Goal: Task Accomplishment & Management: Complete application form

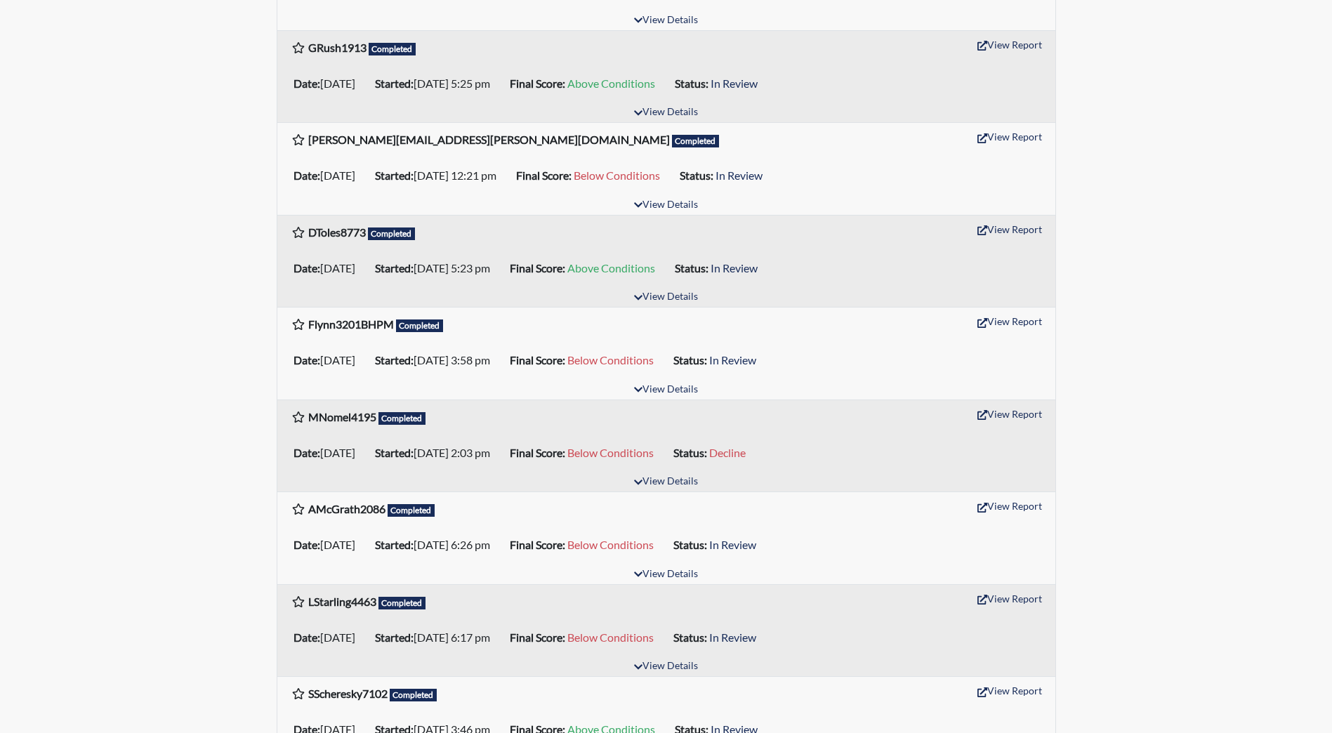
scroll to position [421, 0]
click at [1024, 508] on button "View Report" at bounding box center [1009, 508] width 77 height 22
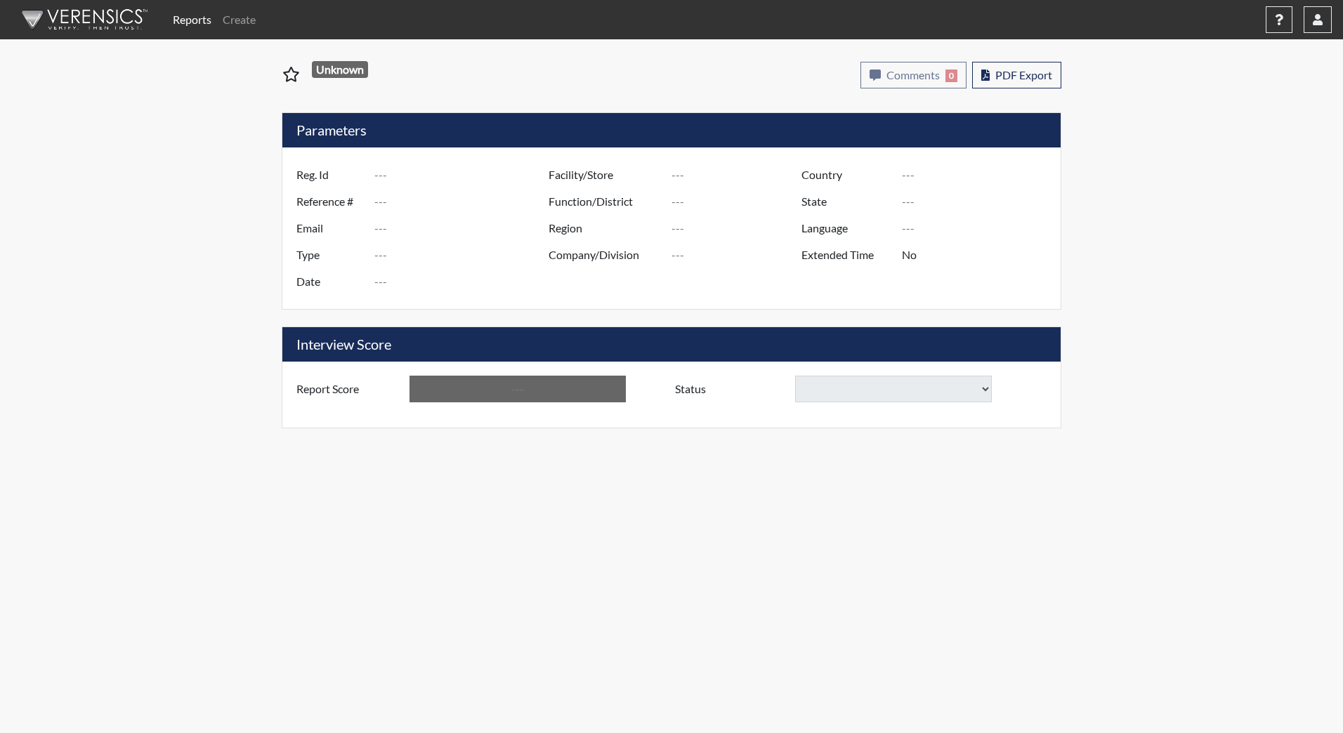
type input "AMcGrath2086"
type input "48272"
type input "ambermcgrath2538@gmail.com"
type input "Community Supervision"
type input "[DATE]"
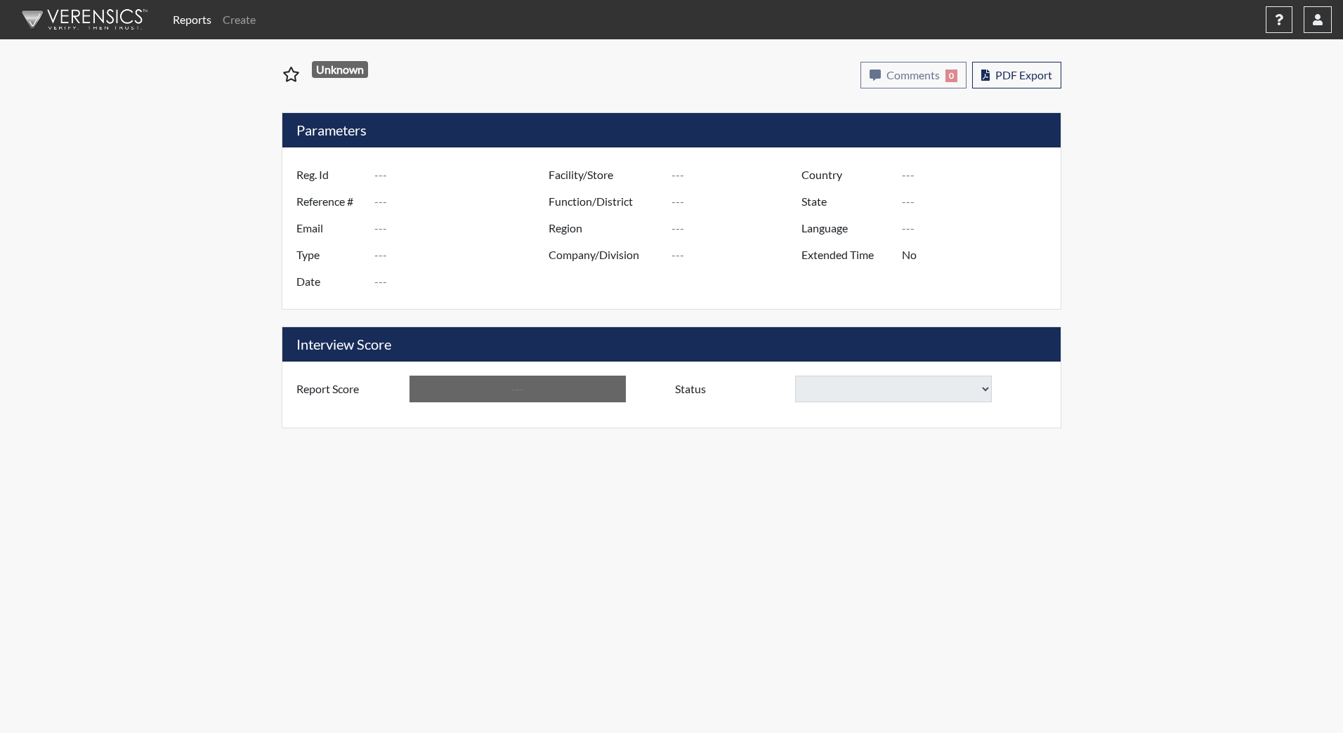
type input "[GEOGRAPHIC_DATA]"
type input "DJS Community/224"
type input "[GEOGRAPHIC_DATA]"
type input "[US_STATE]"
type input "English"
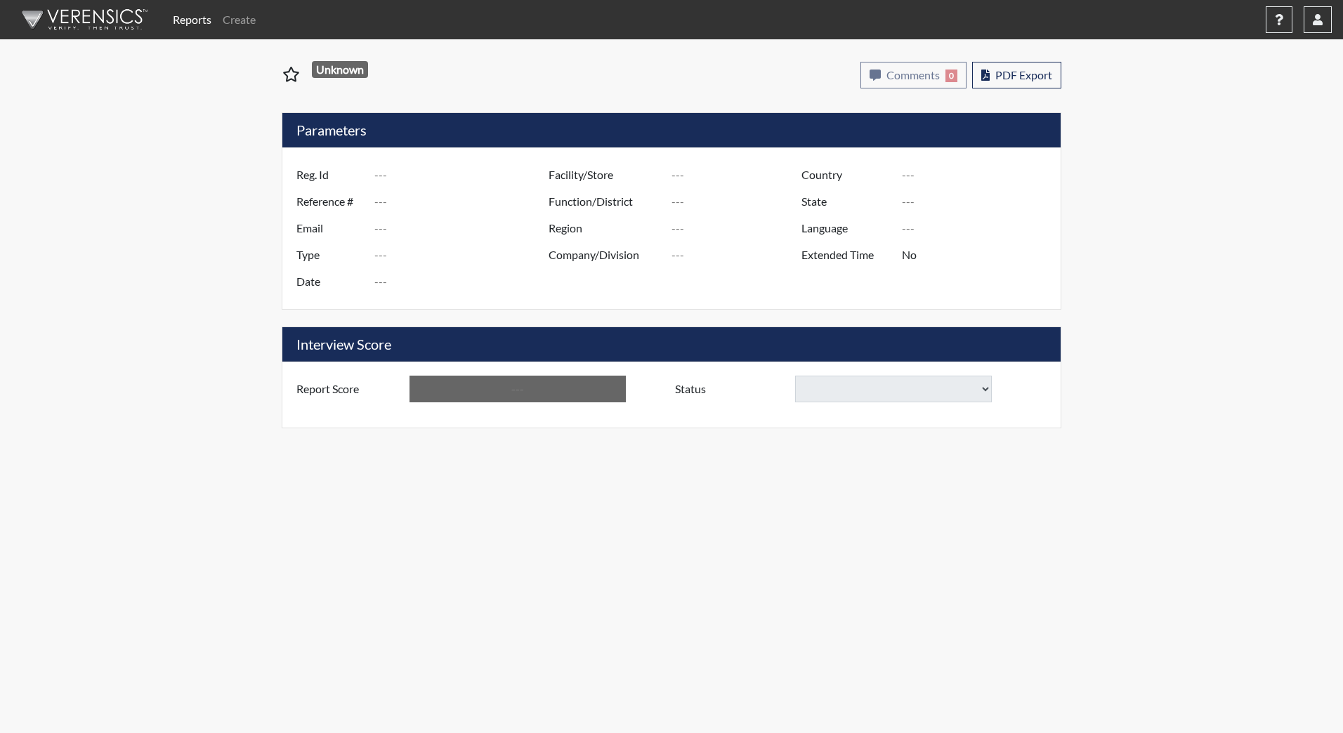
type input "Below Conditions"
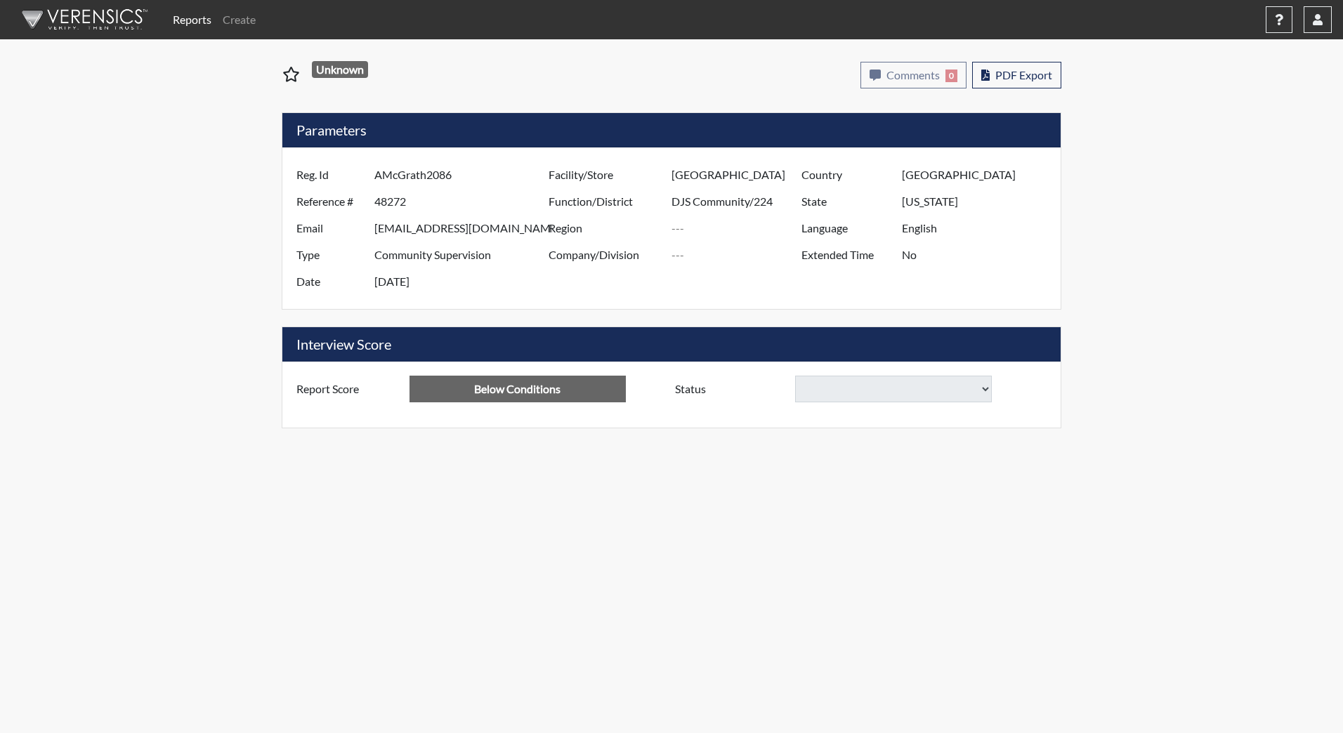
select select
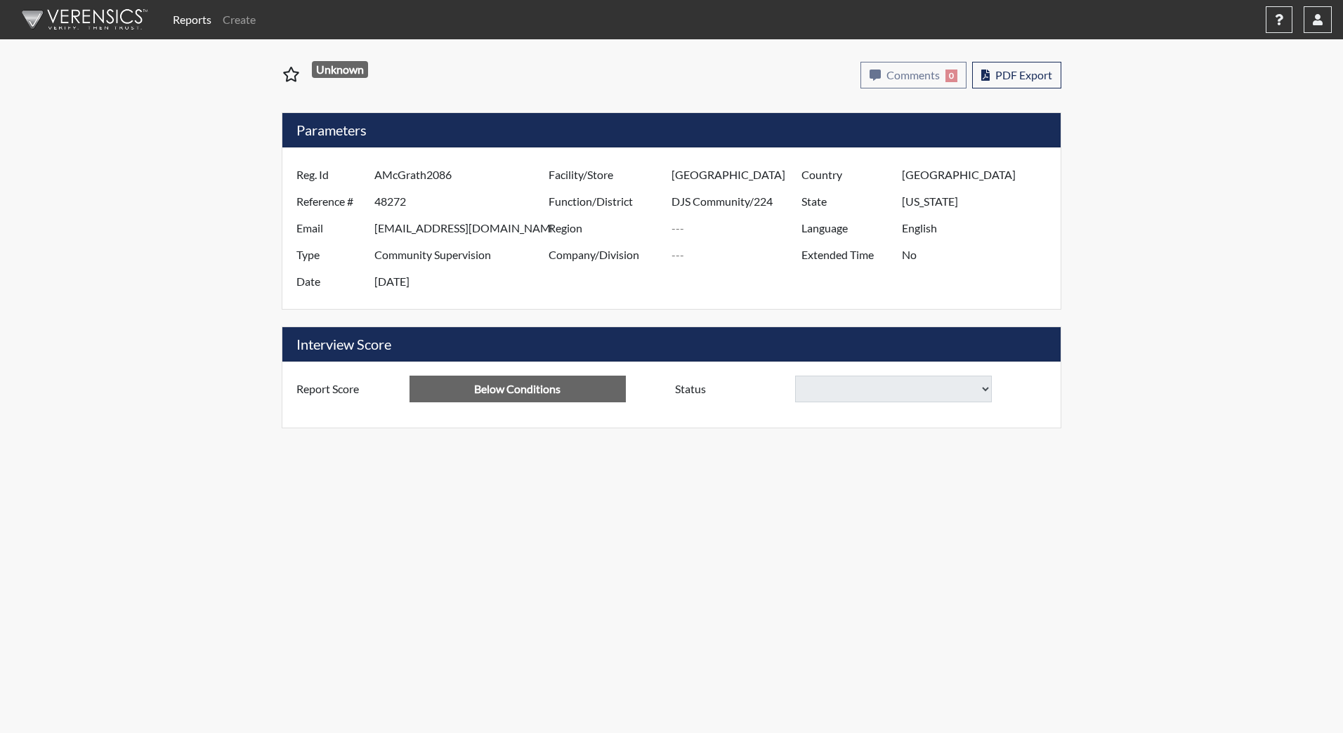
select select
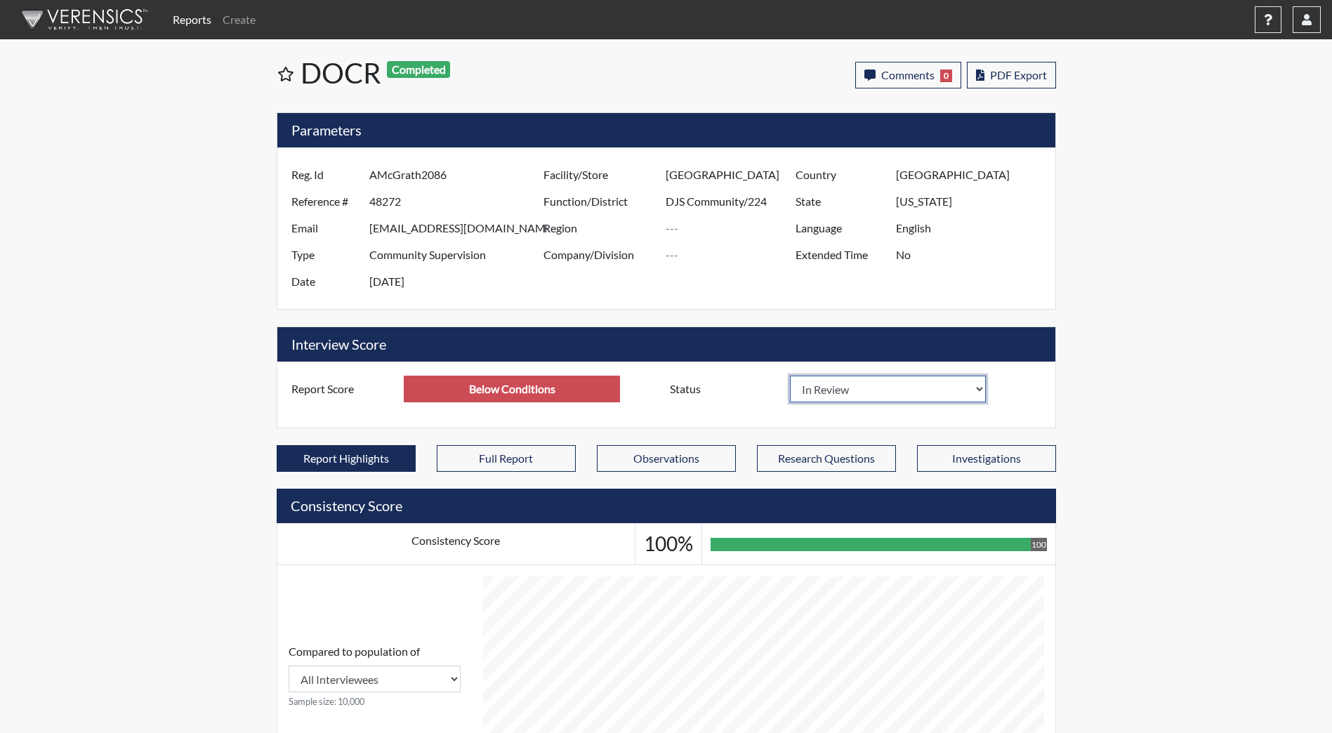
click at [978, 385] on select "In Review Hire Decline" at bounding box center [888, 389] width 197 height 27
select select "decline"
select select
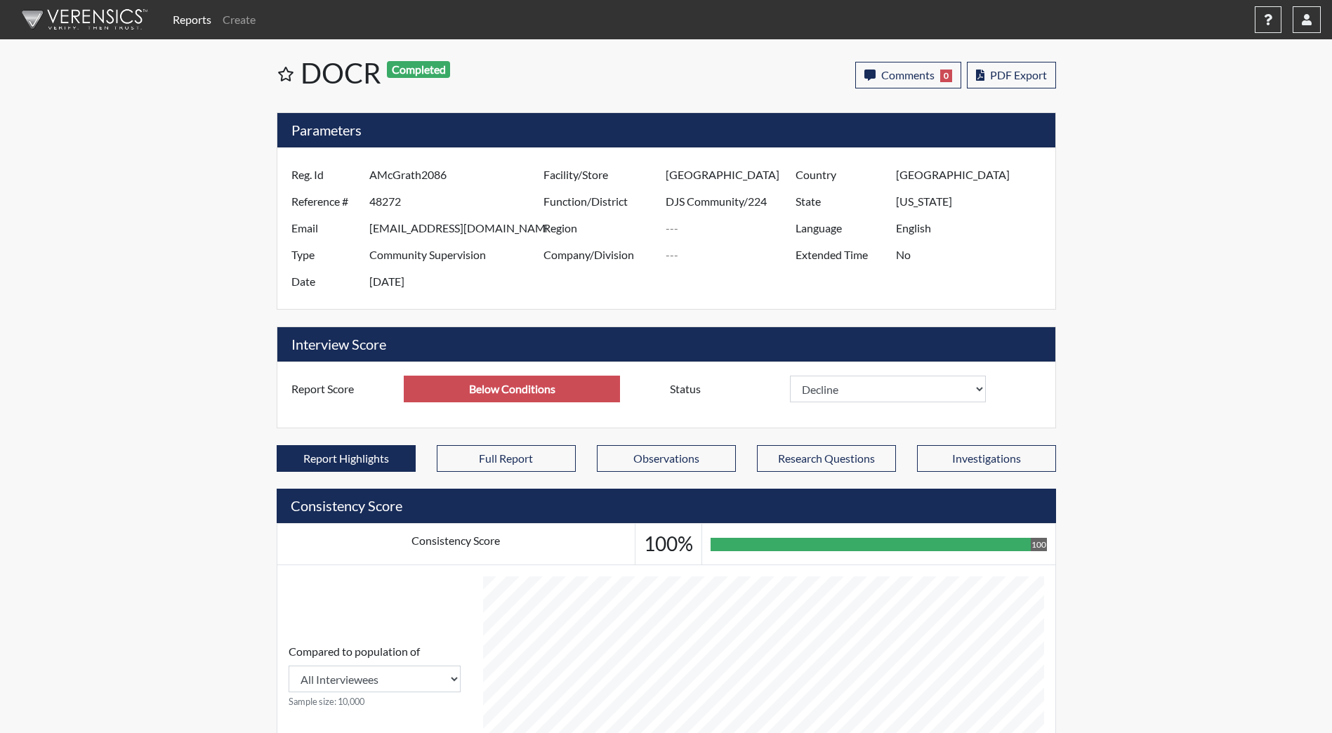
select select
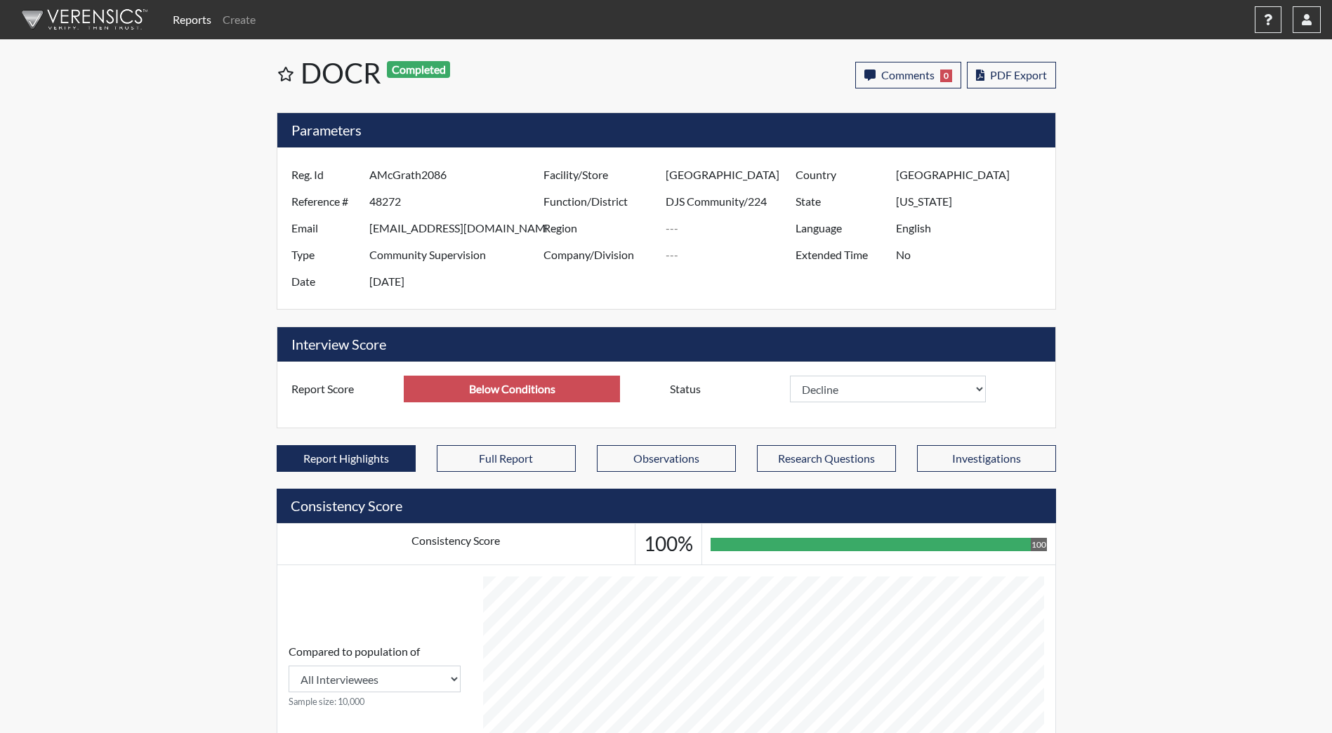
select select
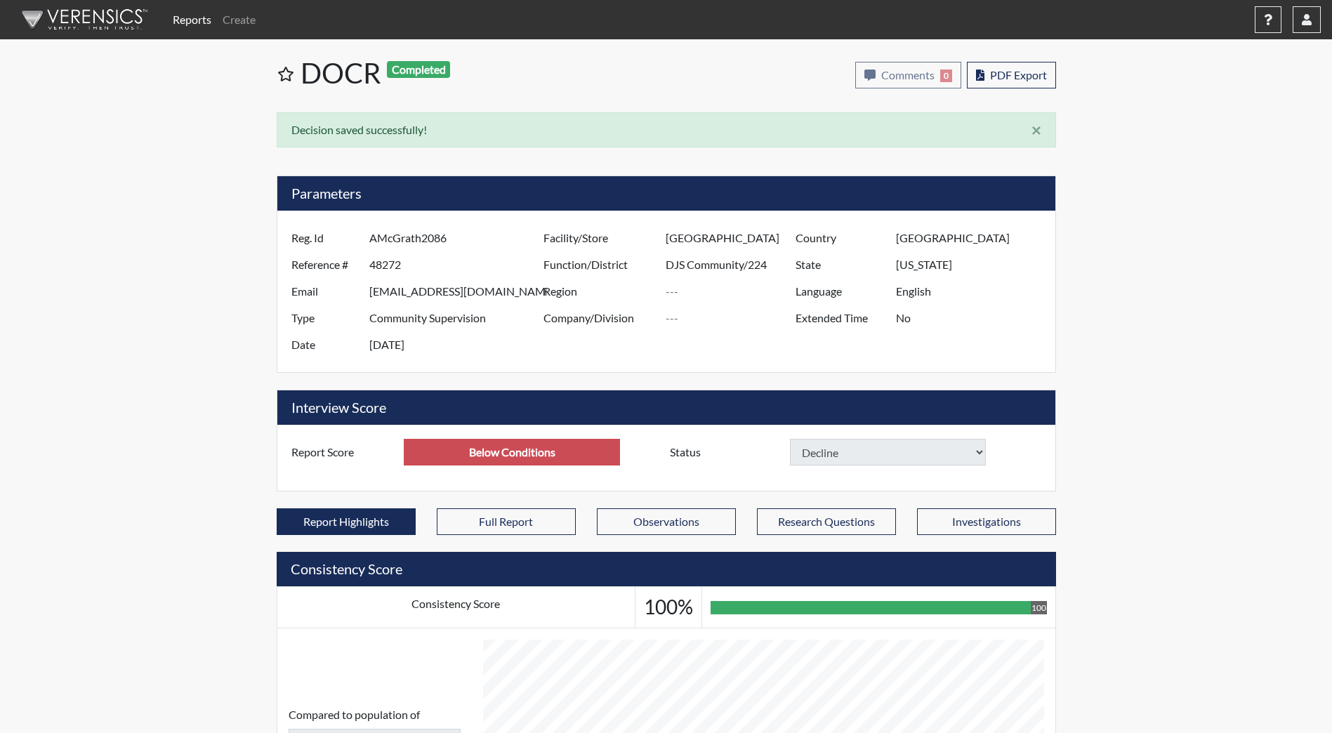
select select
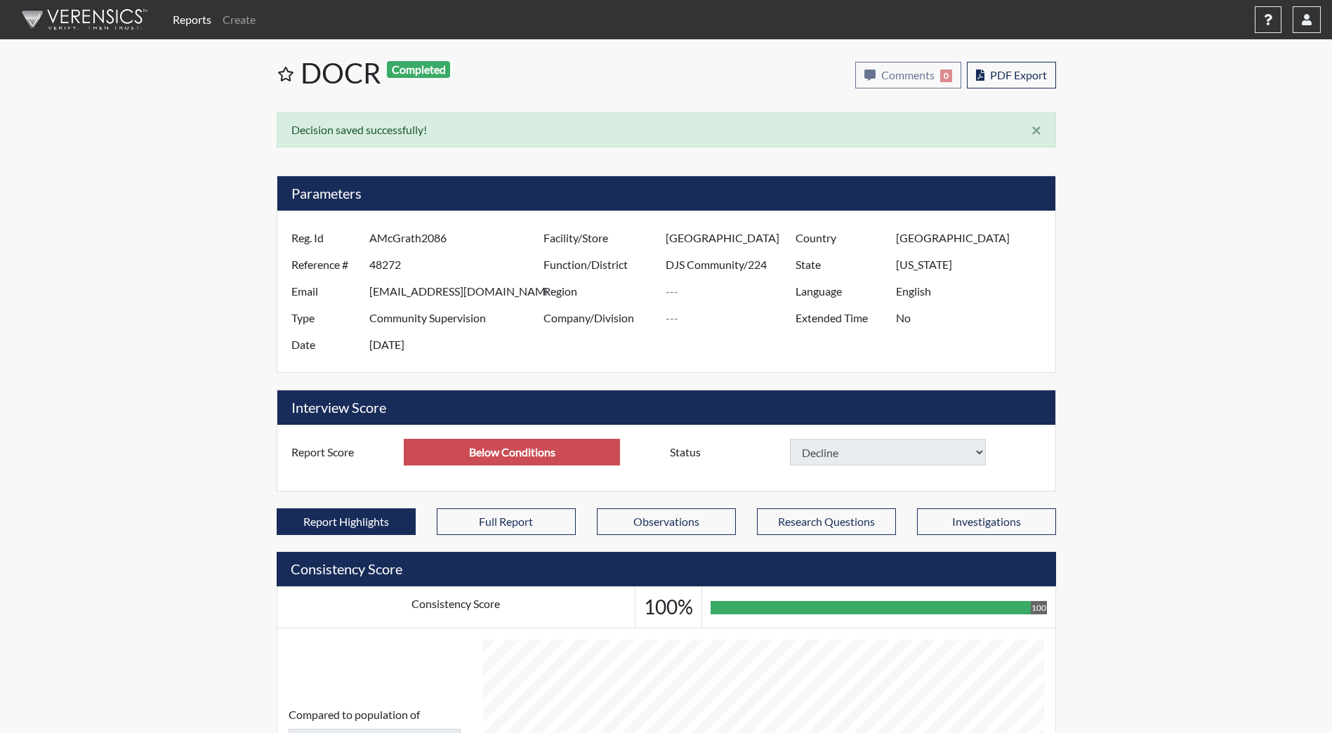
select select
click at [117, 18] on img at bounding box center [82, 20] width 162 height 42
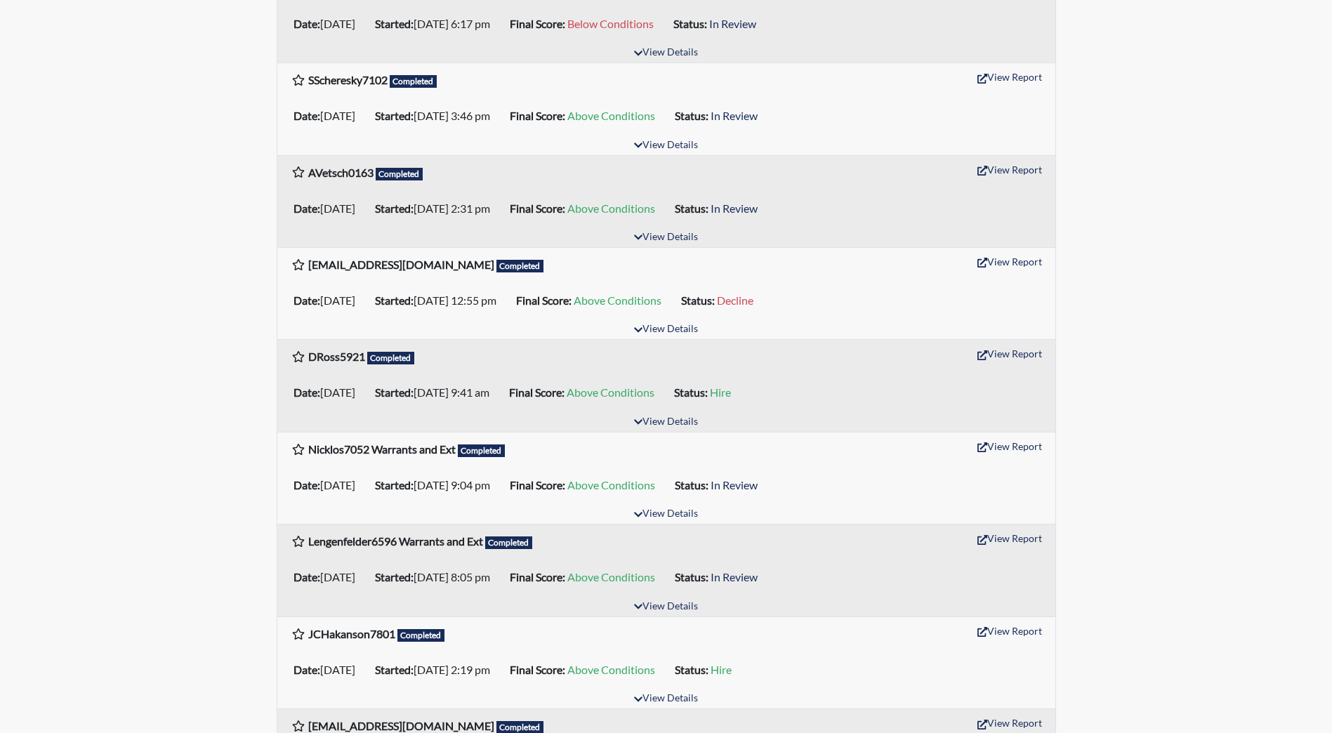
scroll to position [983, 0]
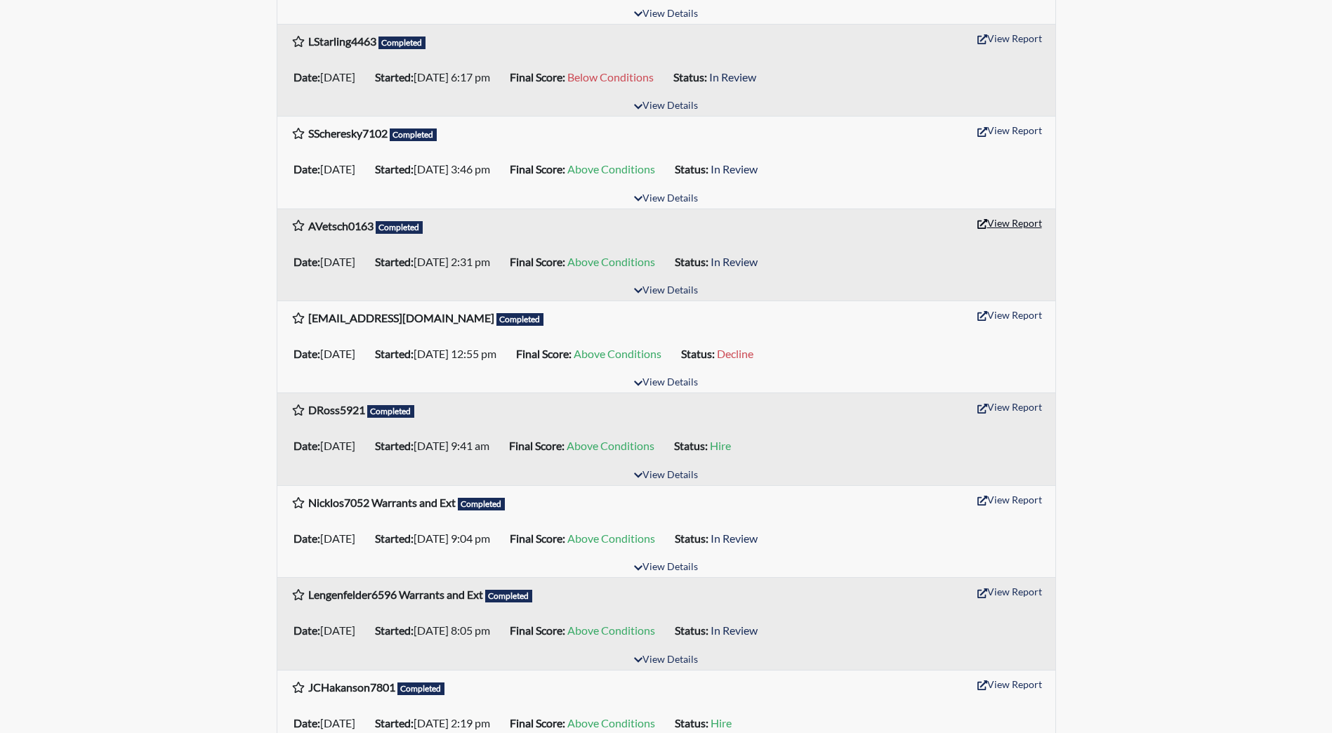
click at [1006, 224] on button "View Report" at bounding box center [1009, 223] width 77 height 22
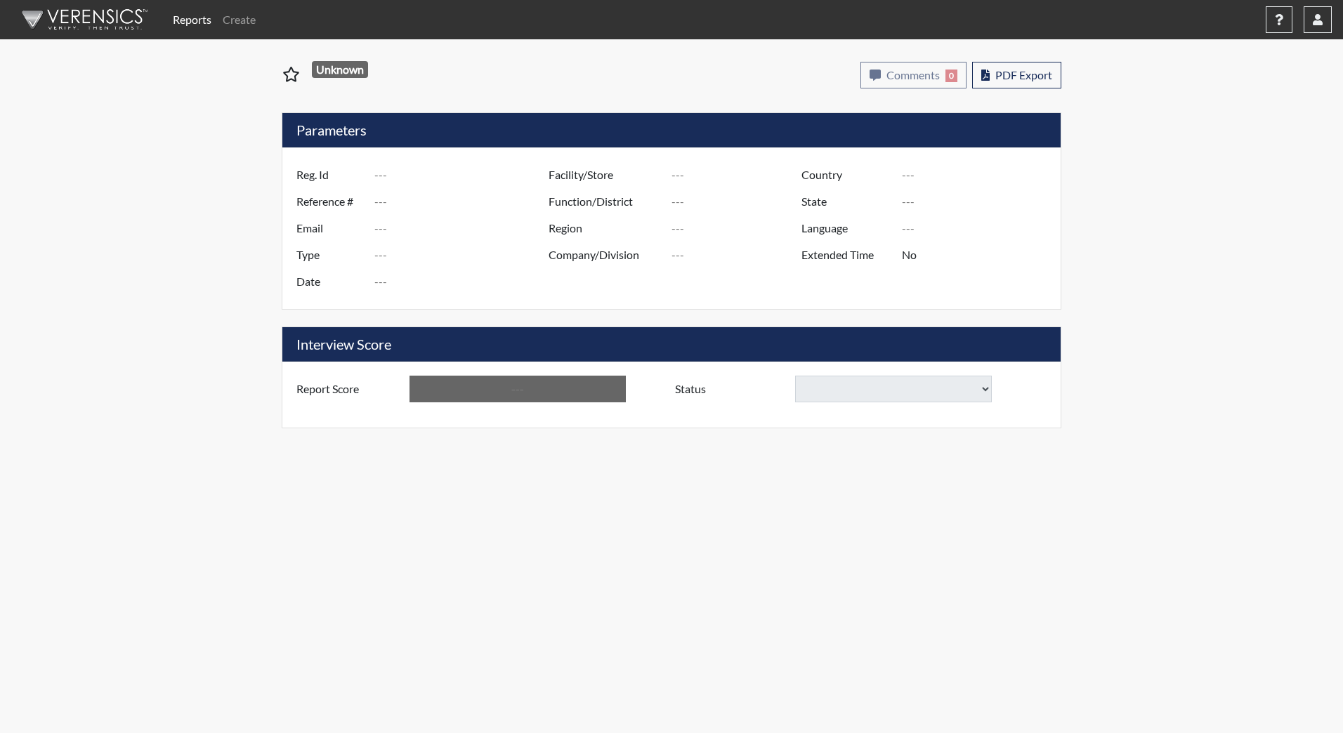
type input "AVetsch0163"
type input "48248"
type input "alybelle45@gmail.com"
type input "Community Supervision"
type input "Jun 26, 2025"
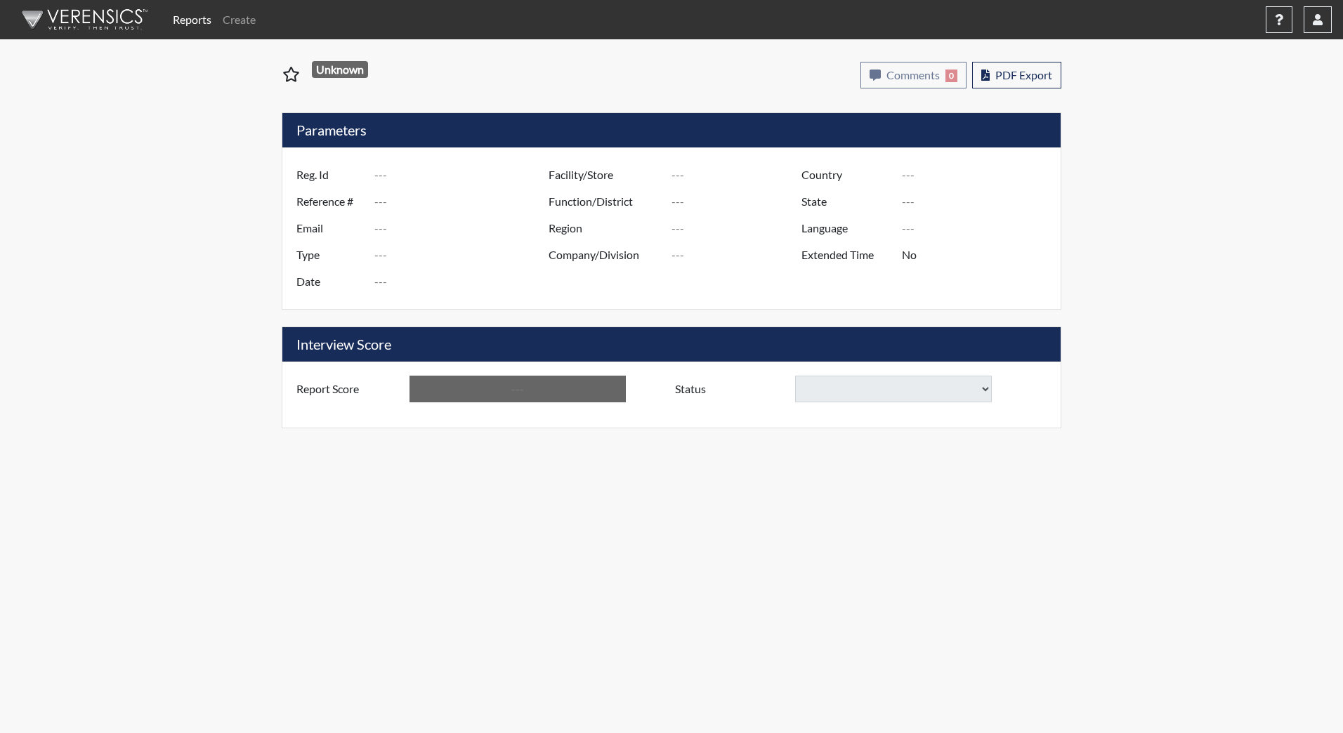
type input "[GEOGRAPHIC_DATA]"
type input "DJS Community/224"
type input "[GEOGRAPHIC_DATA]"
type input "[US_STATE]"
type input "English"
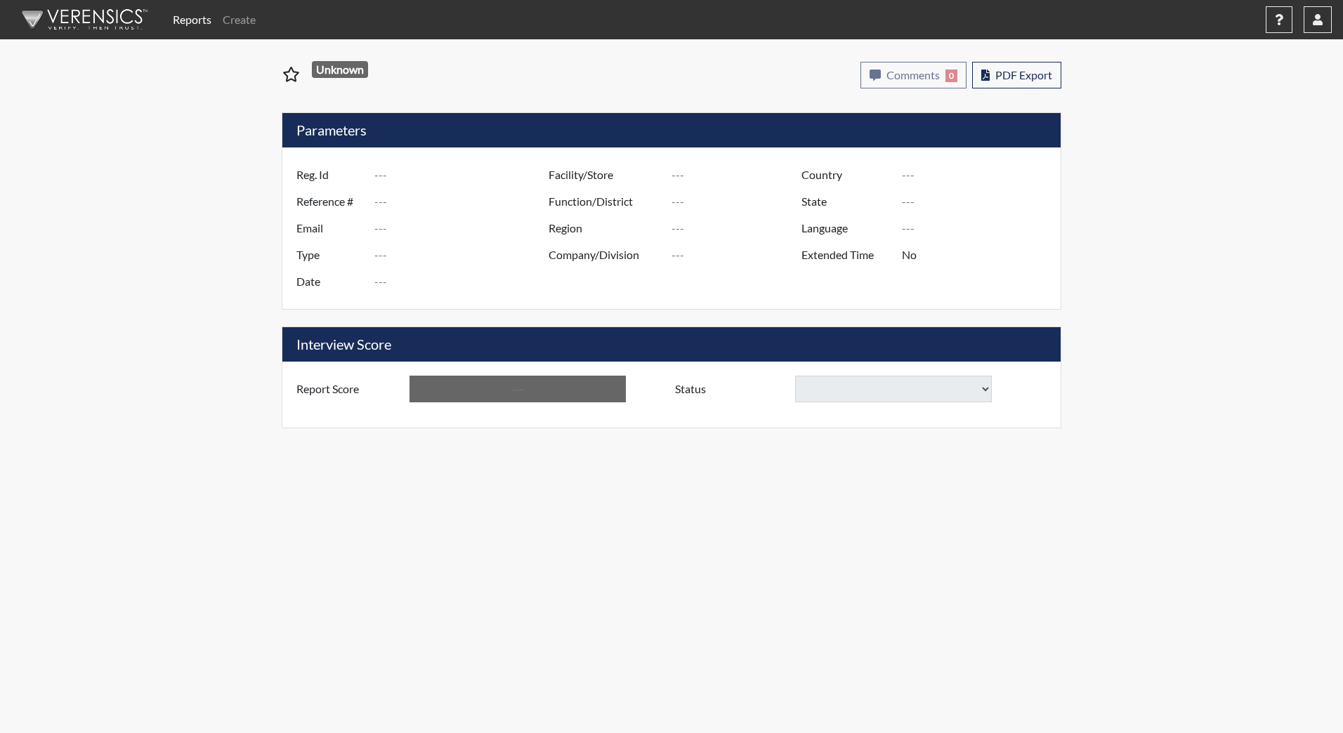
type input "Above Conditions"
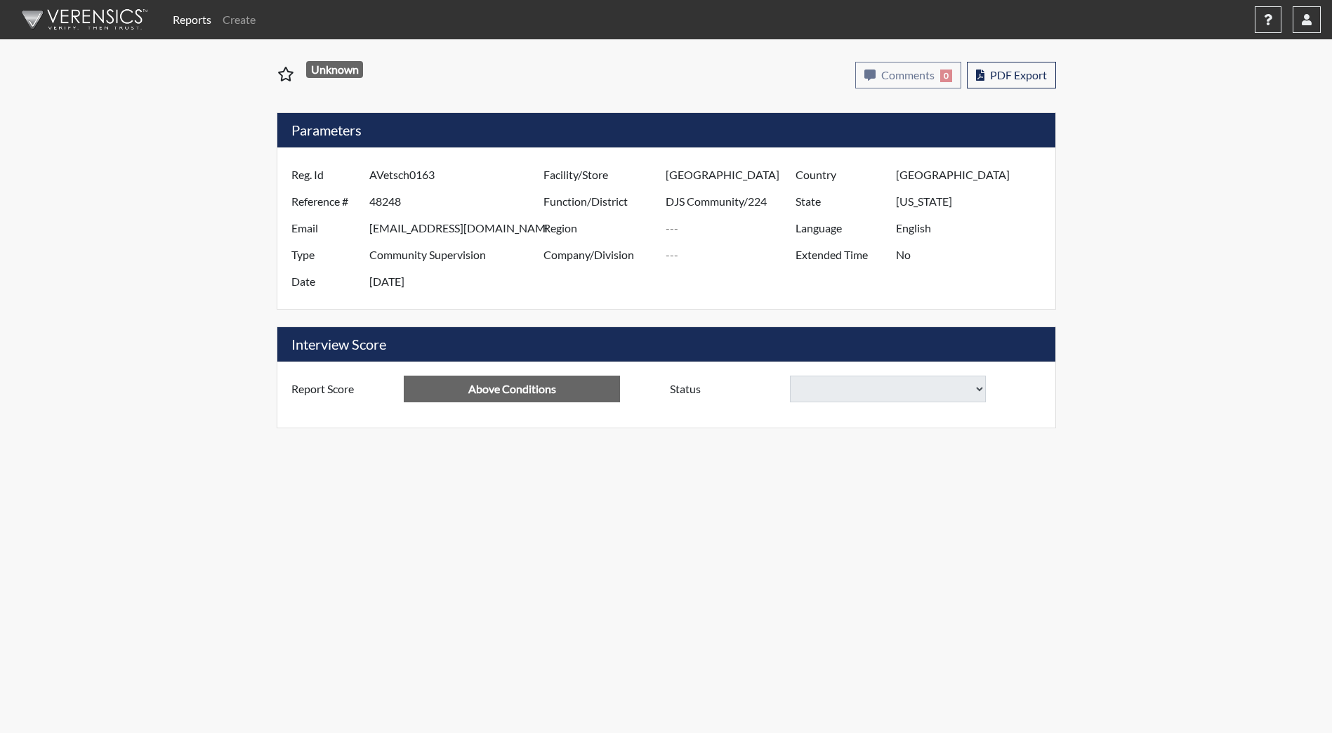
select select
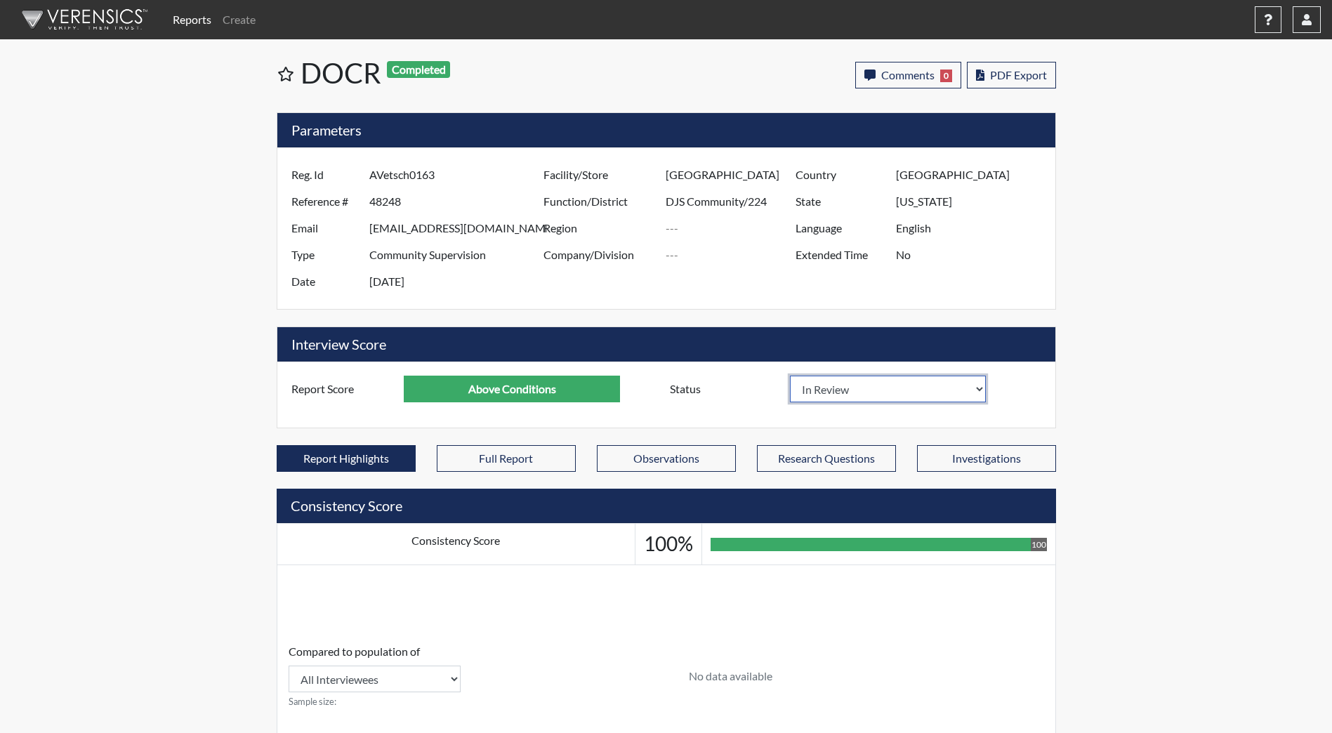
click at [969, 394] on select "In Review Hire Decline" at bounding box center [888, 389] width 197 height 27
select select "decline"
select select
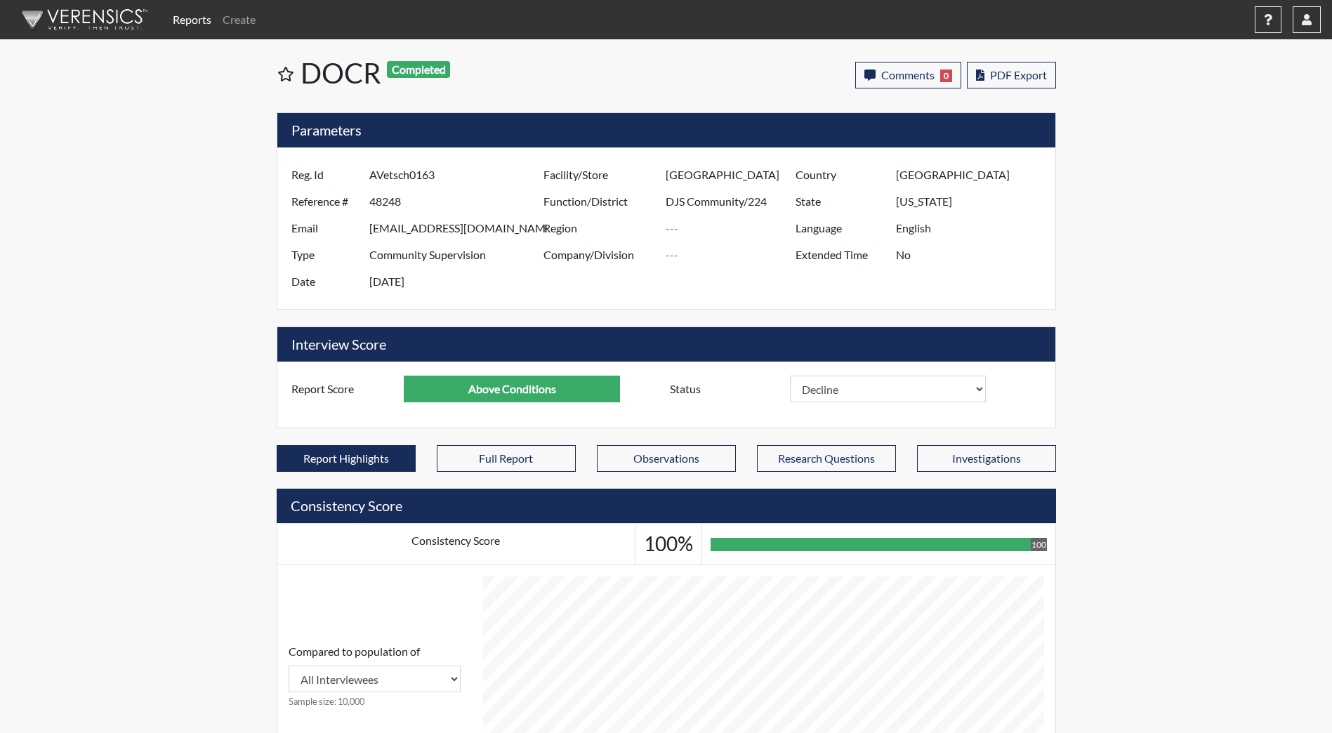
select select
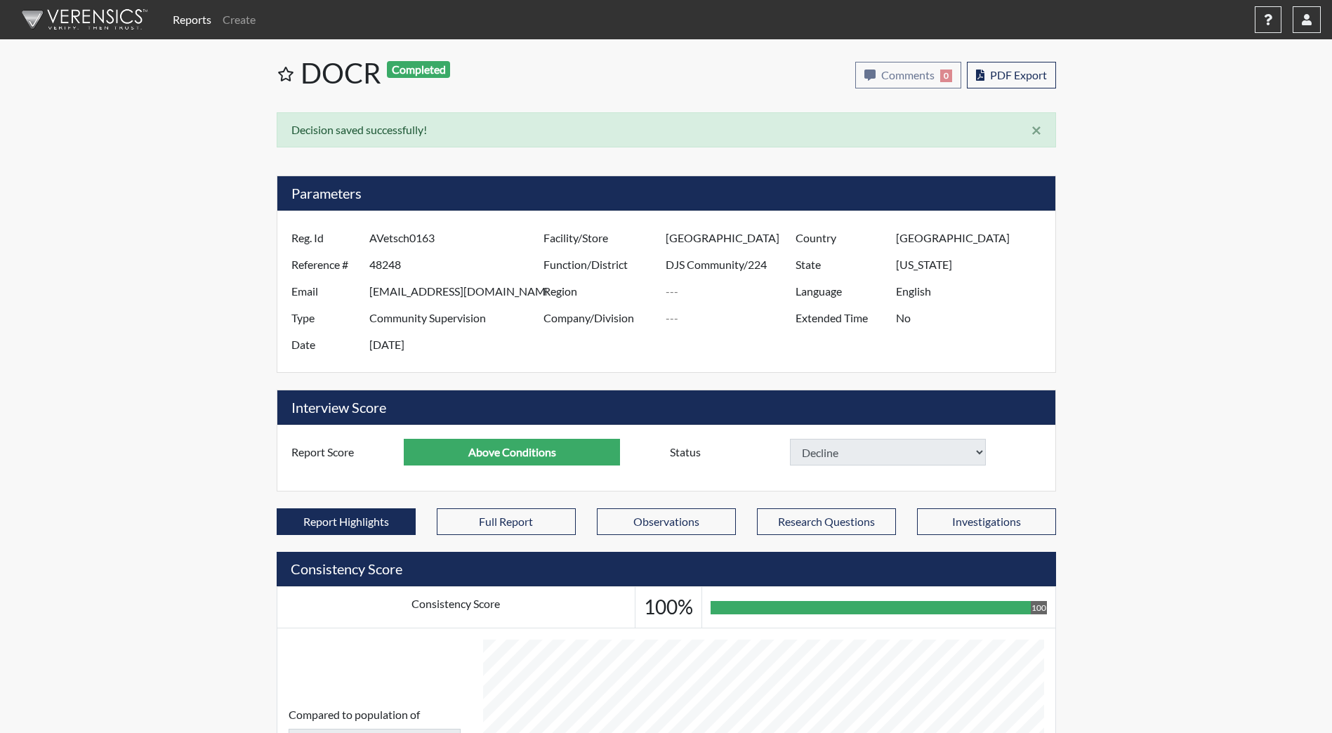
select select
click at [90, 36] on div "Reports Create Help Center × Verensics Best Practices How to successfully use t…" at bounding box center [666, 28] width 1332 height 56
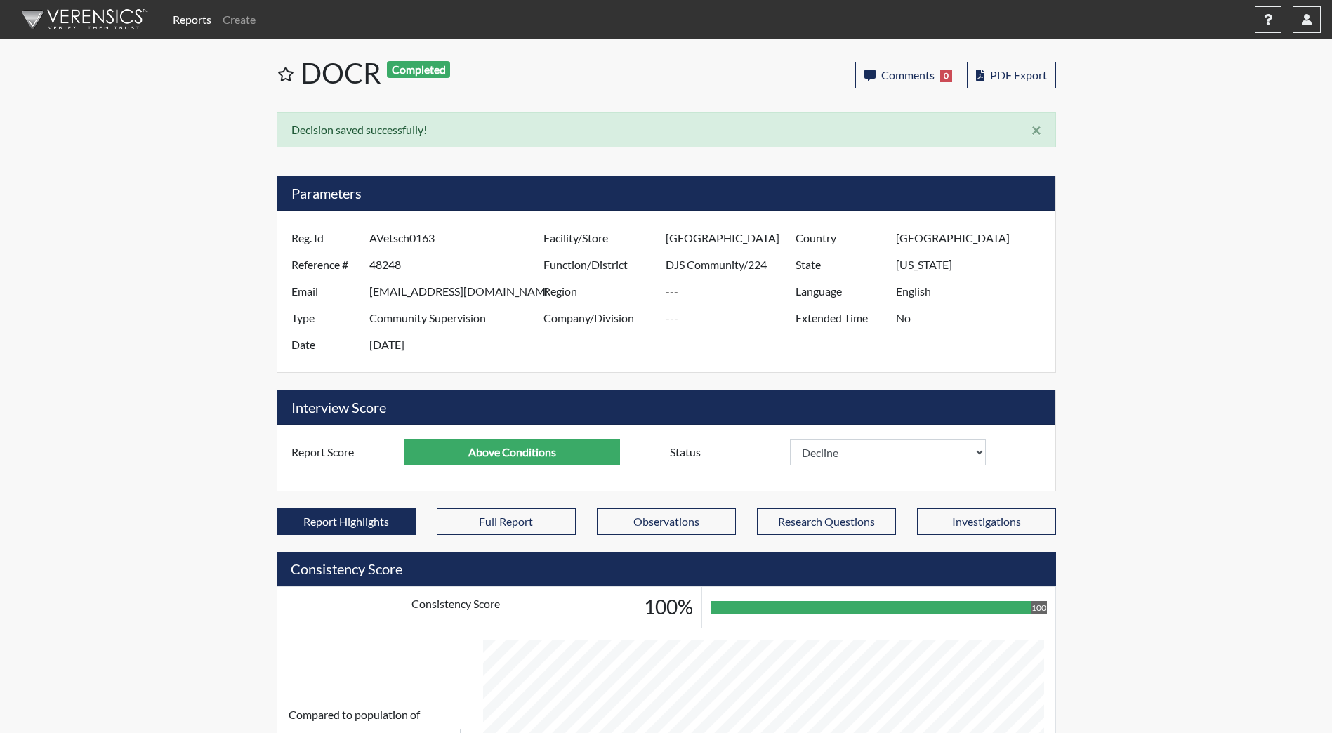
click at [77, 38] on nav "Reports Create Help Center × Verensics Best Practices How to successfully use t…" at bounding box center [666, 19] width 1332 height 39
click at [89, 19] on img at bounding box center [82, 20] width 162 height 42
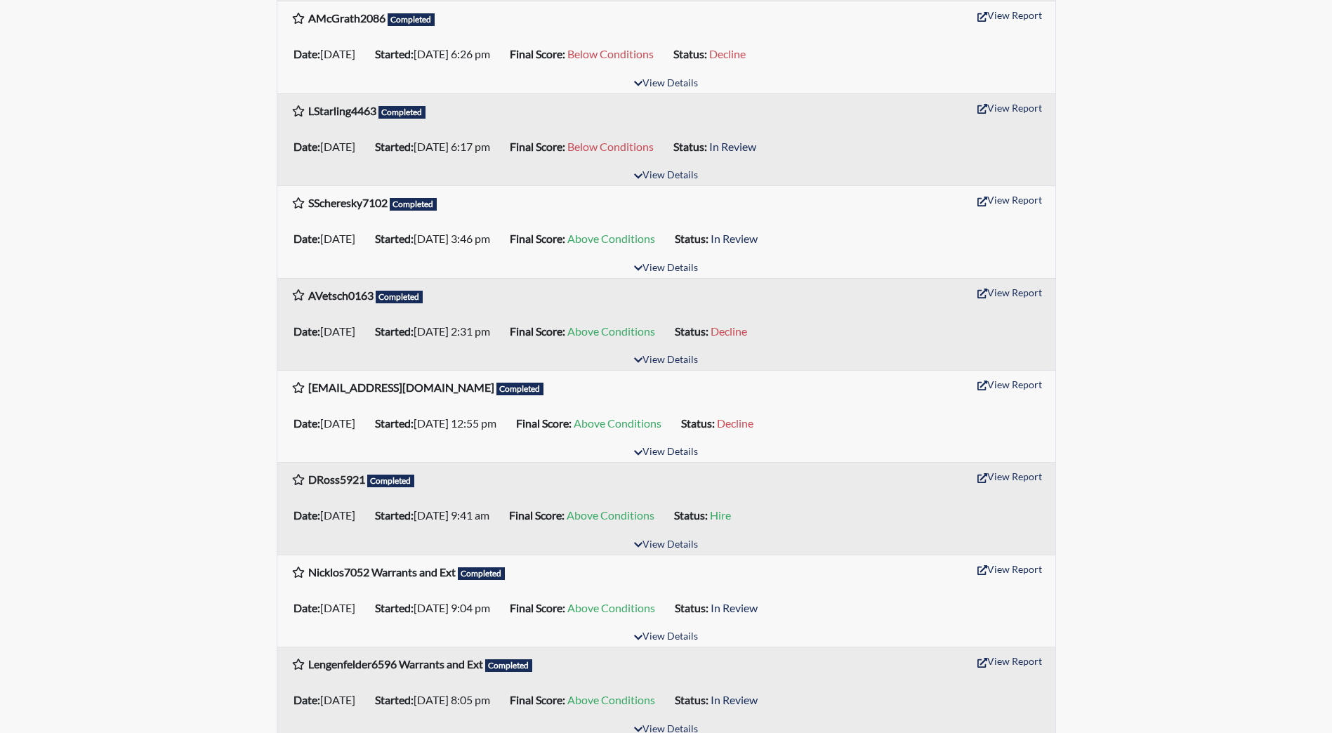
scroll to position [913, 0]
click at [1018, 203] on button "View Report" at bounding box center [1009, 201] width 77 height 22
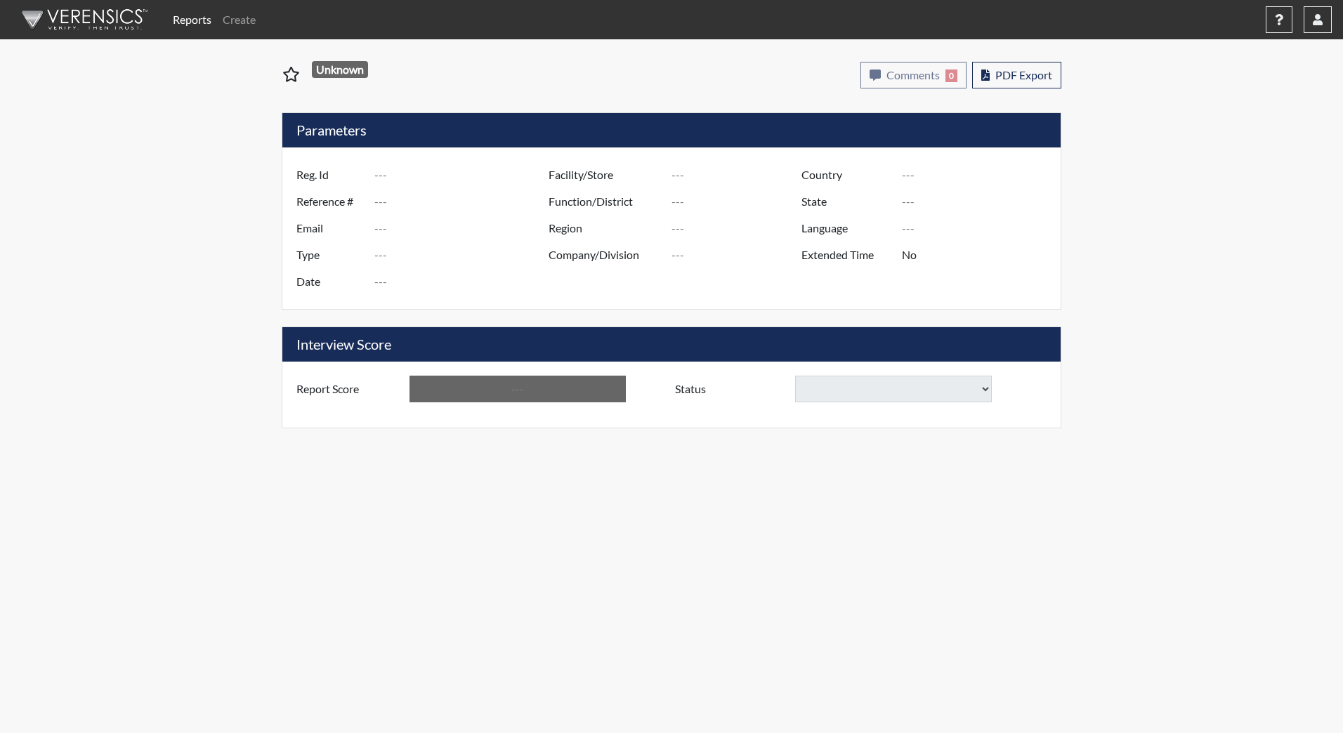
type input "SScheresky7102"
type input "48274"
type input "samuel.scheresky@yahoo.com"
type input "Corrections Pre-Employment"
type input "Jun 27, 2025"
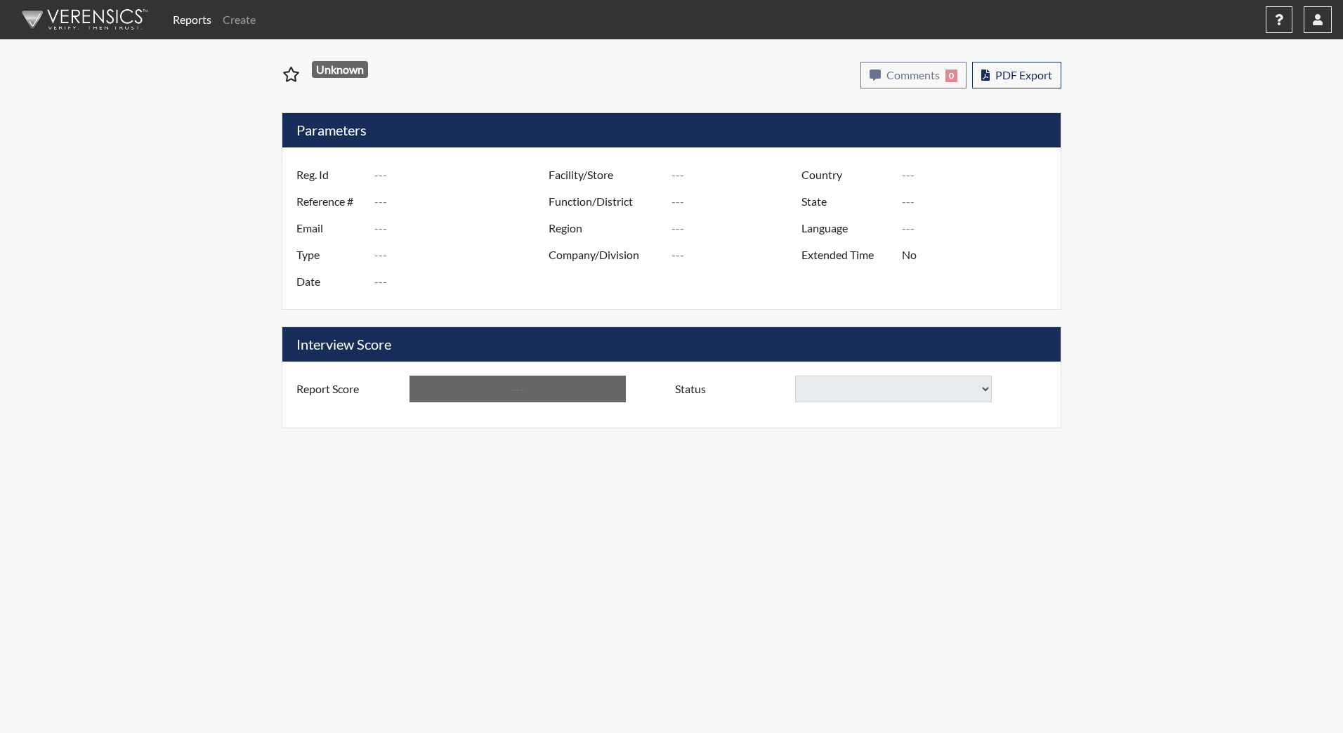
type input "[GEOGRAPHIC_DATA]"
type input "YCC/223"
type input "[GEOGRAPHIC_DATA]"
type input "[US_STATE]"
type input "English"
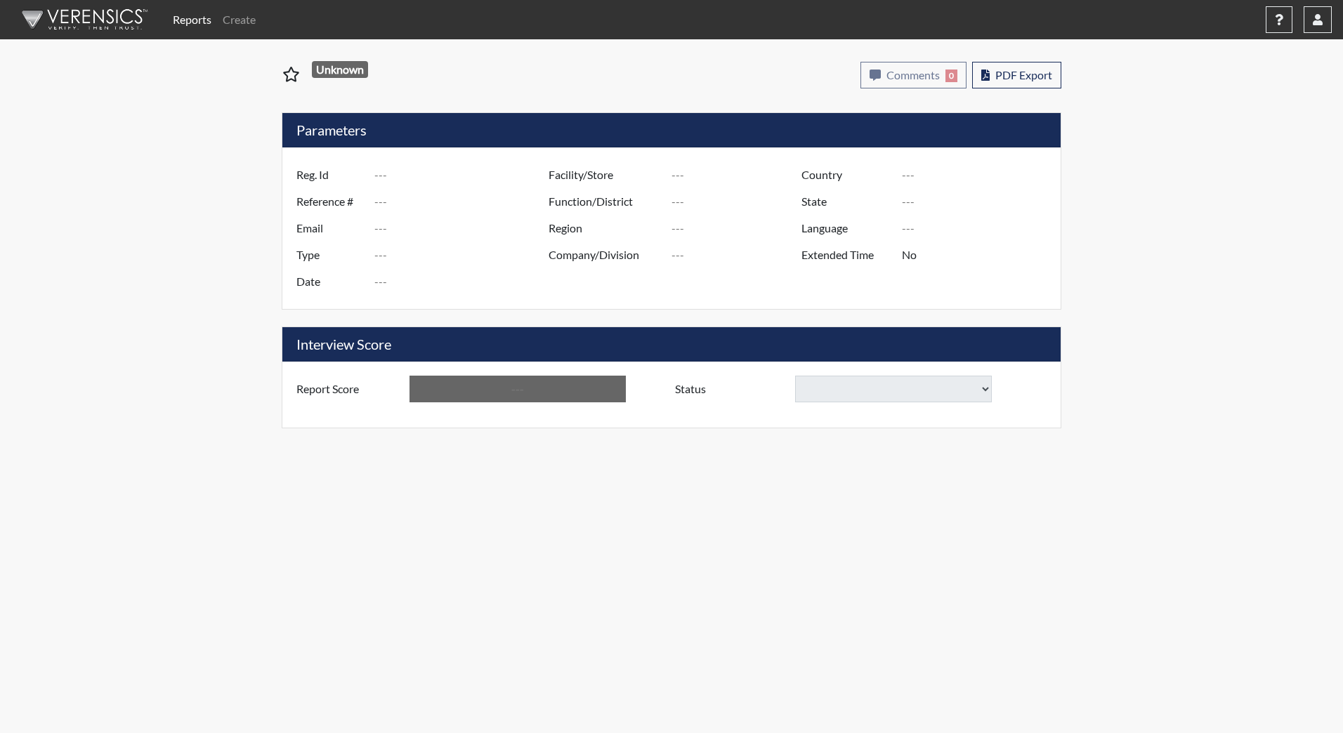
type input "Above Conditions"
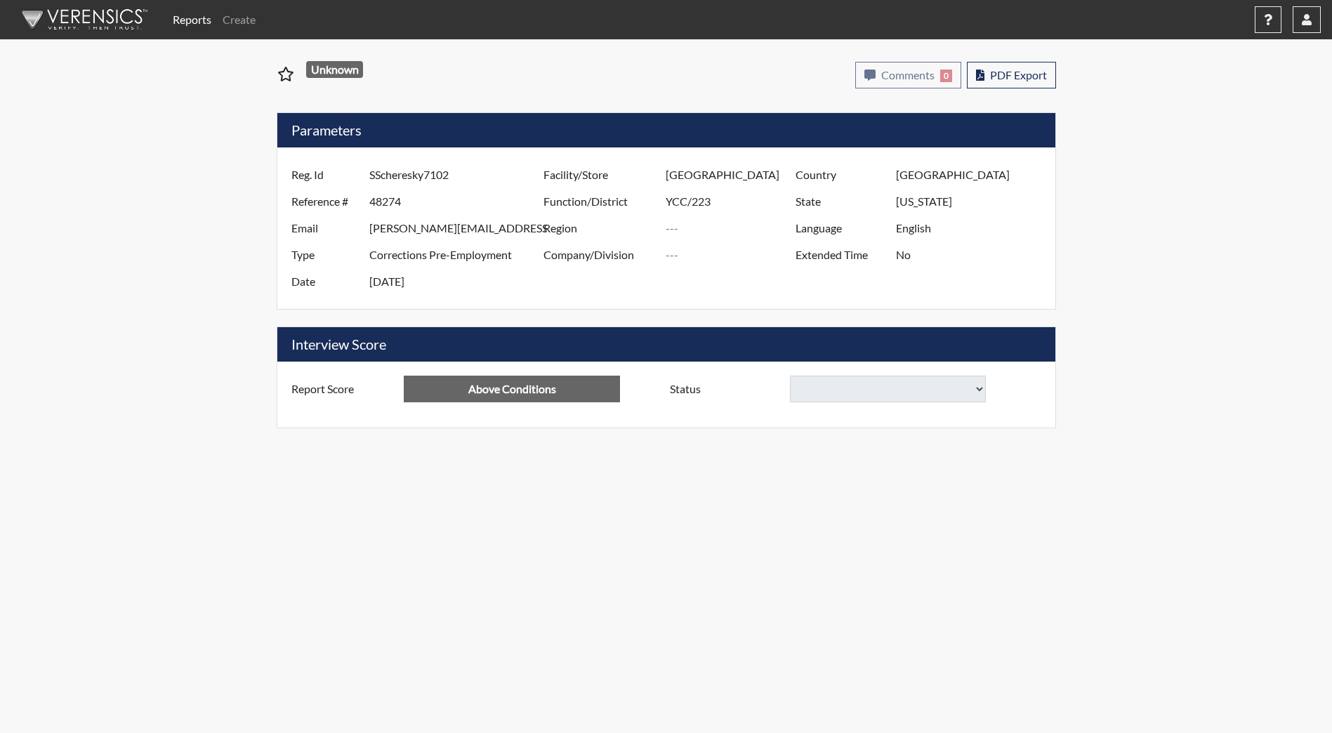
select select "reasonable-explanation-provided"
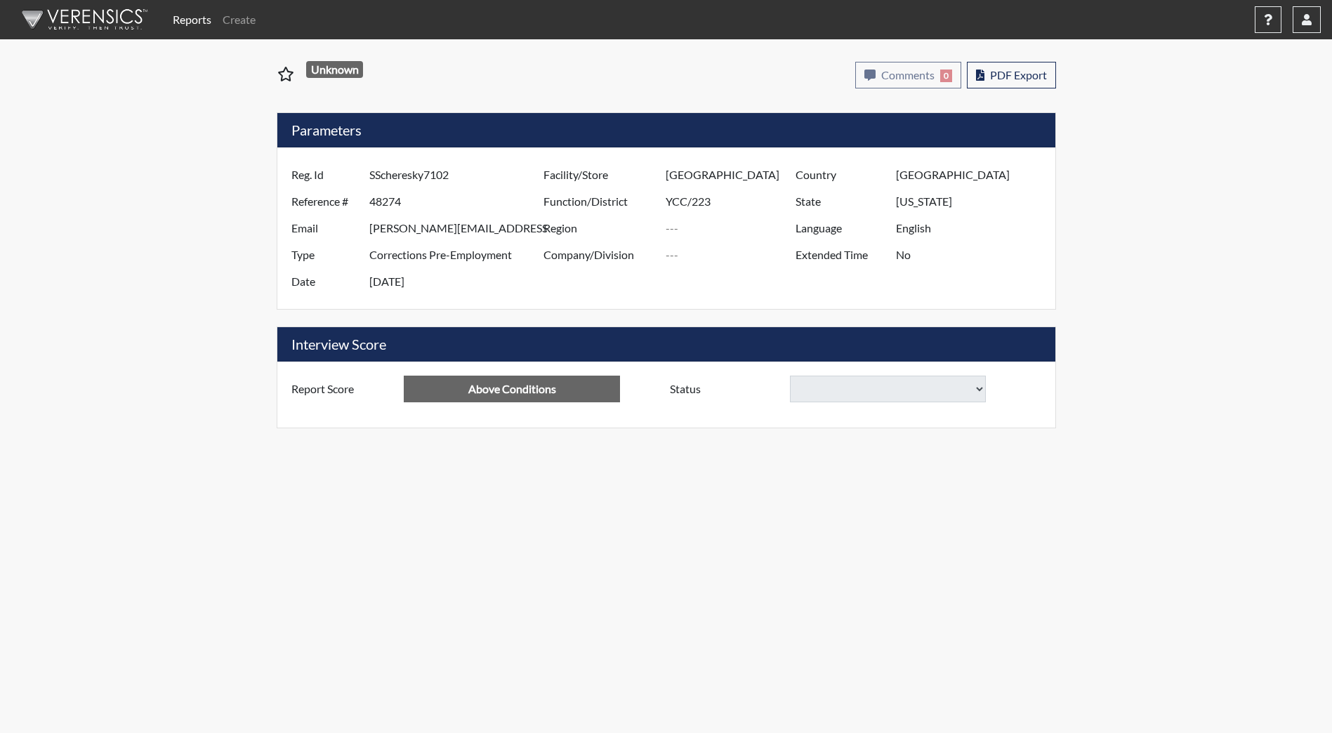
select select "reasonable-explanation-provided"
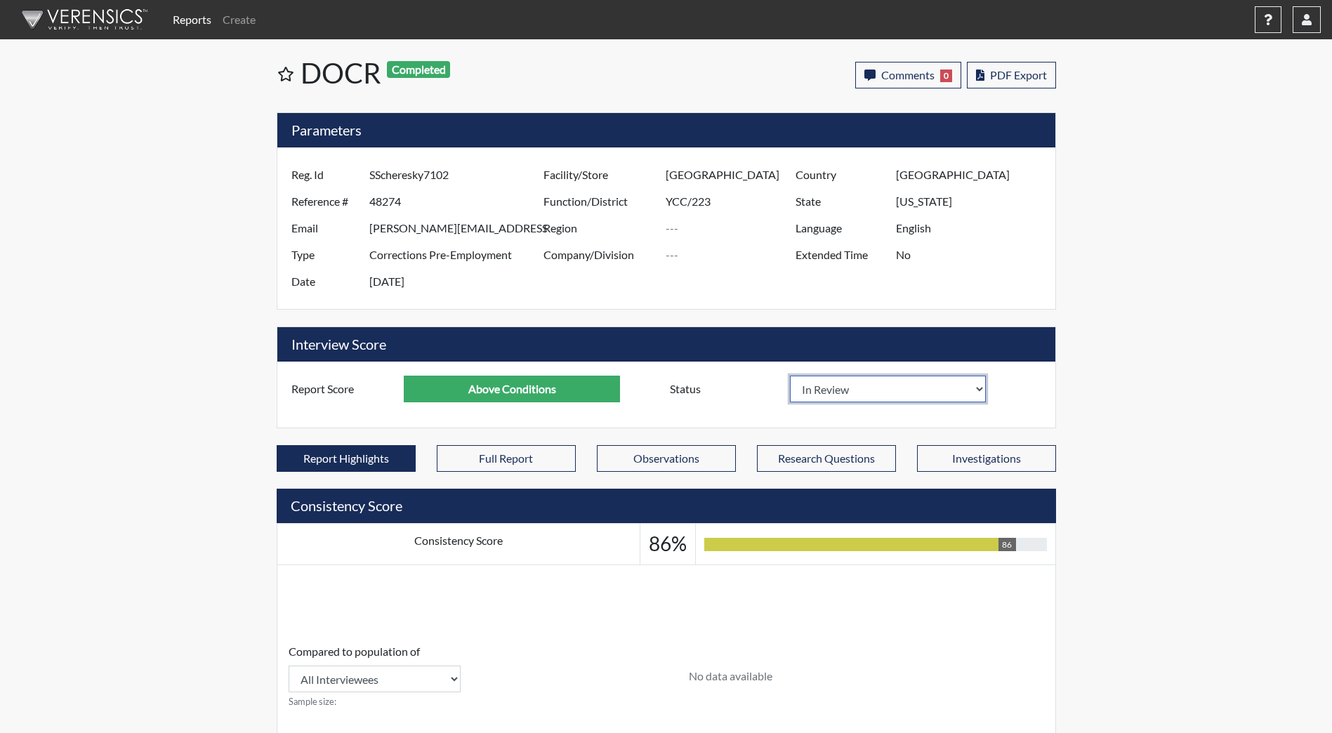
click at [951, 394] on select "In Review Hire Decline" at bounding box center [888, 389] width 197 height 27
select select "decline"
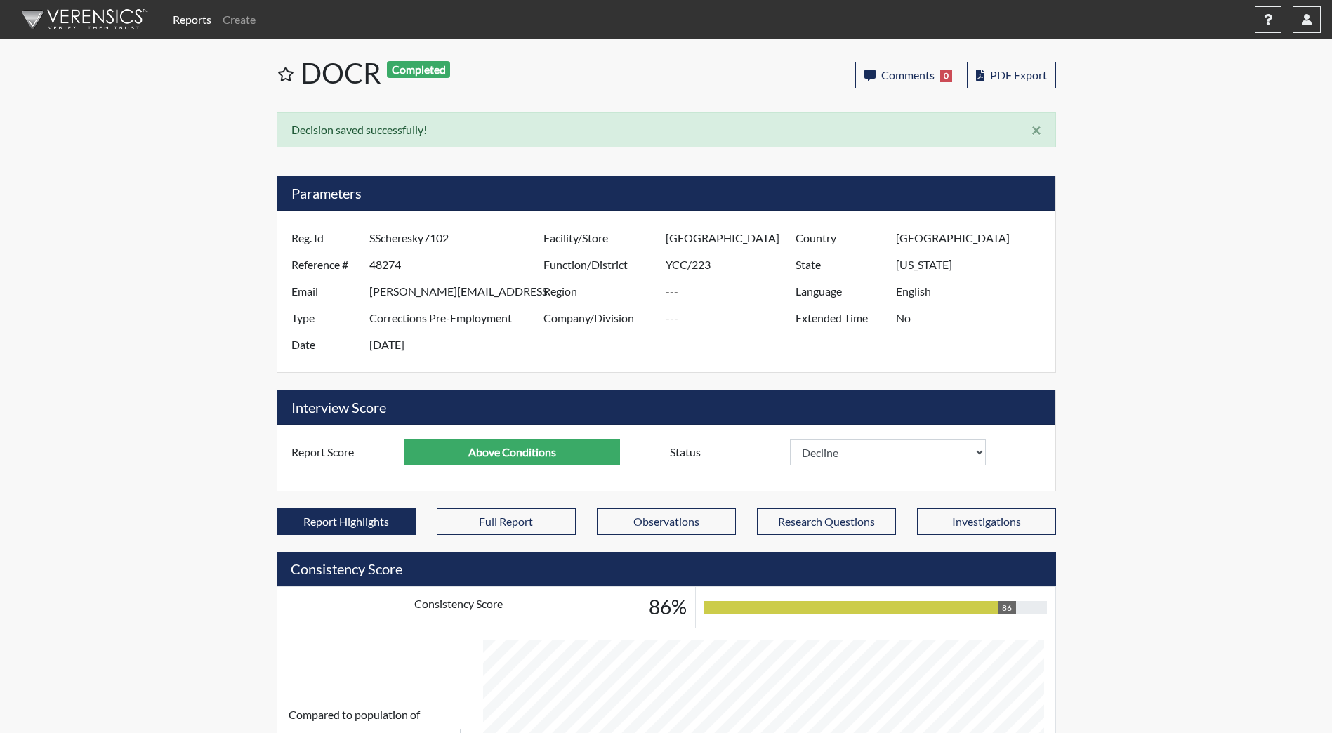
click at [116, 8] on img at bounding box center [82, 20] width 162 height 42
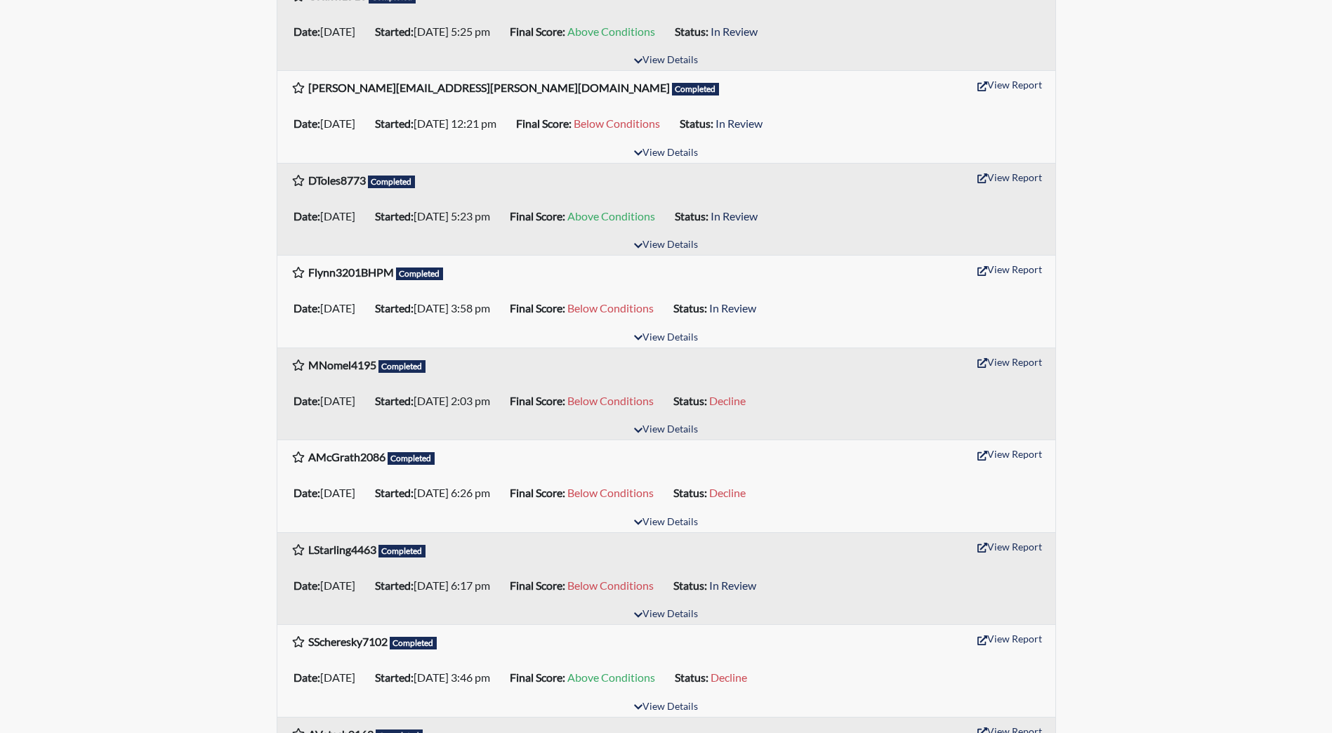
scroll to position [492, 0]
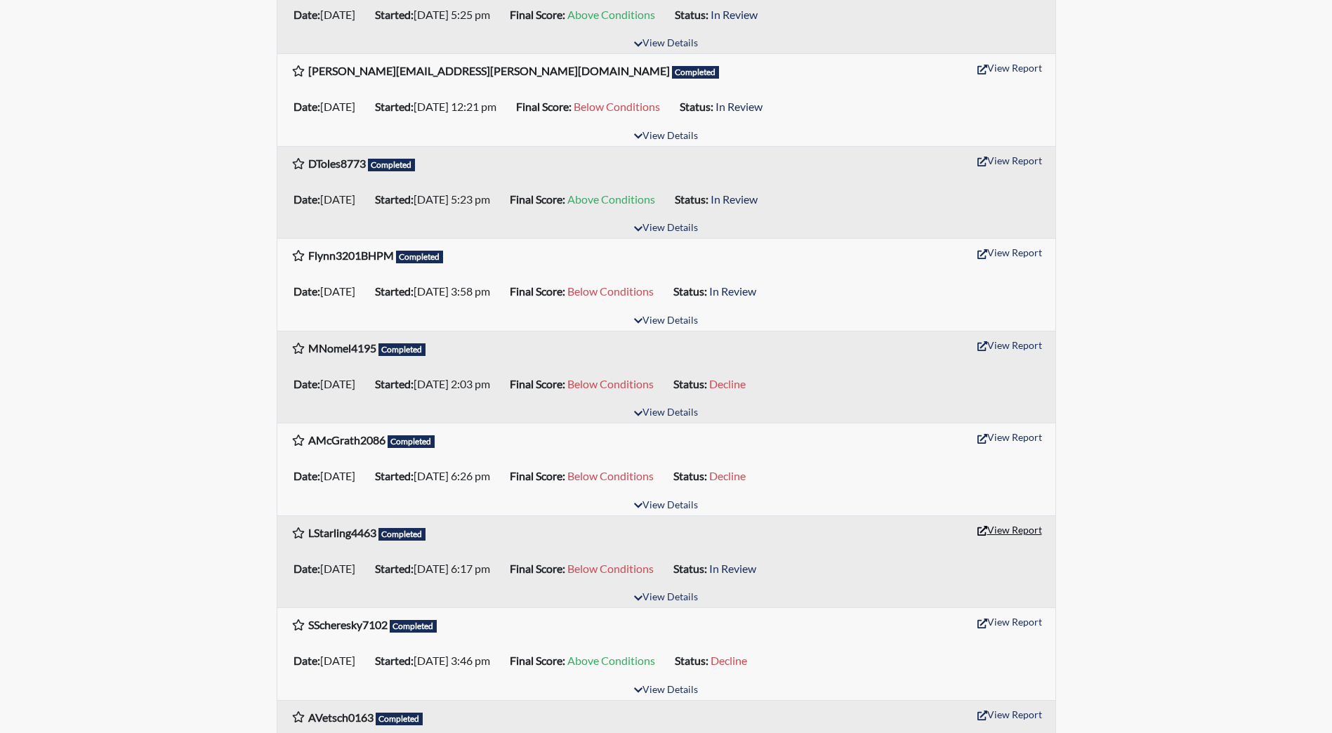
click at [999, 527] on button "View Report" at bounding box center [1009, 530] width 77 height 22
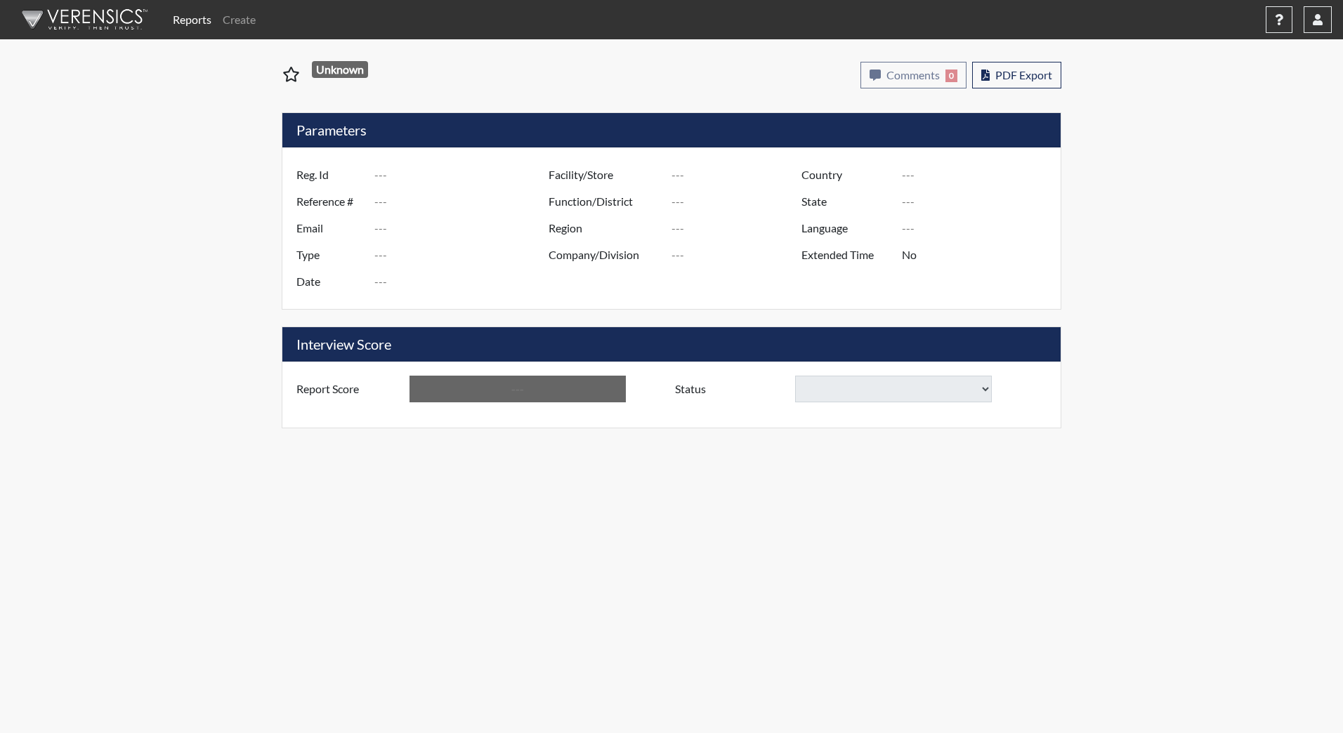
type input "LStarling4463"
type input "48249"
type input "[EMAIL_ADDRESS][DOMAIN_NAME]"
type input "Community Supervision"
type input "[DATE]"
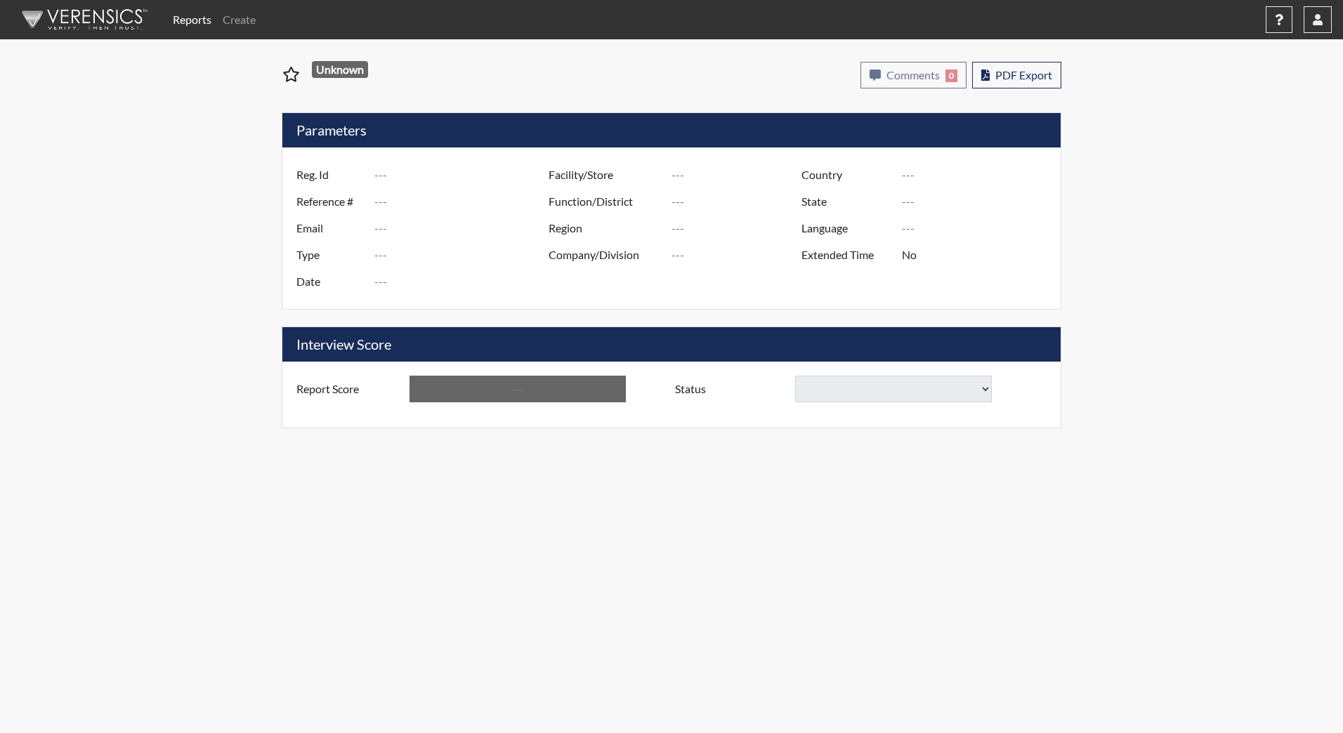
type input "[GEOGRAPHIC_DATA]"
type input "DJS Community/224"
type input "[GEOGRAPHIC_DATA]"
type input "[US_STATE]"
type input "English"
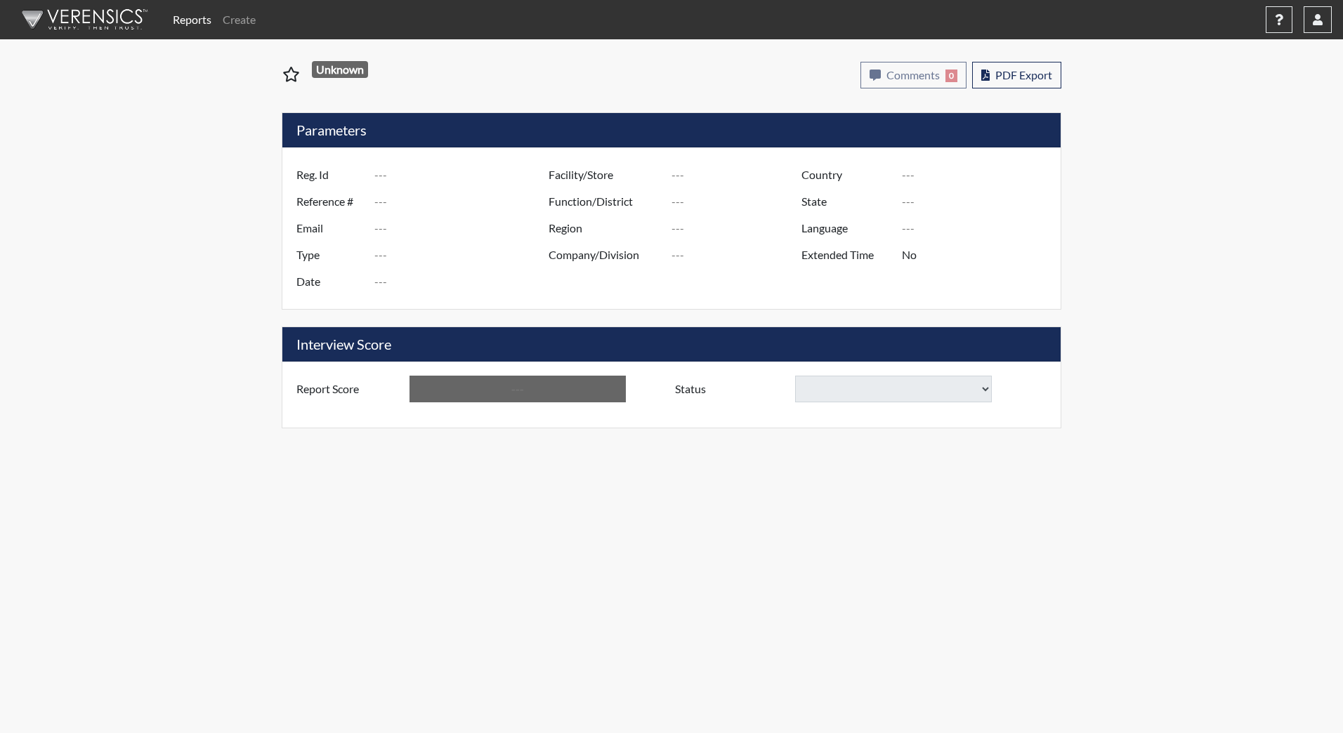
type input "Below Conditions"
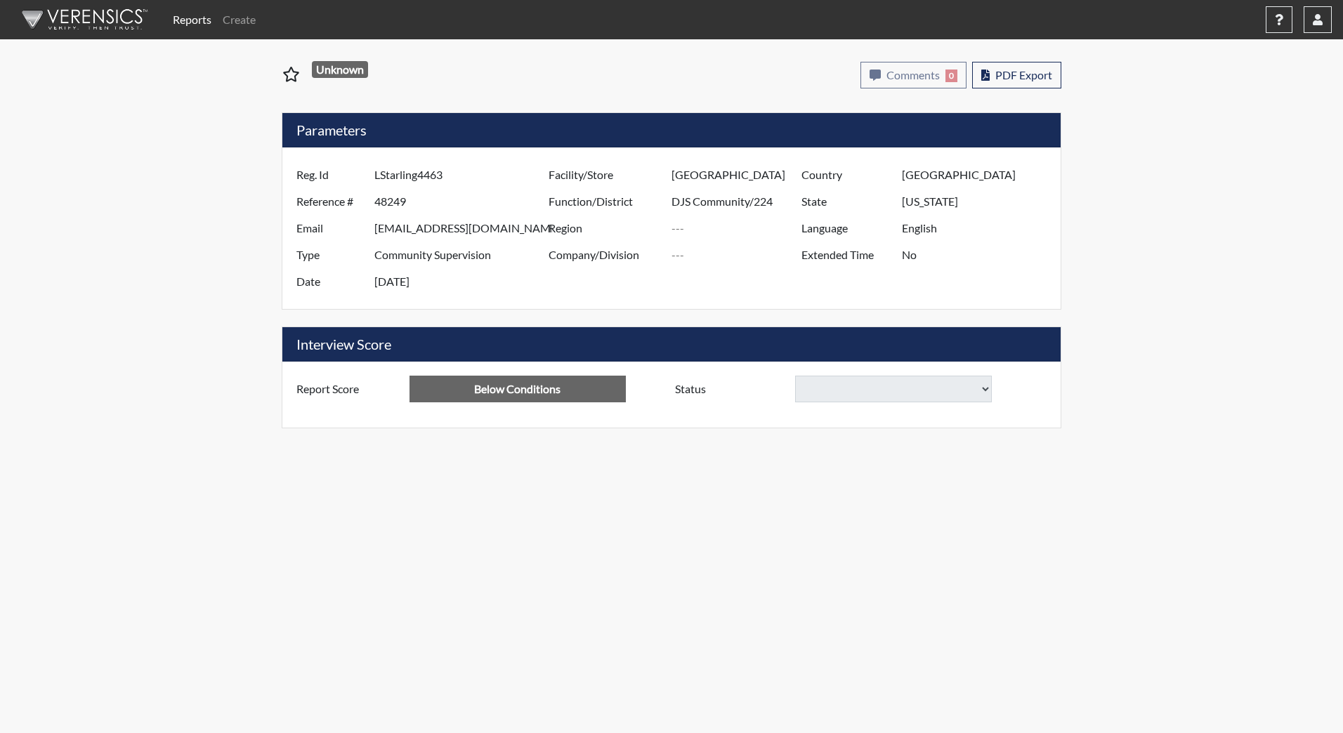
select select
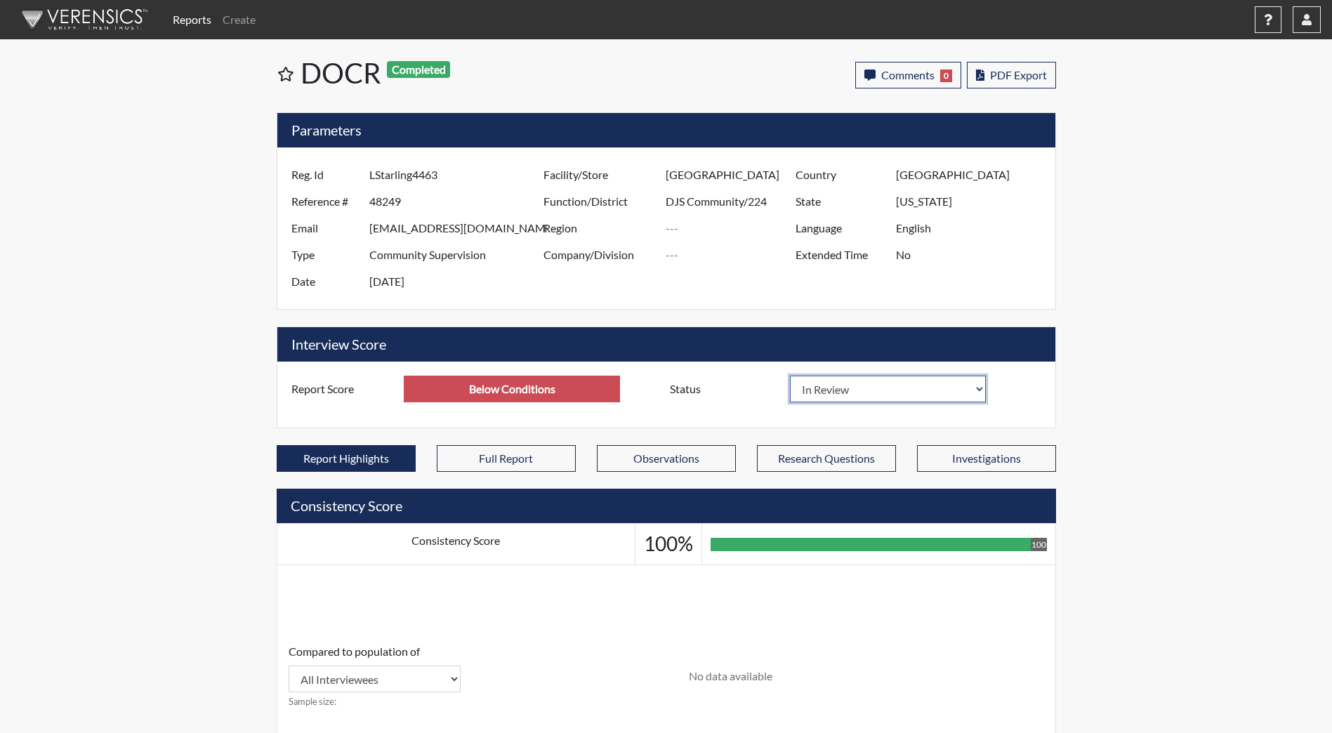
click at [921, 395] on select "In Review Hire Decline" at bounding box center [888, 389] width 197 height 27
select select "decline"
select select
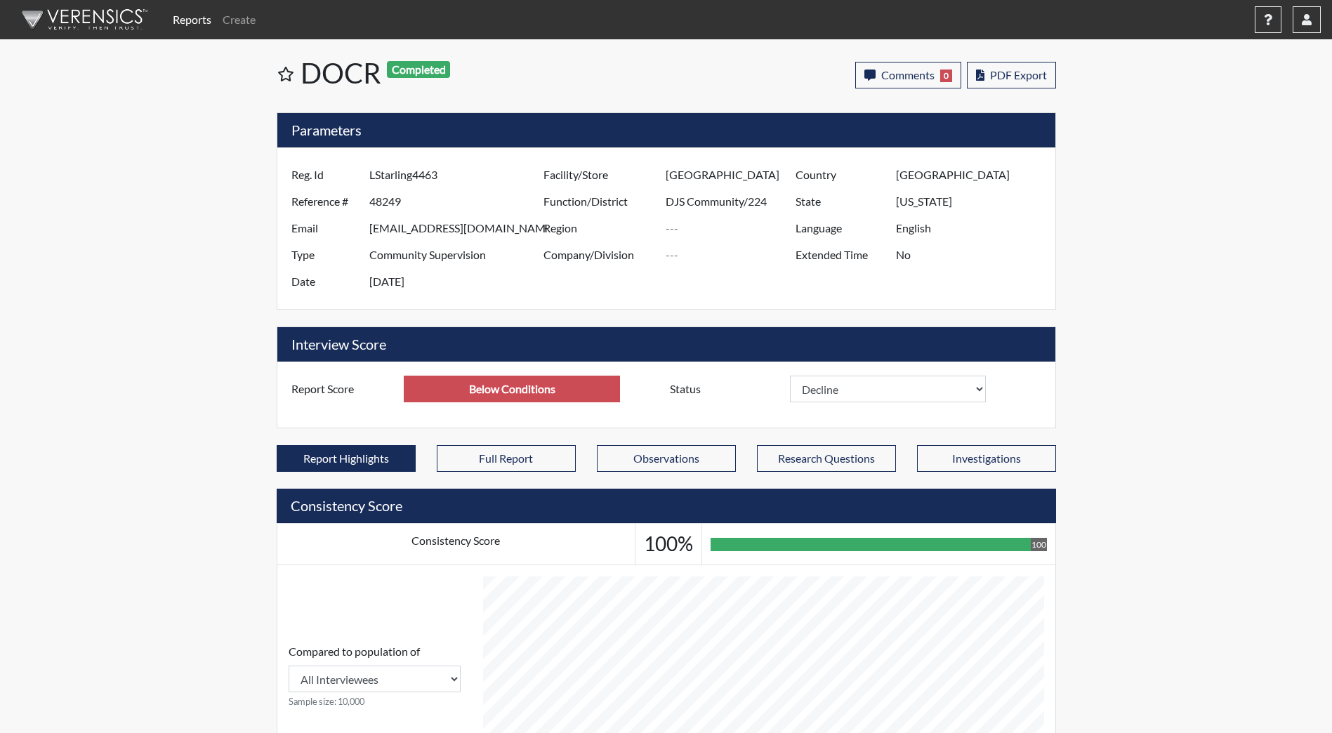
select select
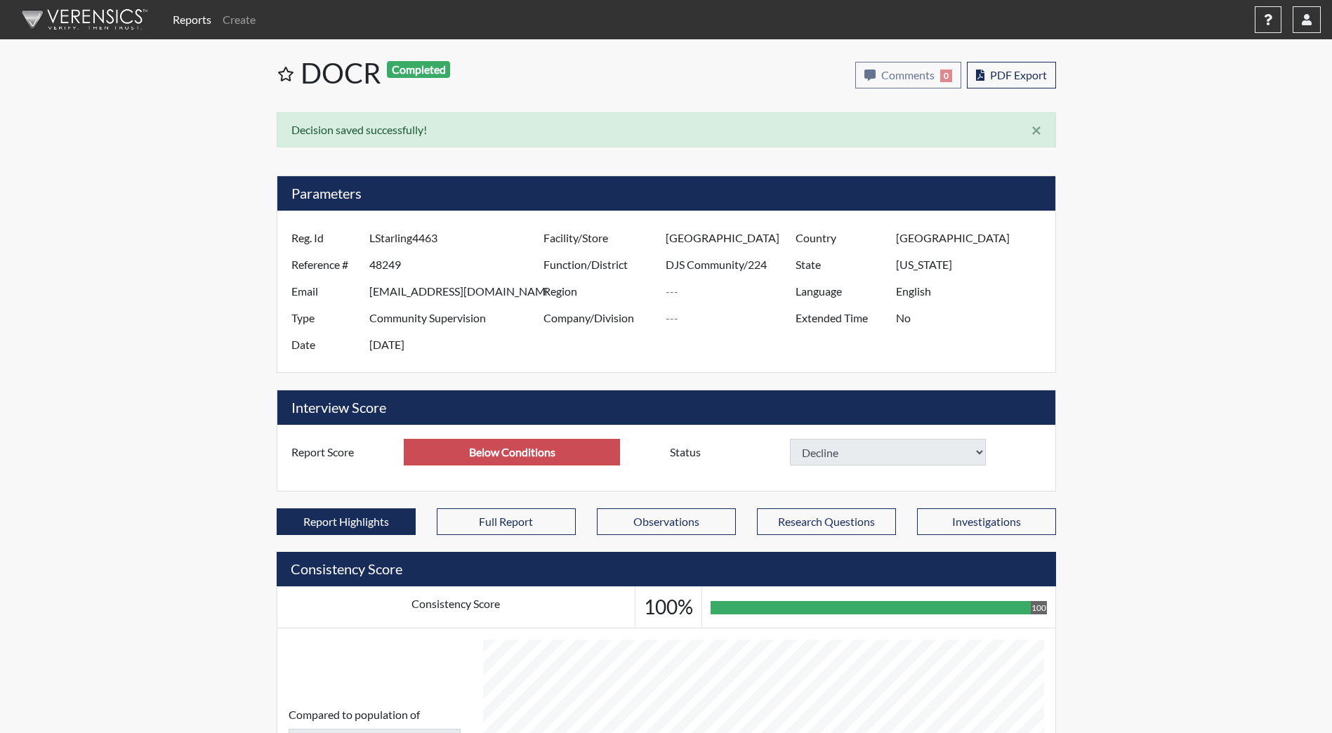
select select
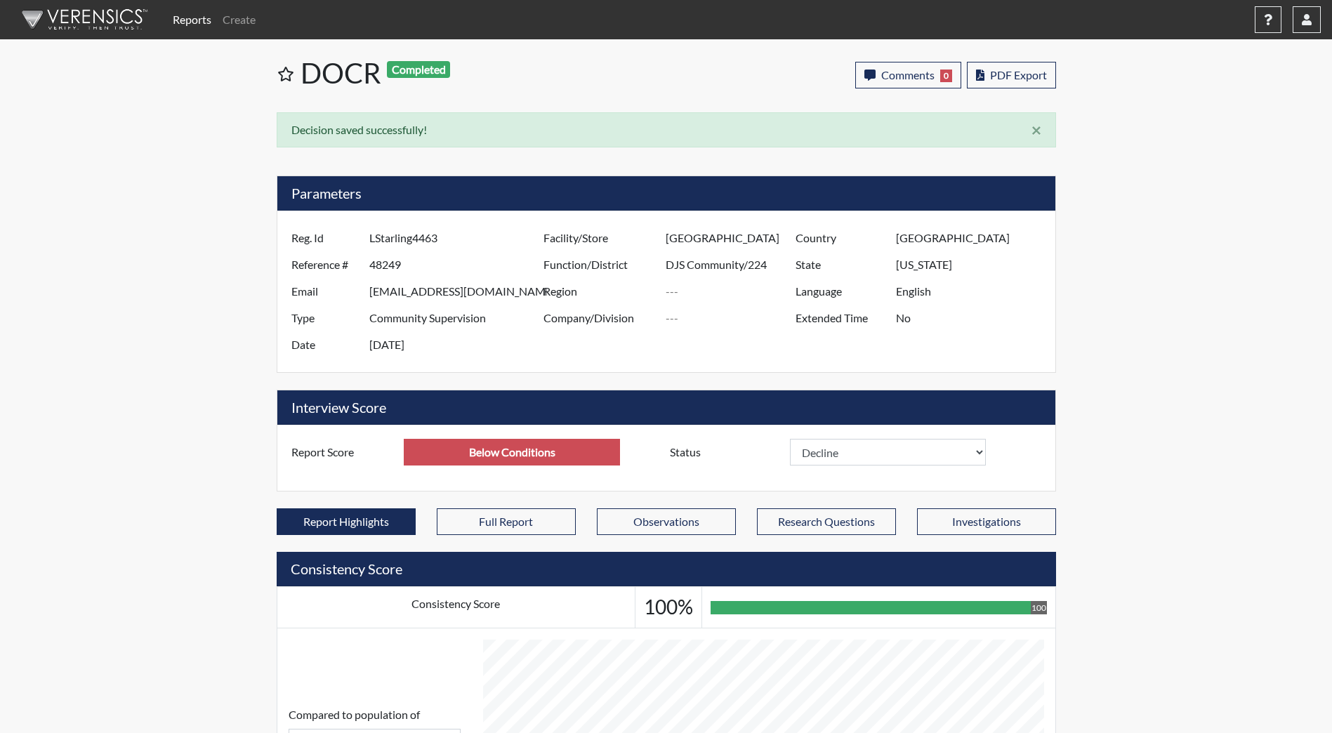
drag, startPoint x: 66, startPoint y: 13, endPoint x: 77, endPoint y: 13, distance: 10.6
click at [66, 13] on img at bounding box center [82, 20] width 162 height 42
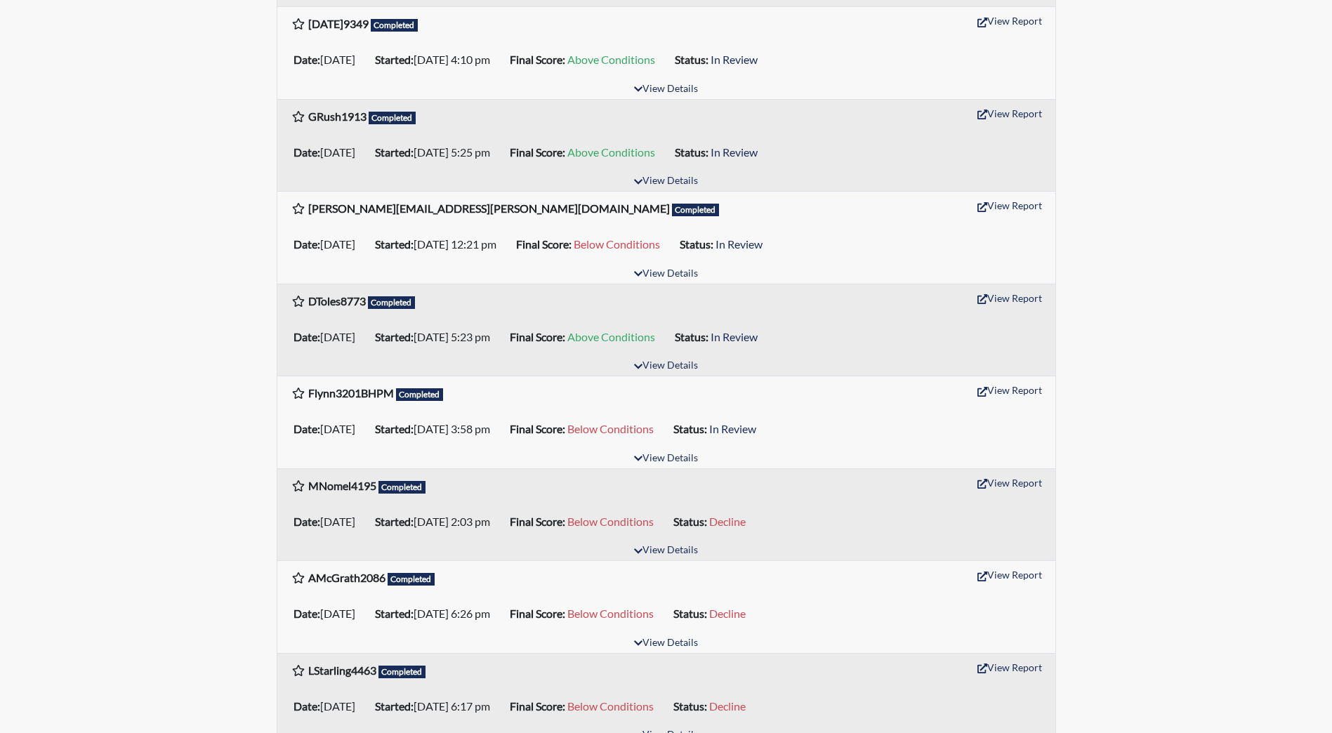
scroll to position [351, 0]
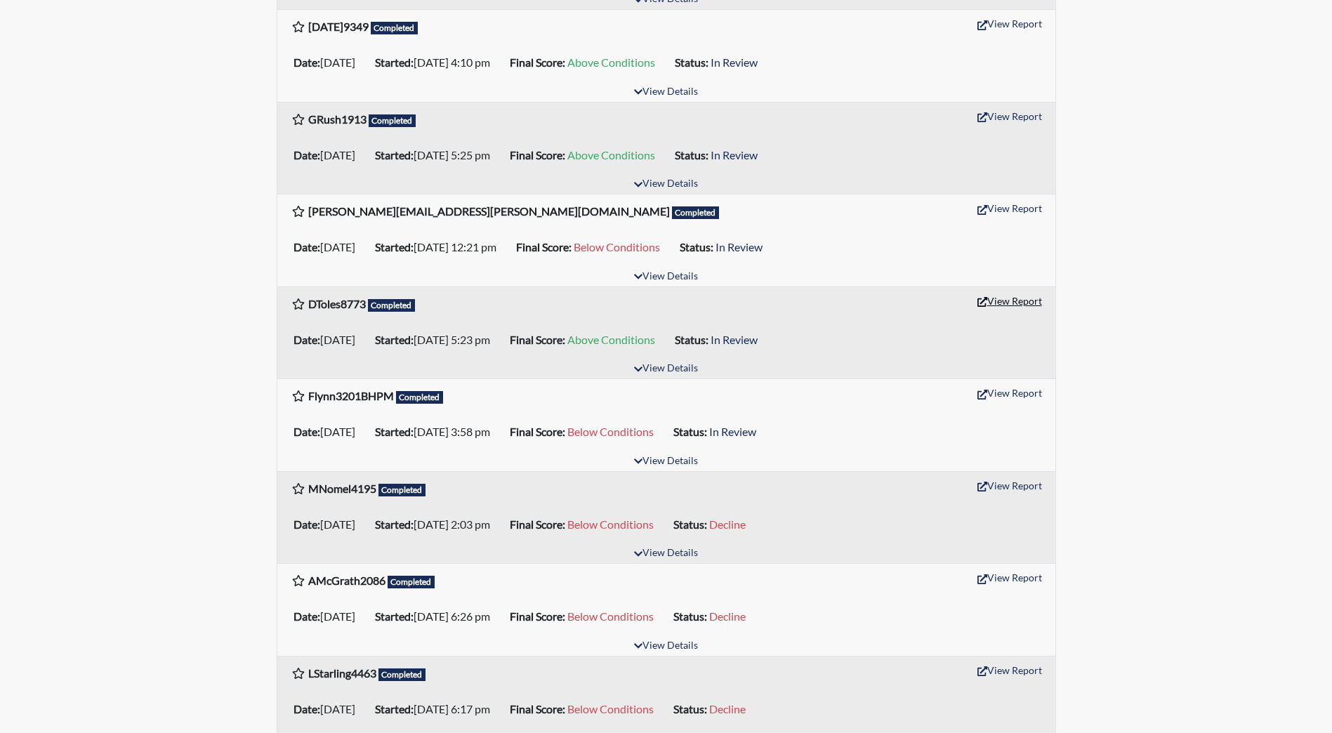
click at [1009, 298] on button "View Report" at bounding box center [1009, 301] width 77 height 22
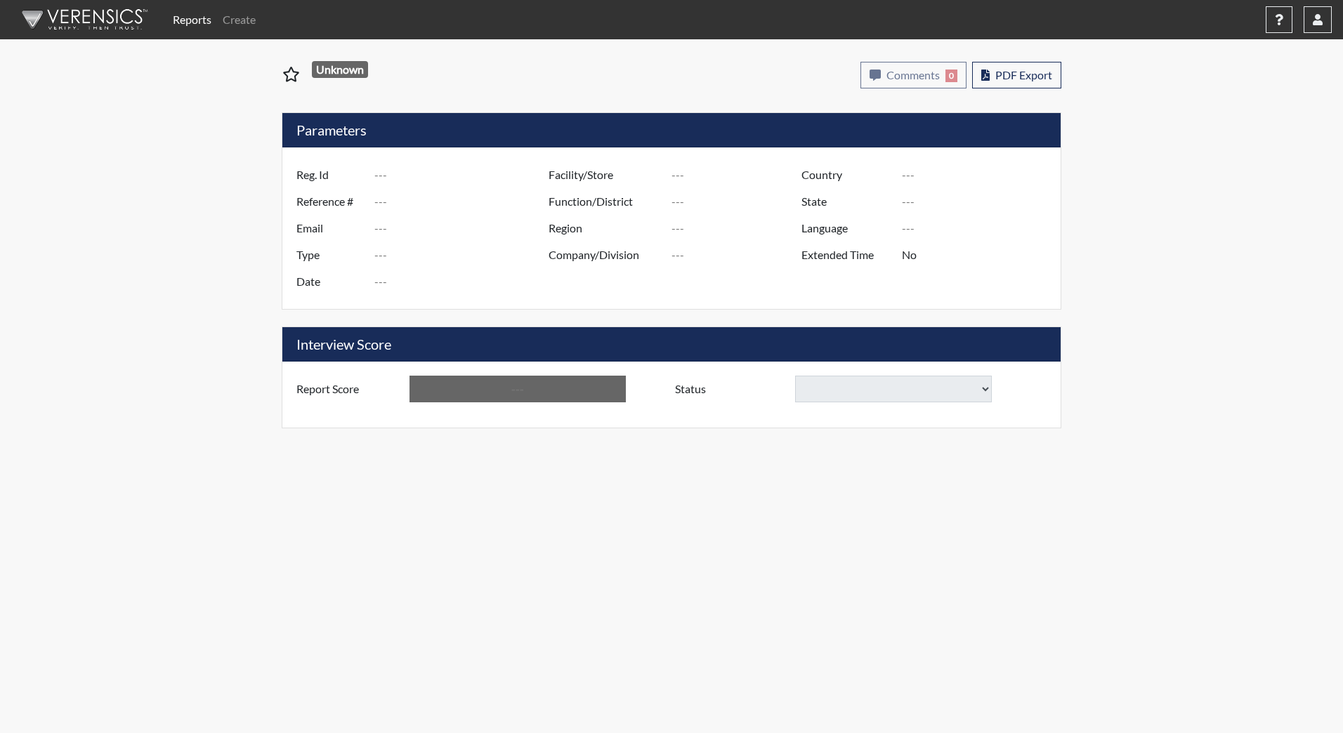
type input "DToles8773"
type input "48298"
type input "Family1st72099@gmail.com"
type input "Corrections Pre-Employment"
type input "Jun 30, 2025"
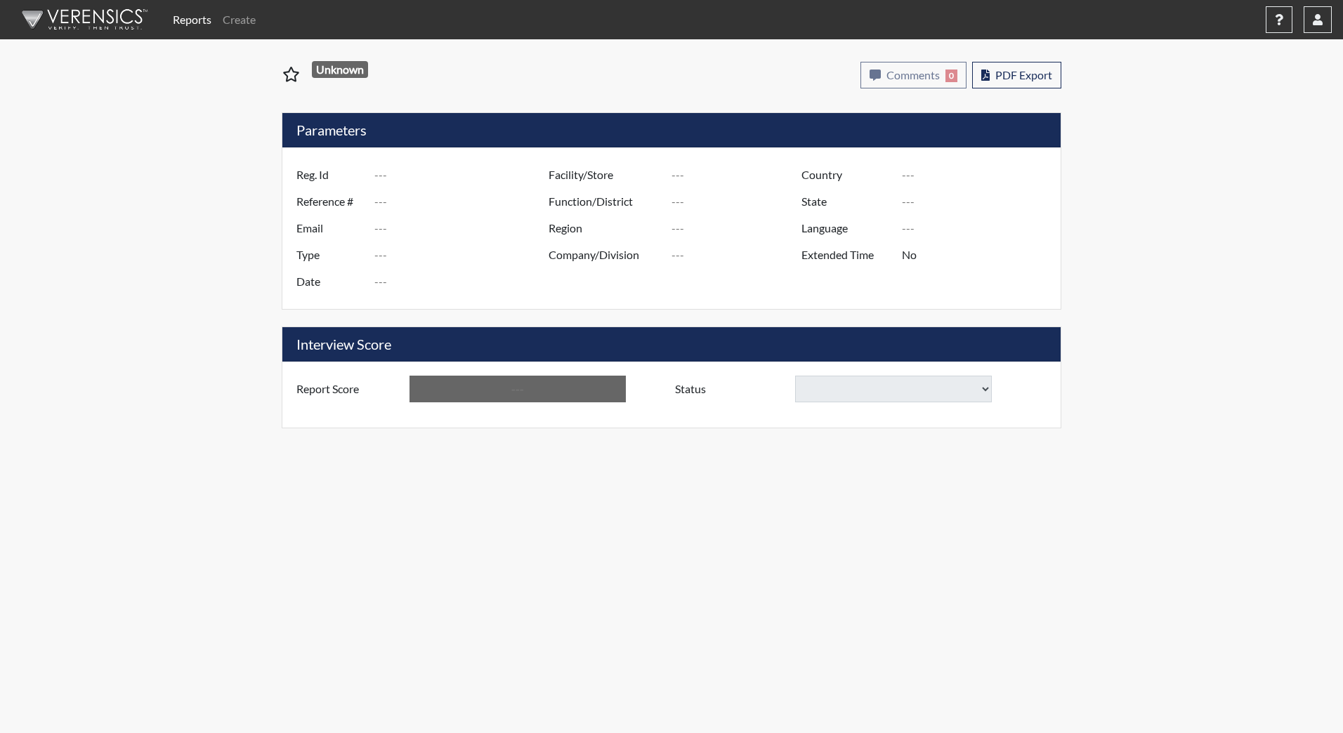
type input "[GEOGRAPHIC_DATA]"
type input "YCC/223"
type input "[GEOGRAPHIC_DATA]"
type input "[US_STATE]"
type input "English"
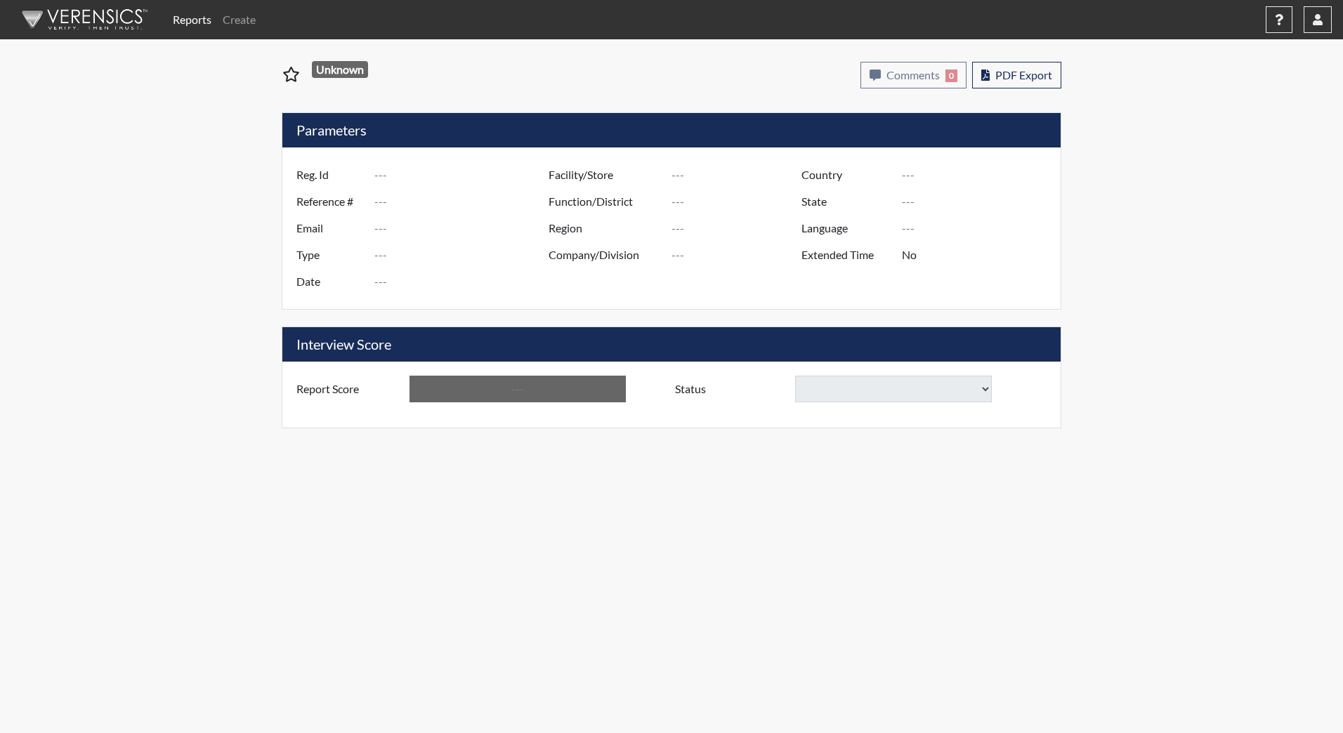
type input "Above Conditions"
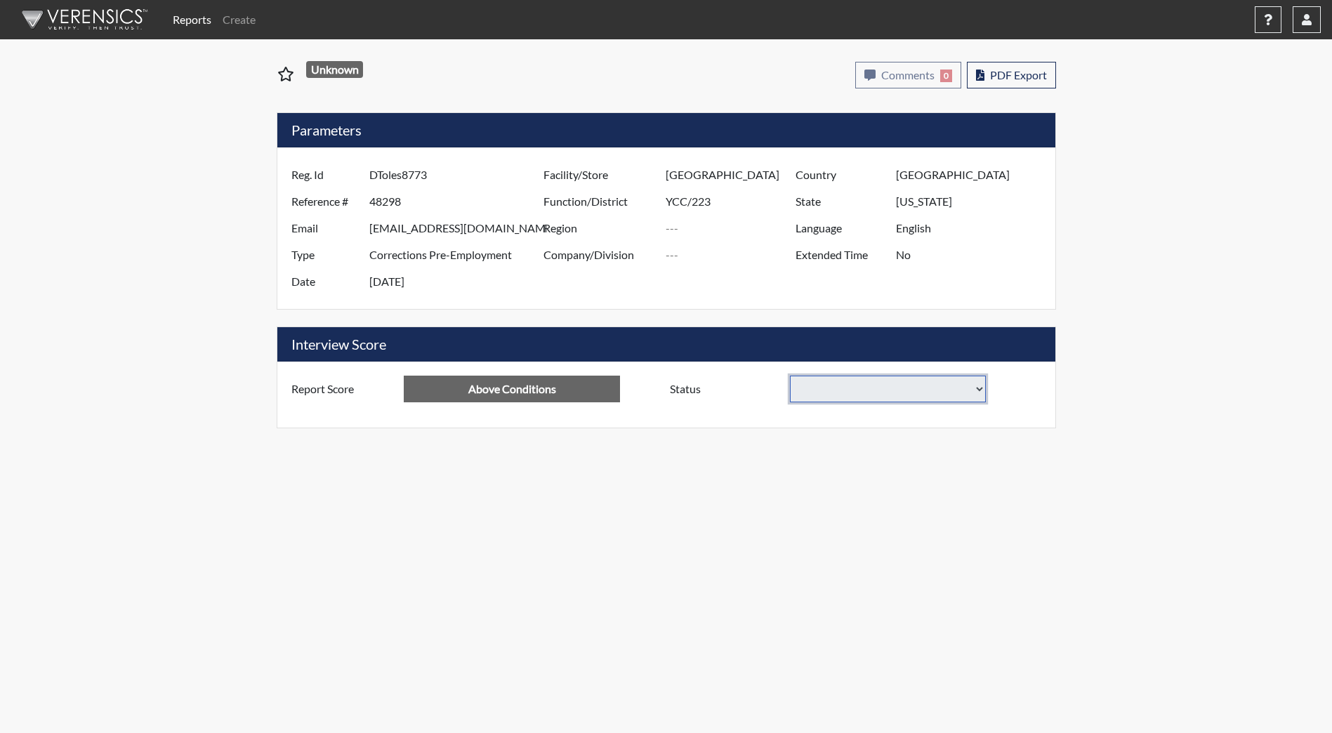
select select
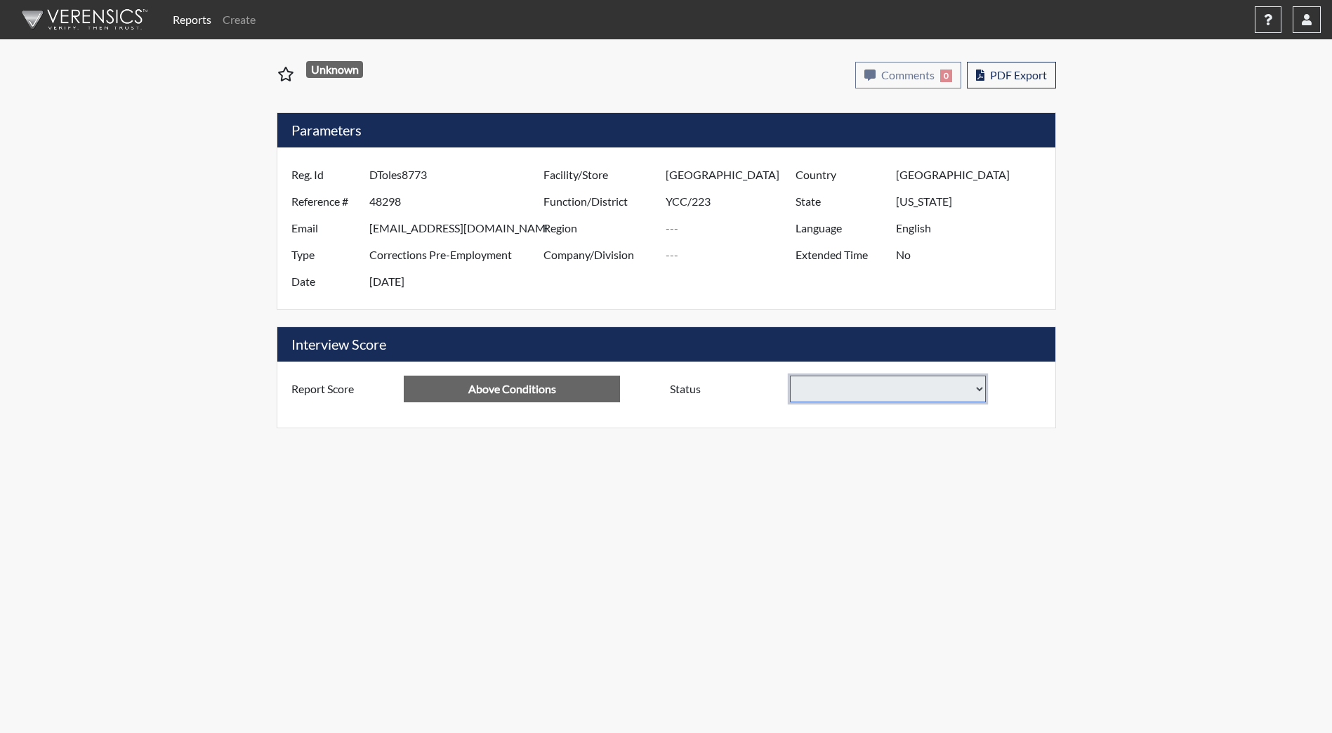
select select
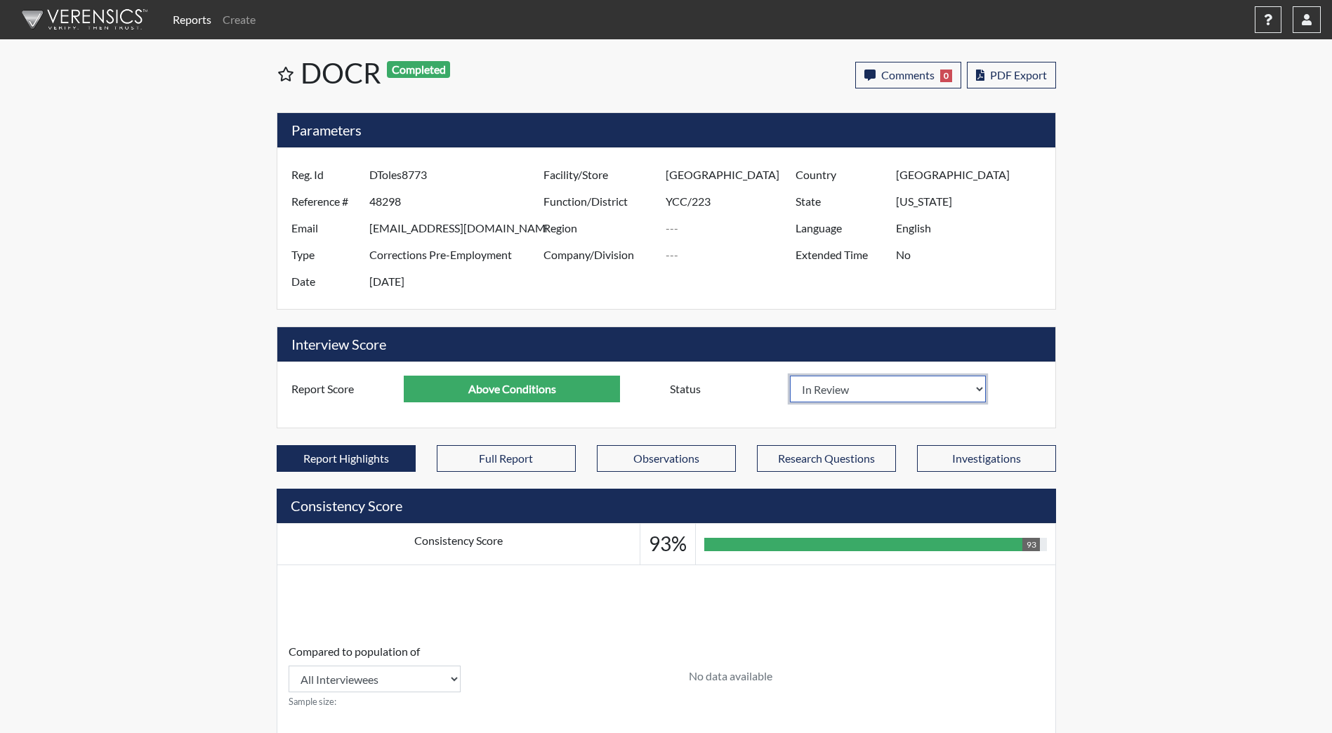
click at [947, 391] on select "In Review Hire Decline" at bounding box center [888, 389] width 197 height 27
select select "decline"
select select
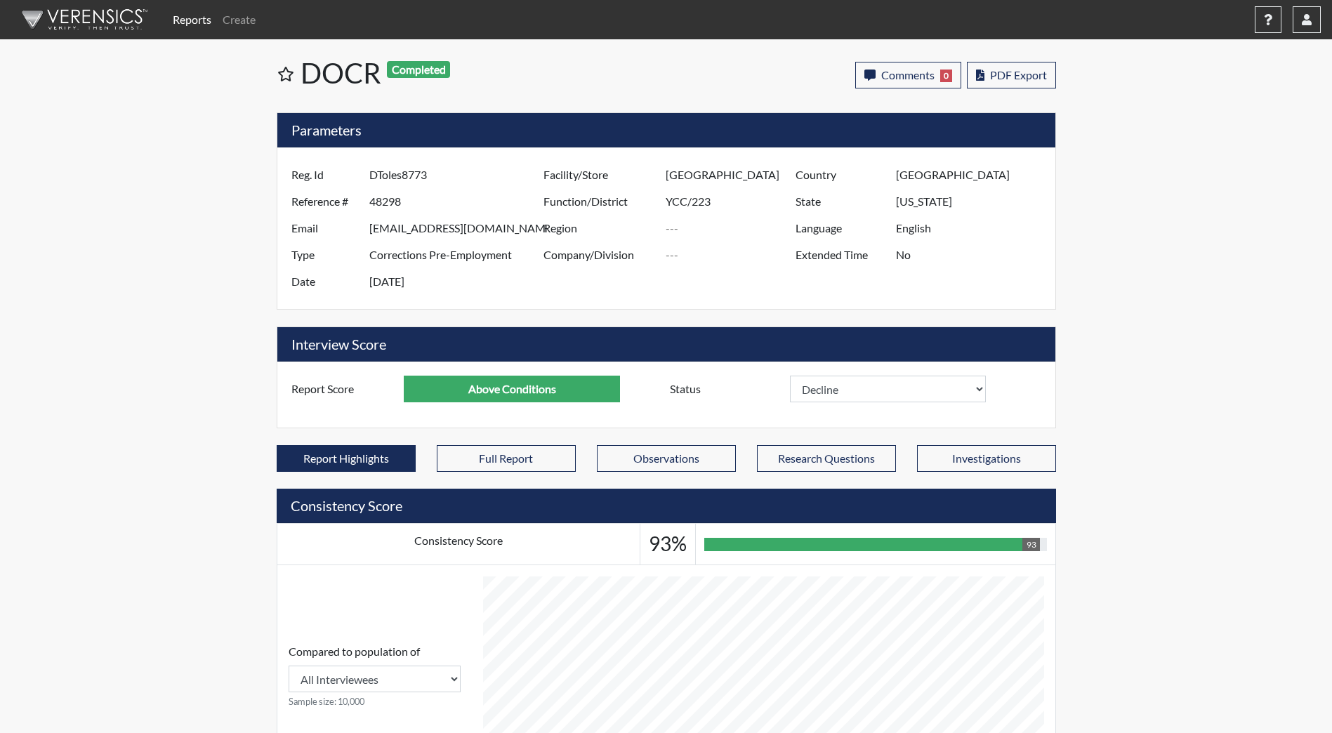
select select
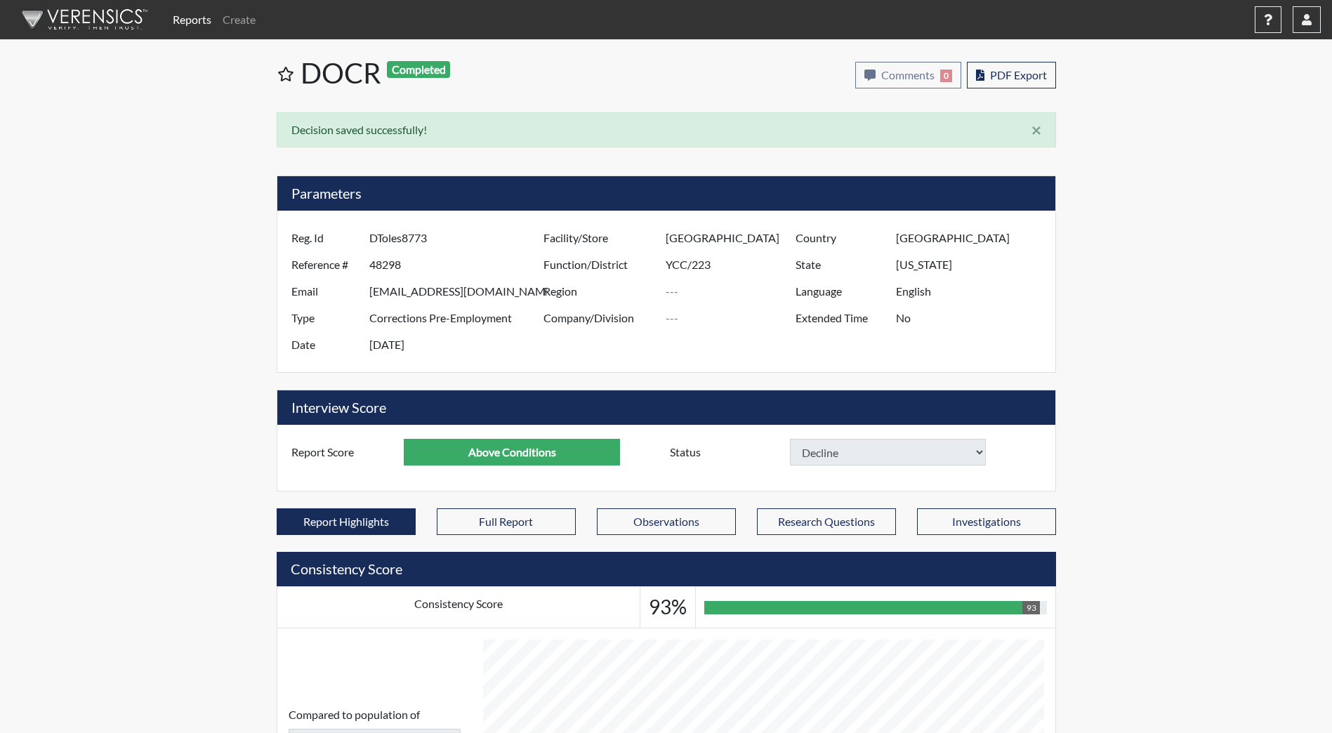
select select
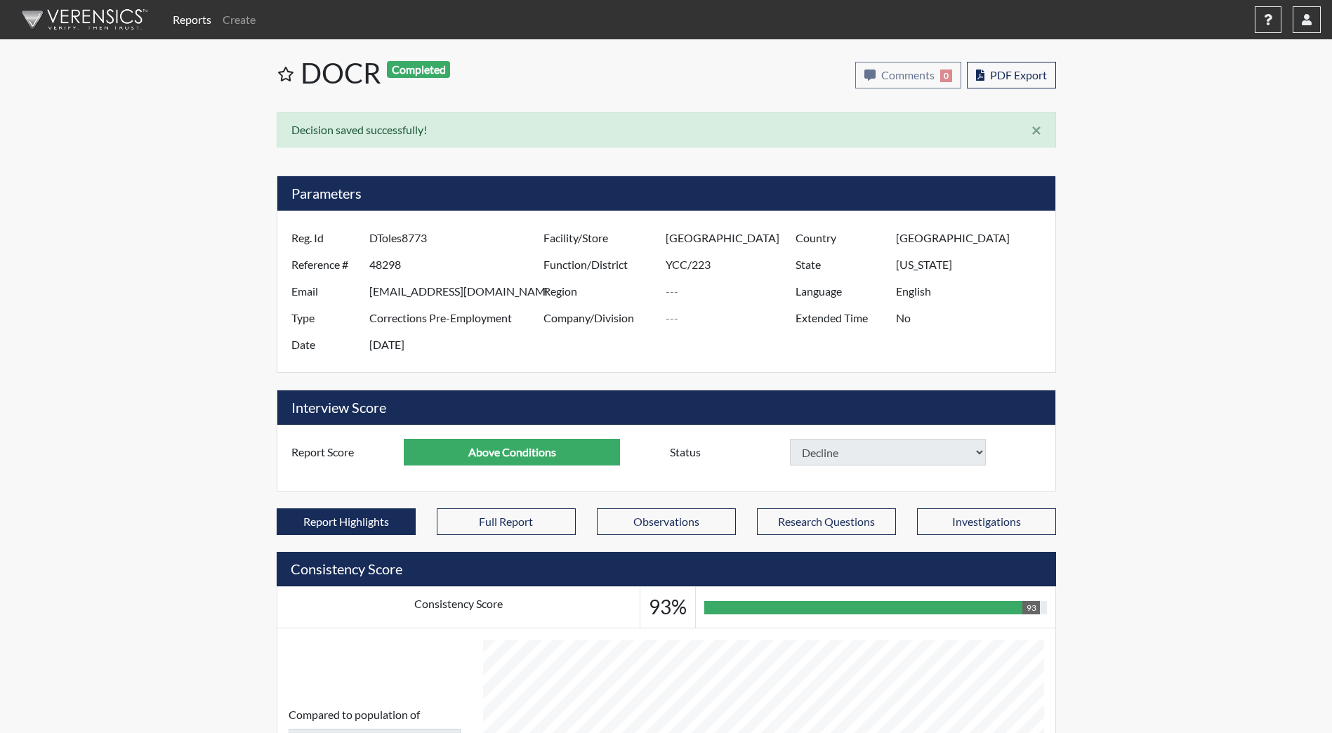
select select
drag, startPoint x: 100, startPoint y: 17, endPoint x: 113, endPoint y: 8, distance: 15.2
click at [100, 17] on img at bounding box center [82, 20] width 162 height 42
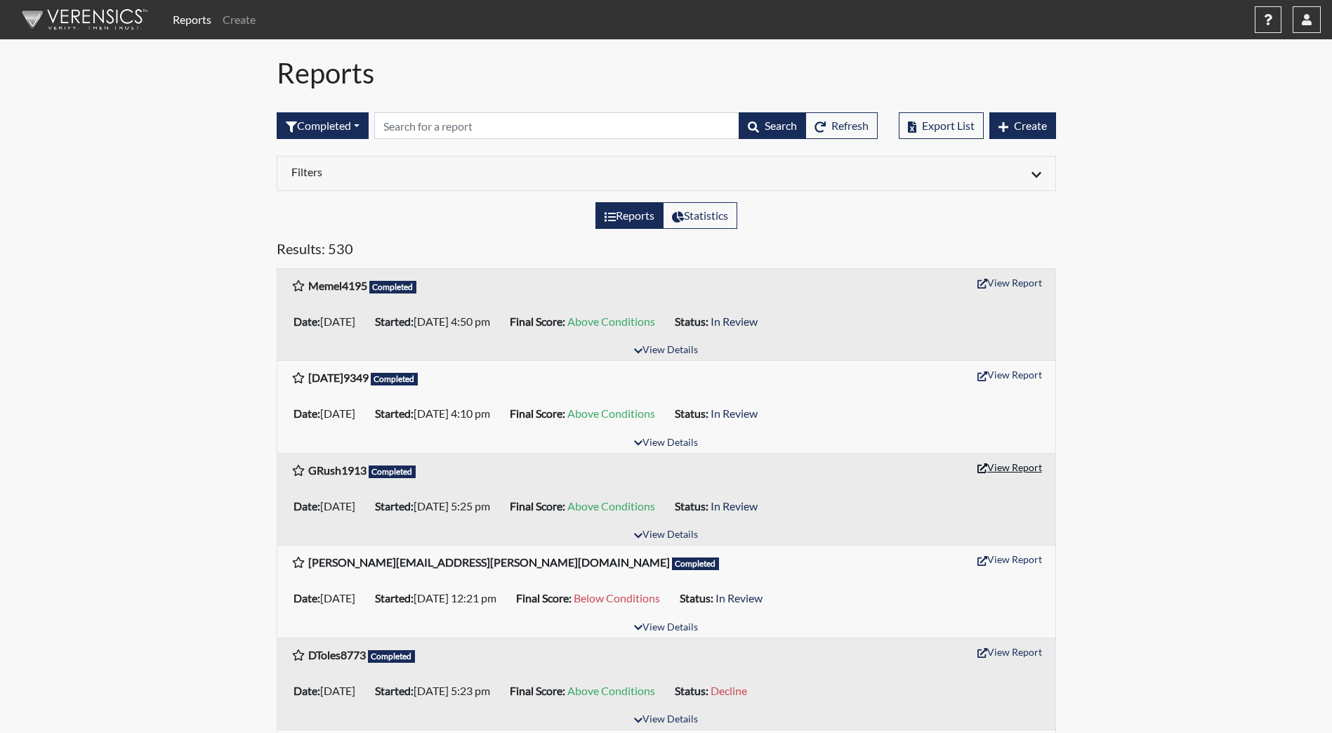
click at [1002, 468] on button "View Report" at bounding box center [1009, 468] width 77 height 22
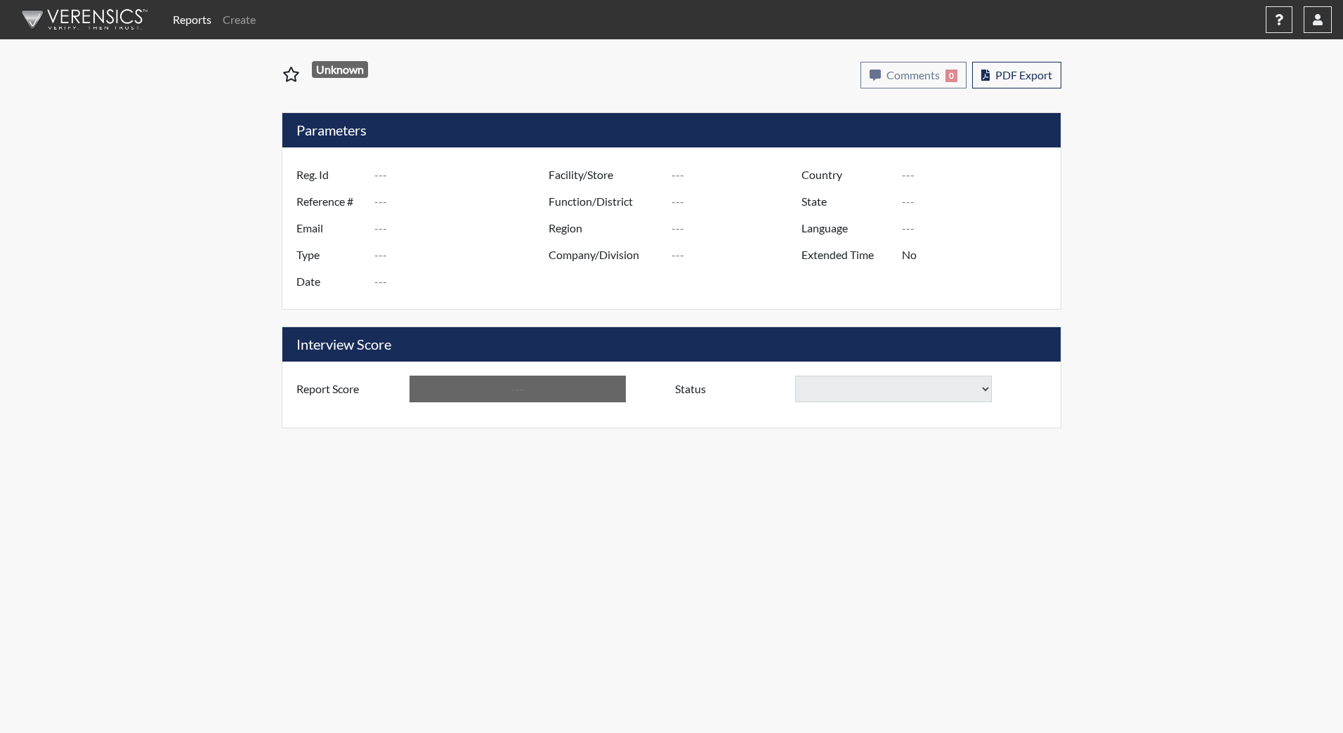
type input "GRush1913"
type input "48382"
type input "[EMAIL_ADDRESS][PERSON_NAME][DOMAIN_NAME]"
type input "Corrections Pre-Employment"
type input "[DATE]"
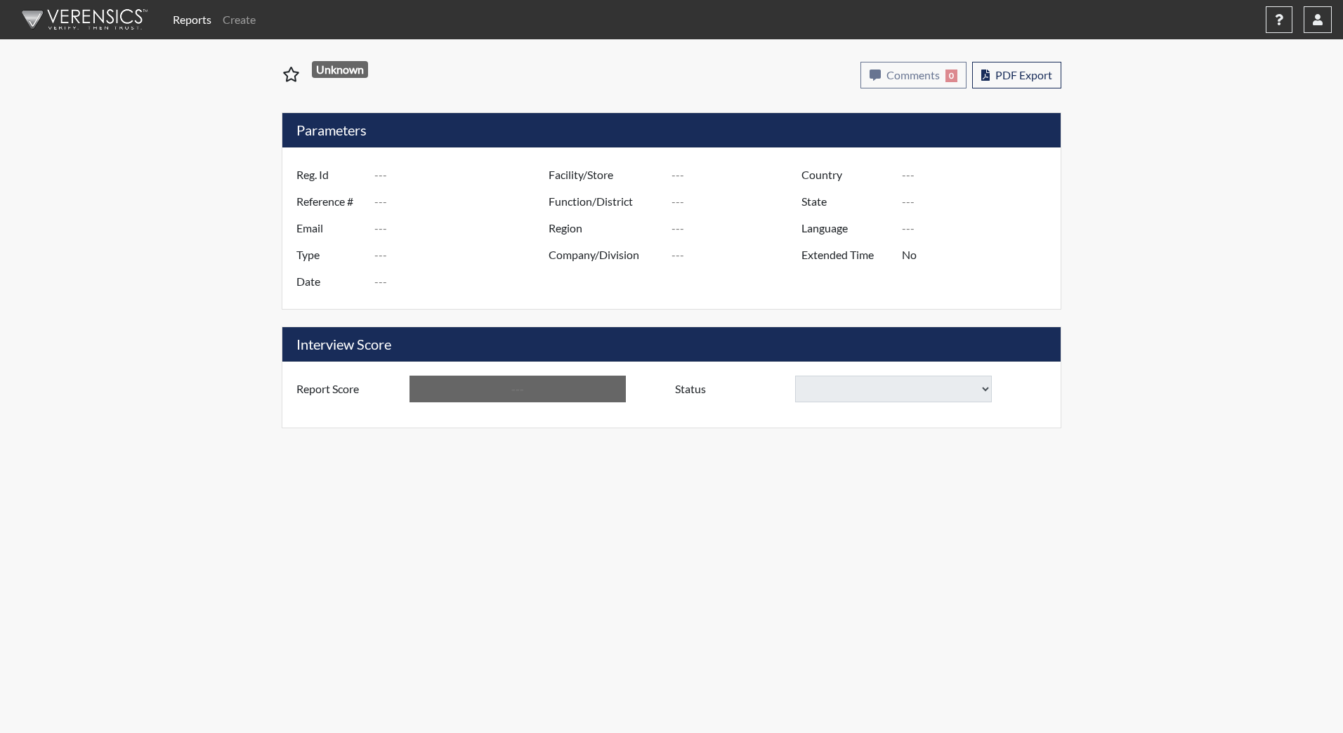
type input "[GEOGRAPHIC_DATA]"
type input "YCC/223"
type input "[GEOGRAPHIC_DATA]"
type input "[US_STATE]"
type input "English"
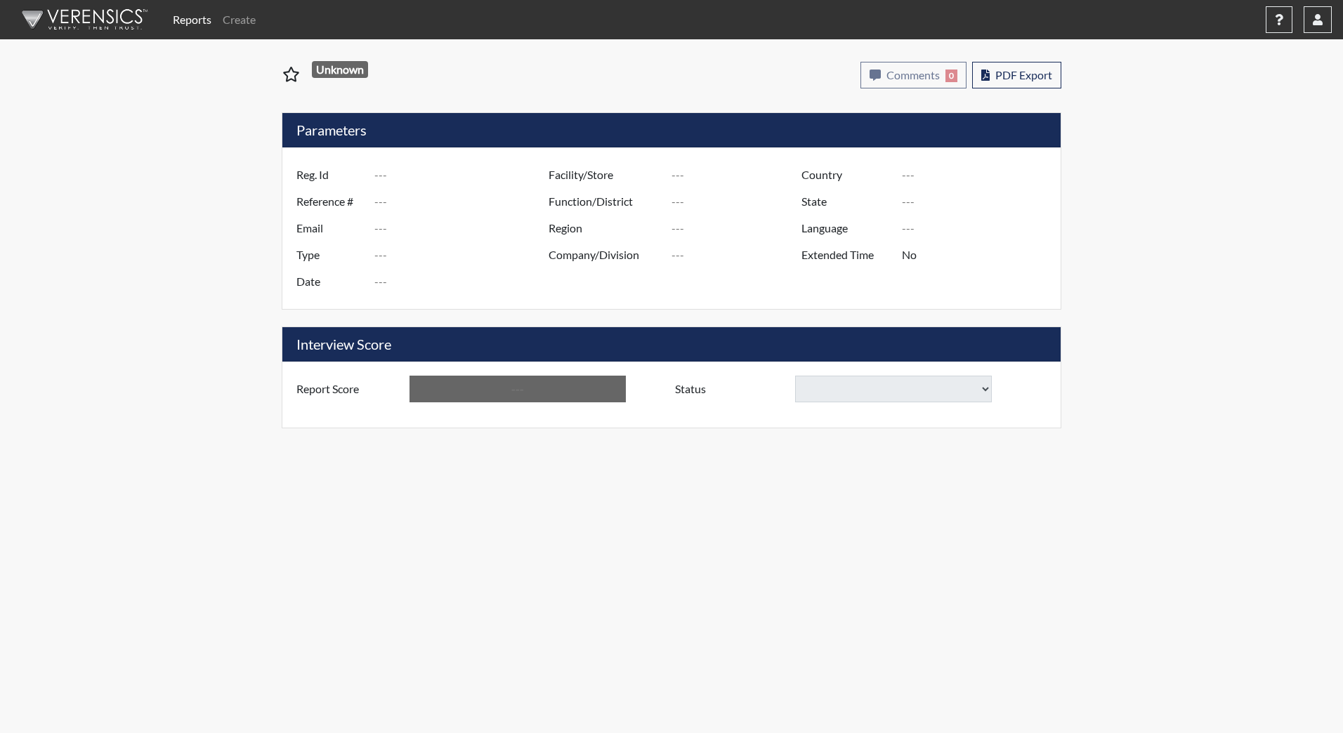
type input "Above Conditions"
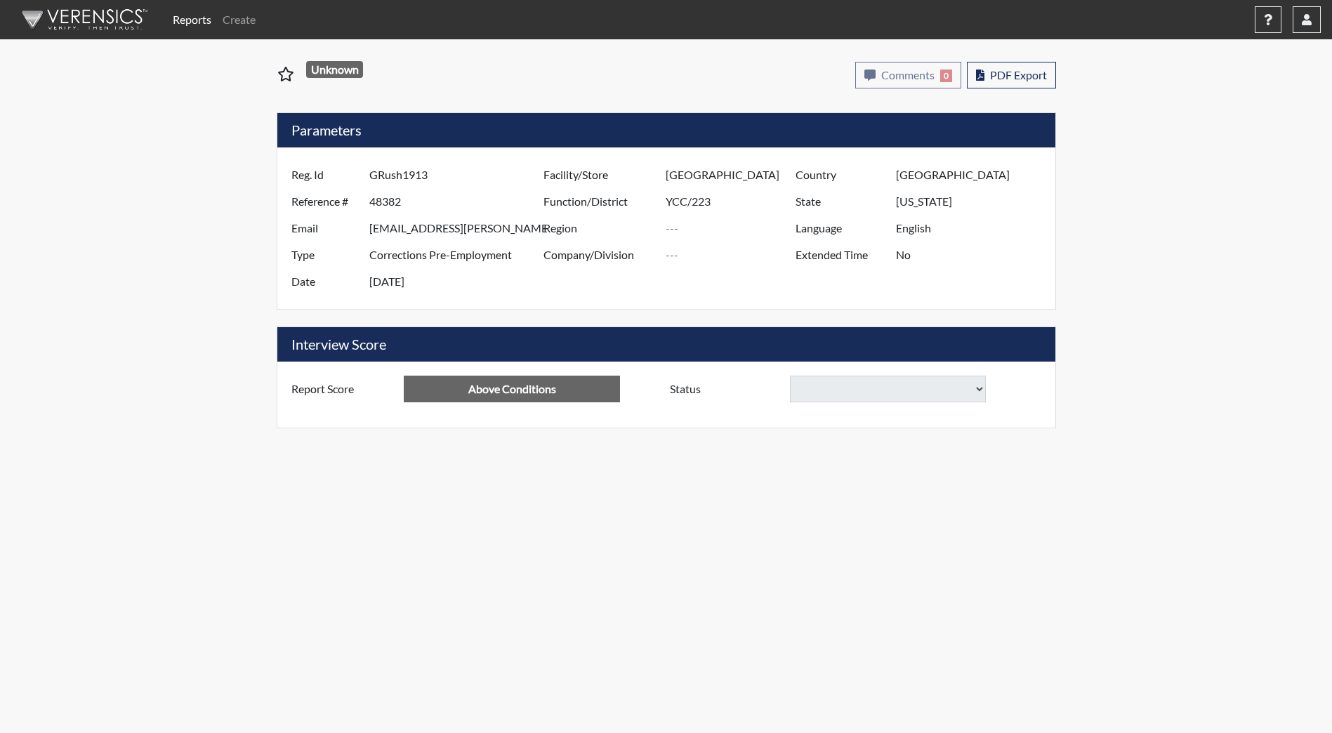
select select
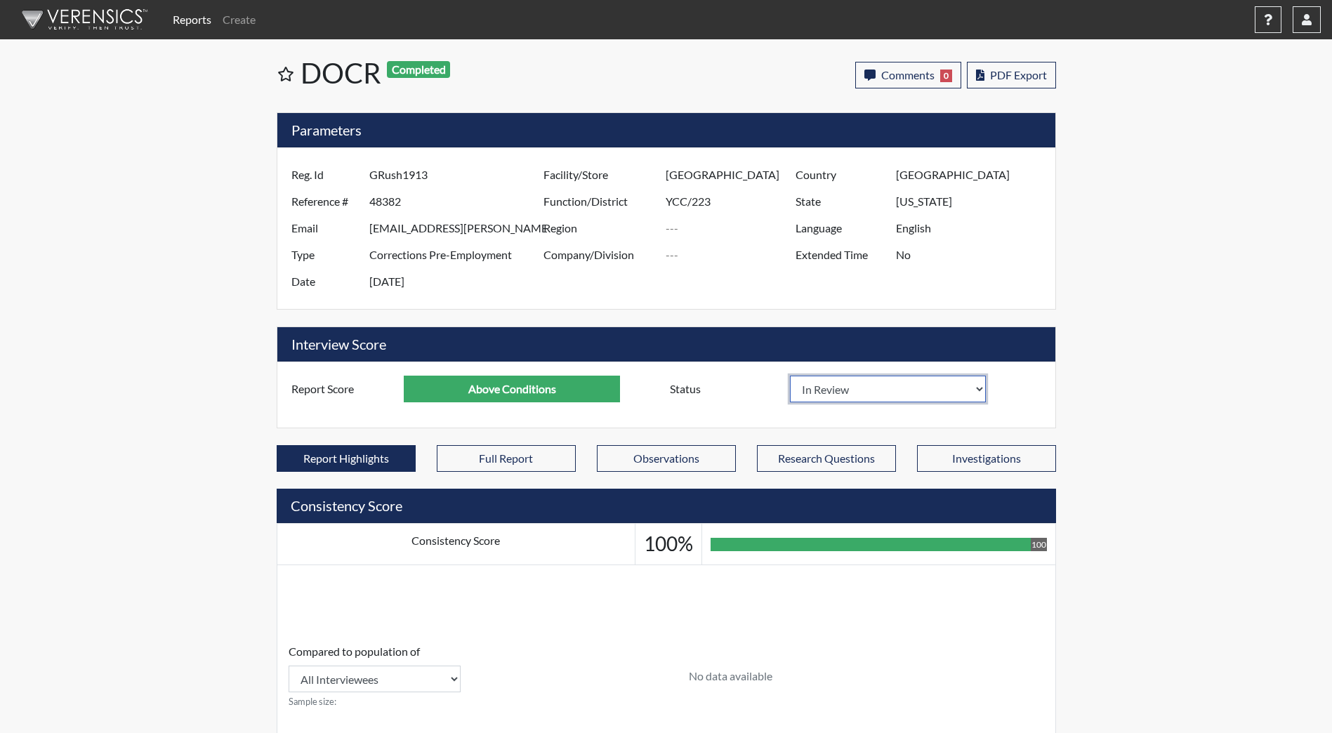
click at [957, 393] on select "In Review Hire Decline" at bounding box center [888, 389] width 197 height 27
select select "decline"
select select
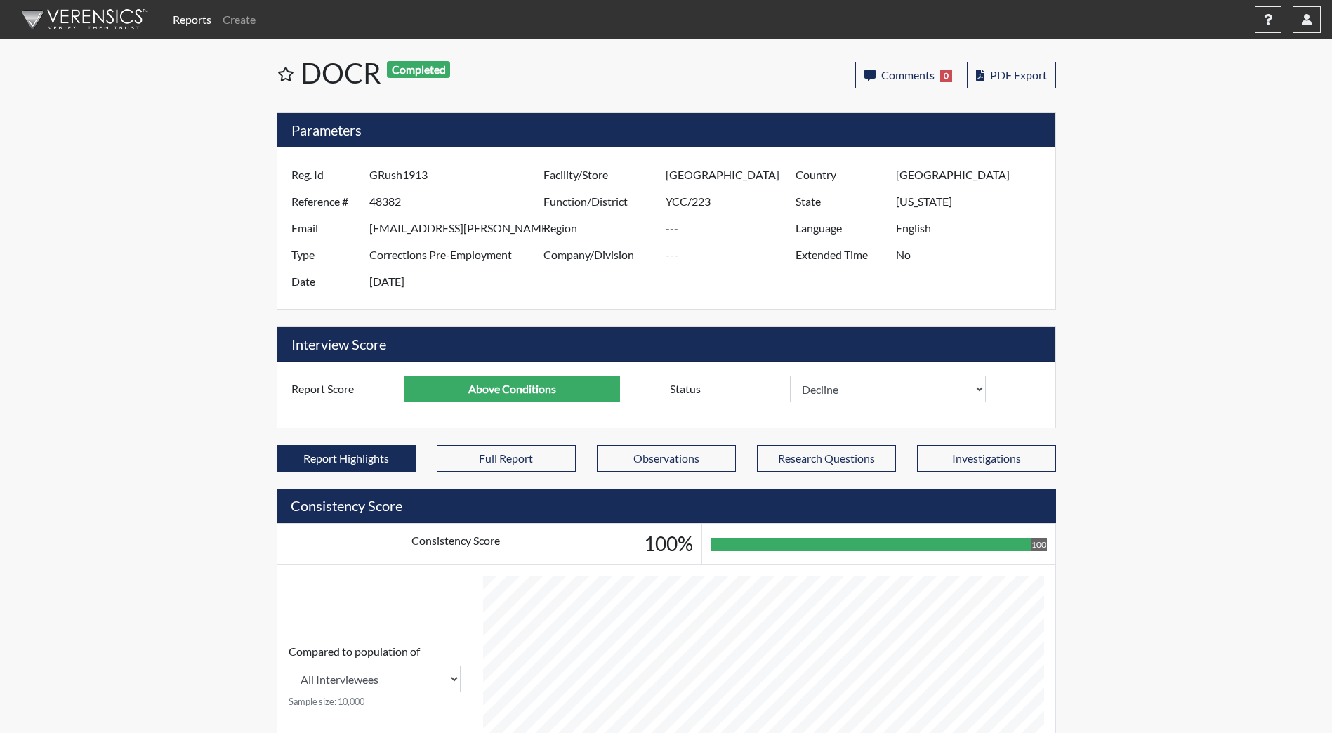
select select
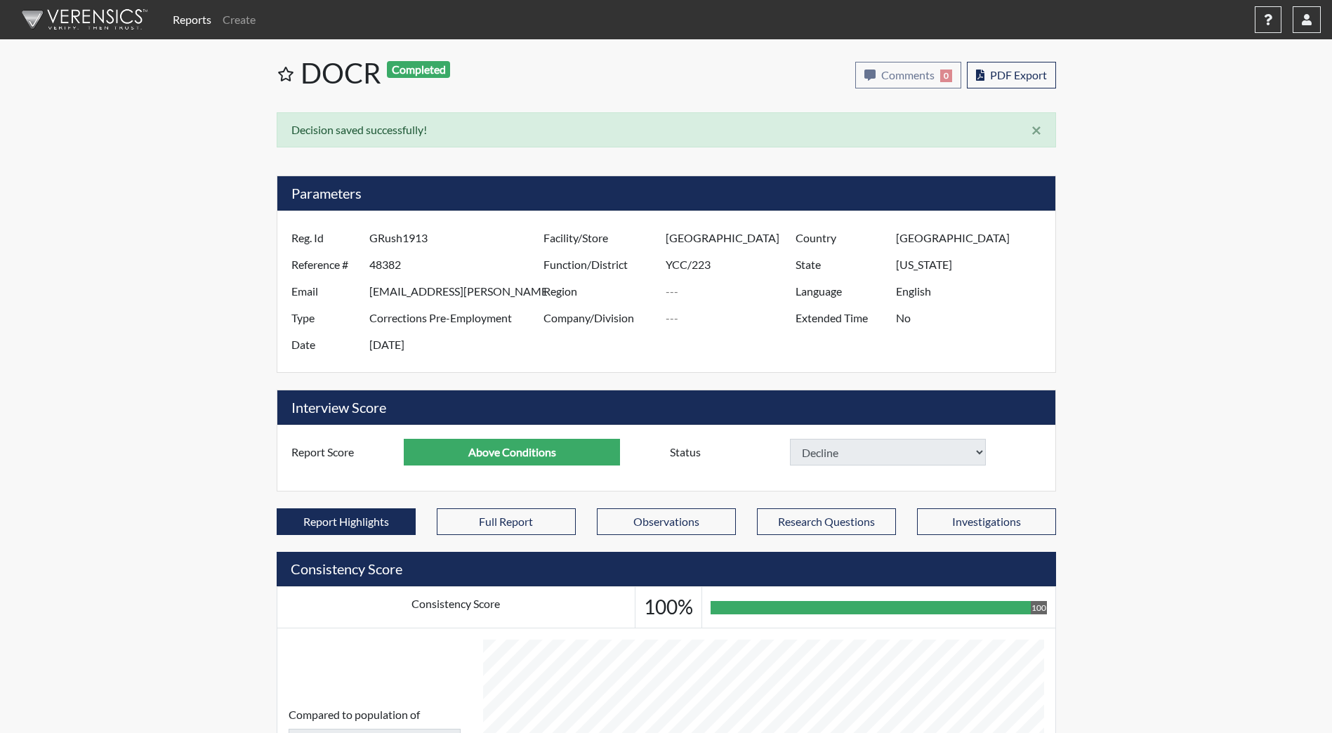
select select
click at [96, 23] on img at bounding box center [82, 20] width 162 height 42
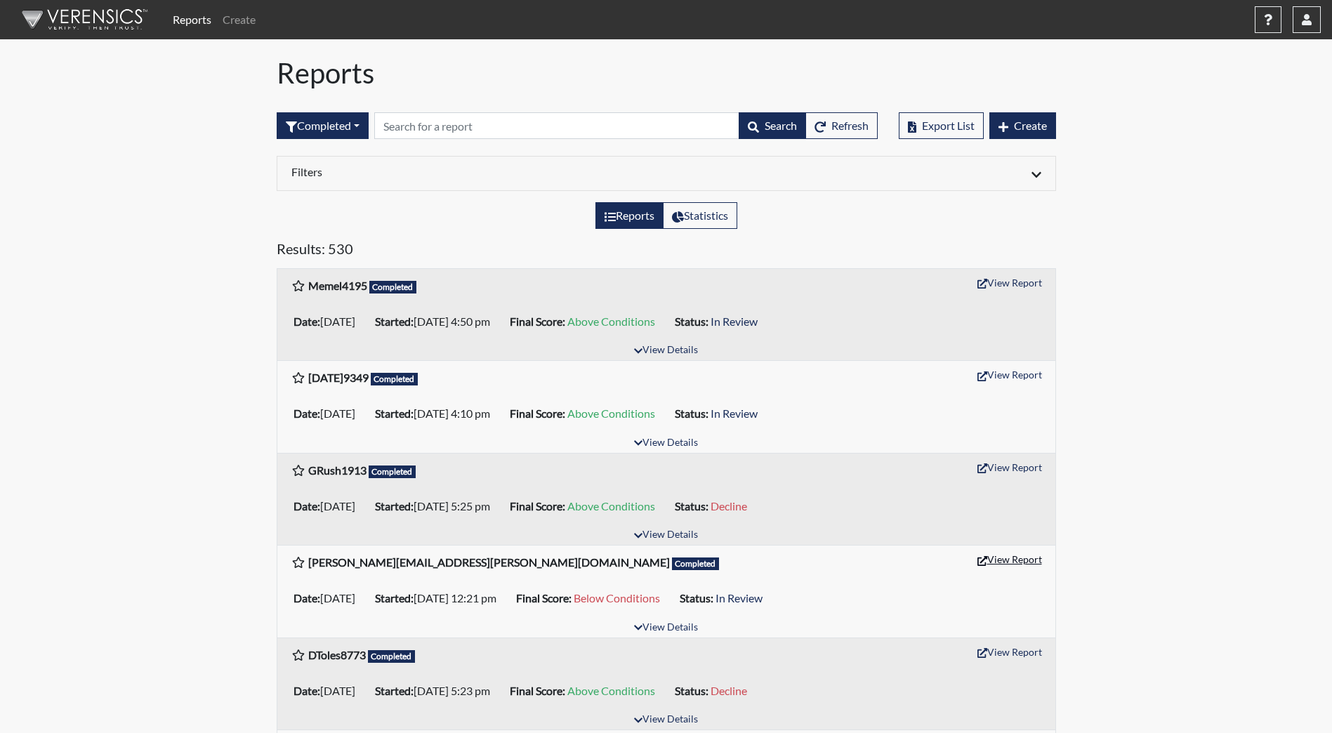
click at [992, 556] on button "View Report" at bounding box center [1009, 560] width 77 height 22
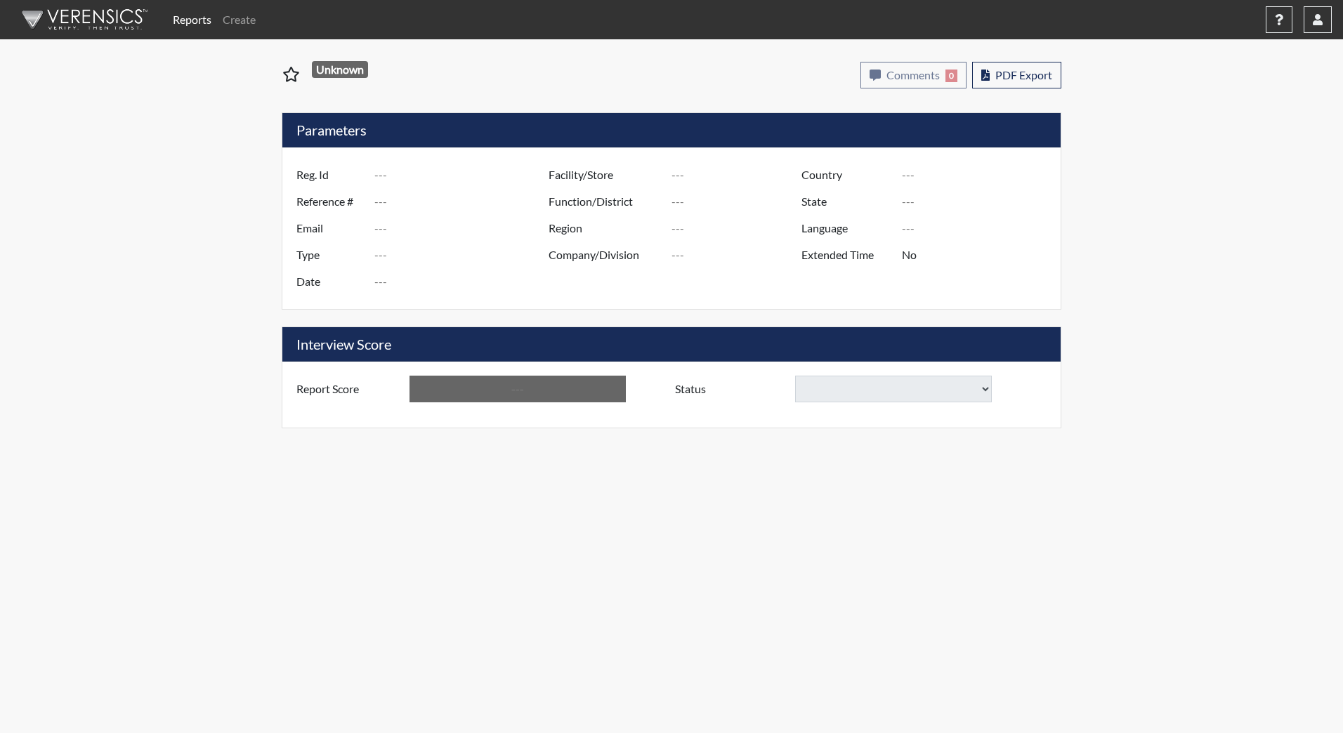
type input "[PERSON_NAME][EMAIL_ADDRESS][PERSON_NAME][DOMAIN_NAME]"
type input "48413"
type input "[PERSON_NAME][EMAIL_ADDRESS][PERSON_NAME][DOMAIN_NAME]"
type input "Corrections Pre-Employment"
type input "[DATE]"
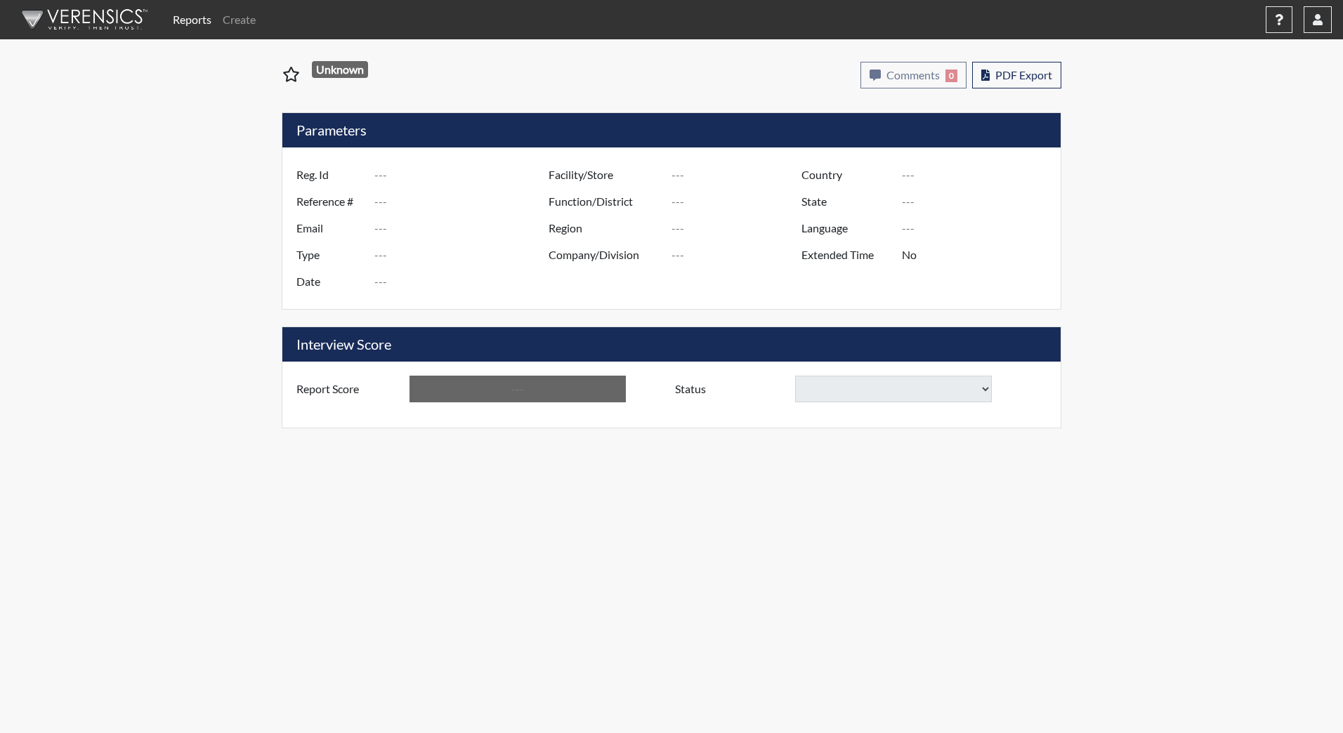
type input "[GEOGRAPHIC_DATA]"
type input "YCC/223"
type input "[GEOGRAPHIC_DATA]"
type input "[US_STATE]"
type input "English"
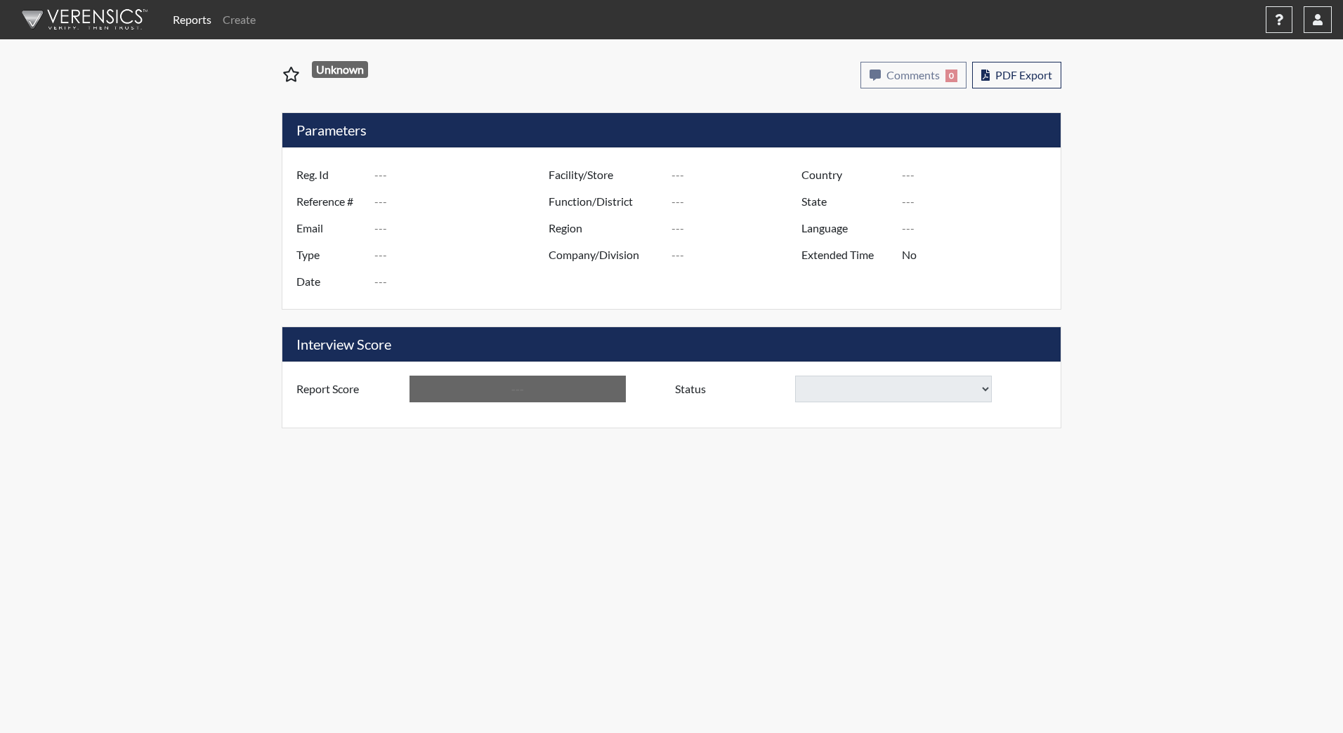
type input "Below Conditions"
select select
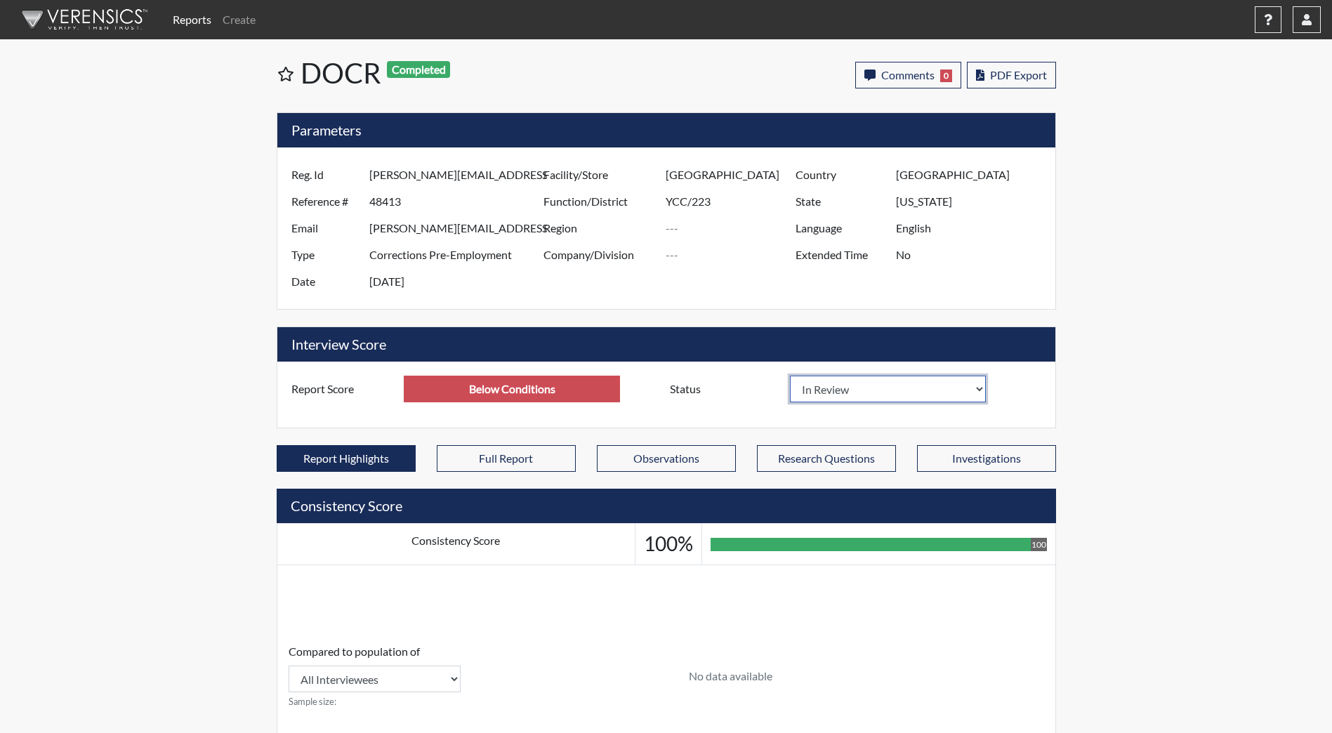
click at [917, 393] on select "In Review Hire Decline" at bounding box center [888, 389] width 197 height 27
select select "decline"
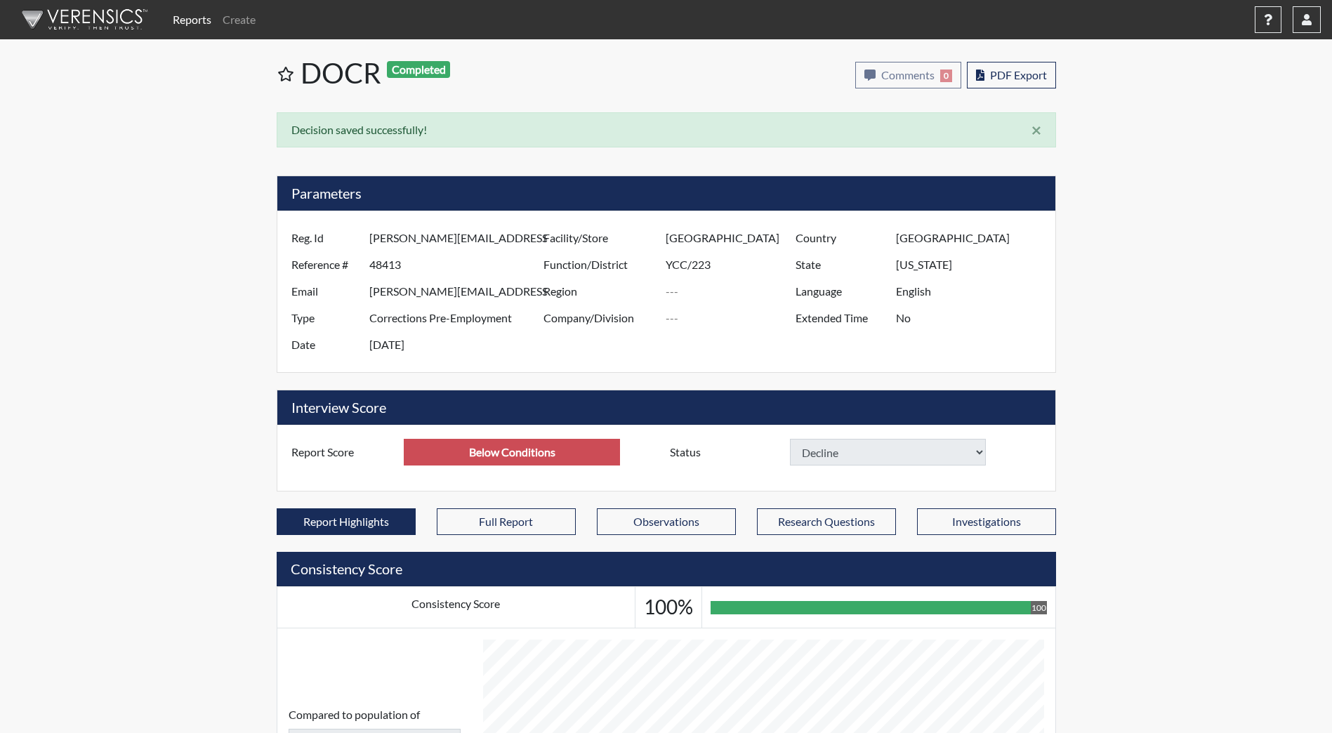
select select
click at [114, 19] on img at bounding box center [82, 20] width 162 height 42
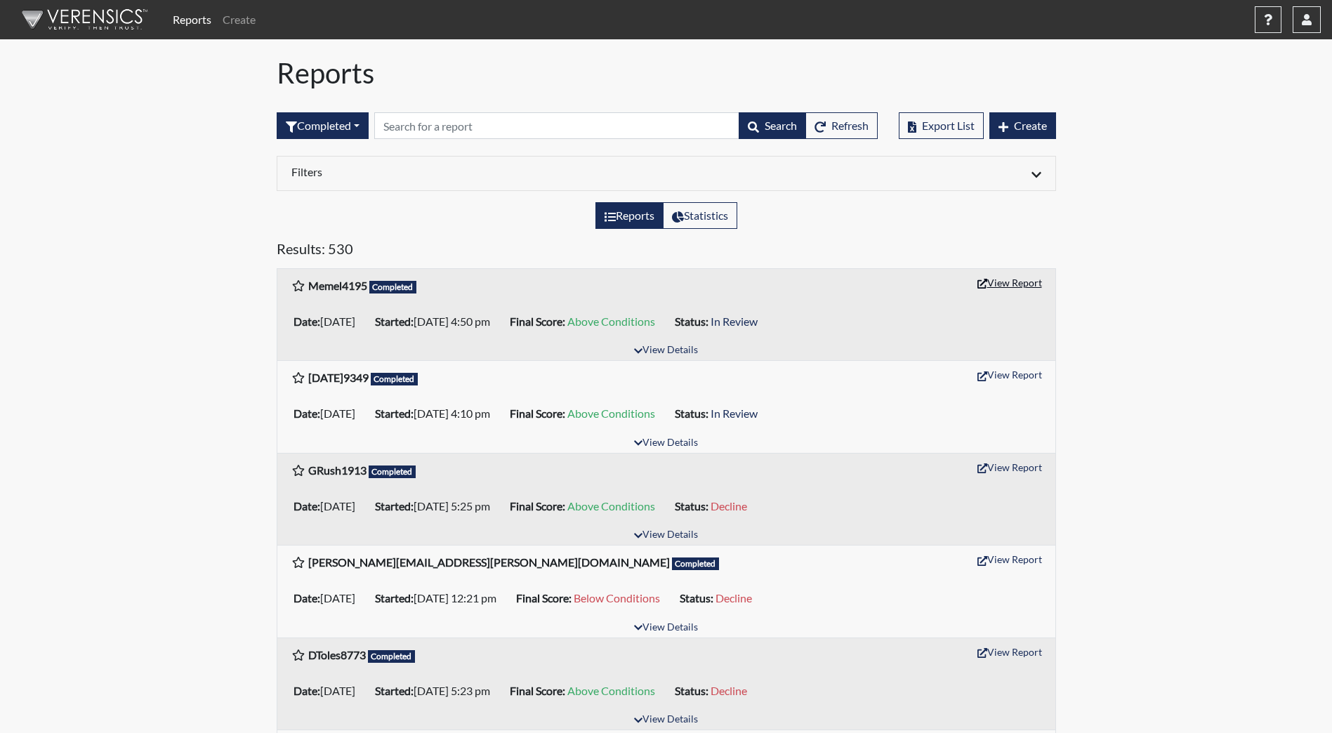
click at [1010, 277] on button "View Report" at bounding box center [1009, 283] width 77 height 22
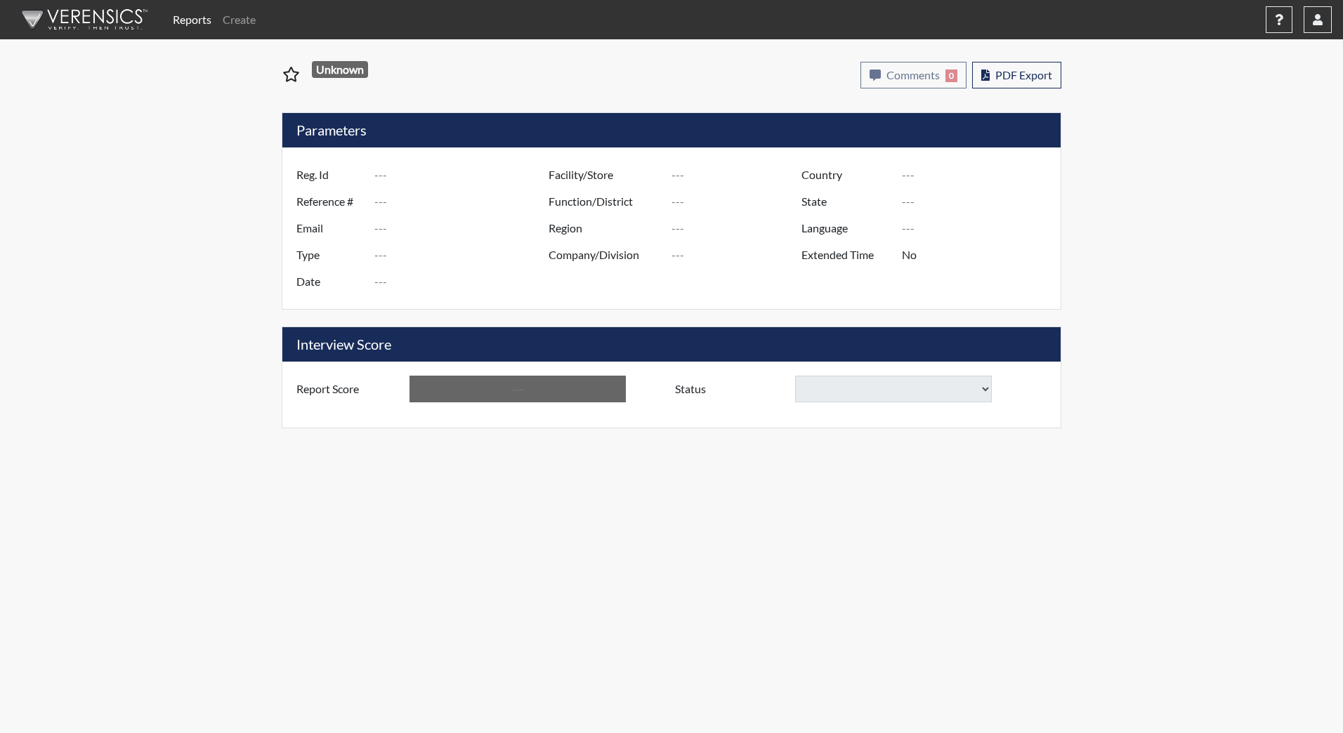
type input "Memel4195"
type input "50849"
type input "nomelmemel1@gmail.com"
type input "Corrections Pre-Employment"
type input "[DATE]"
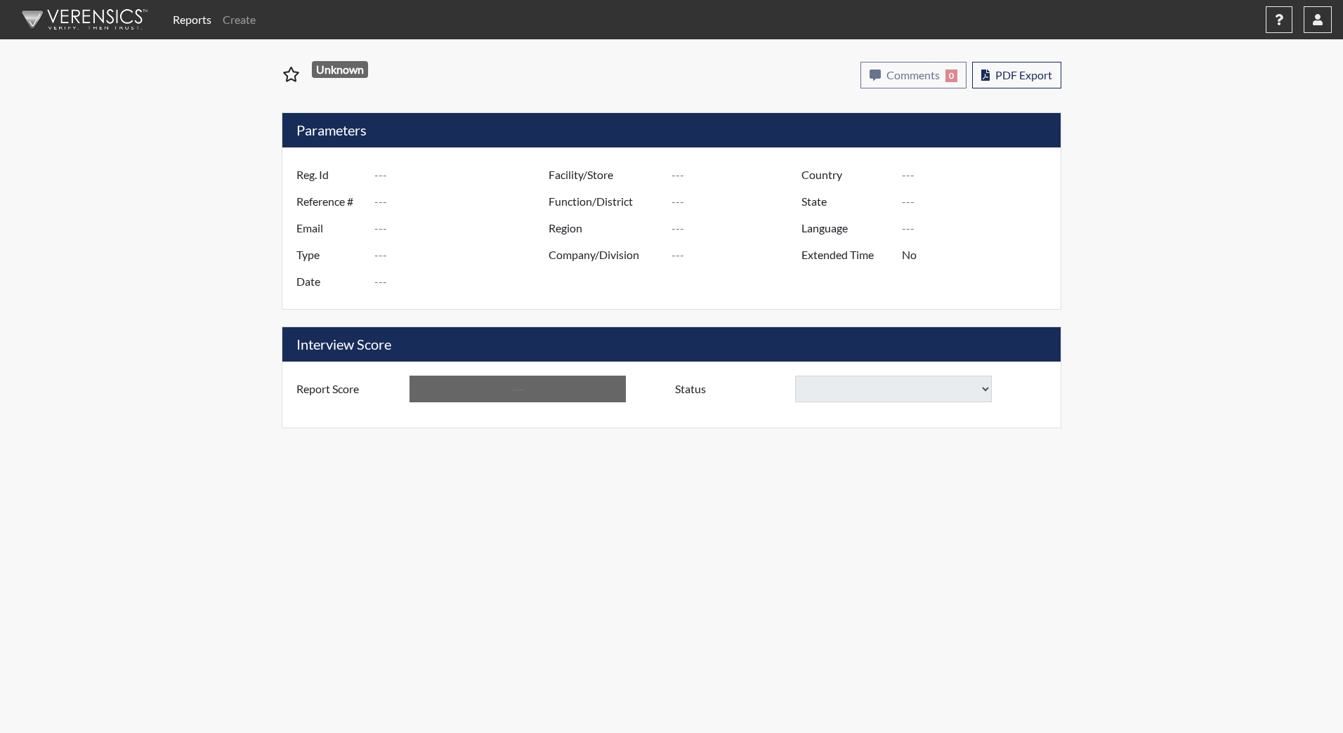
type input "[GEOGRAPHIC_DATA]"
type input "YCC/223"
type input "[GEOGRAPHIC_DATA]"
type input "[US_STATE]"
type input "English"
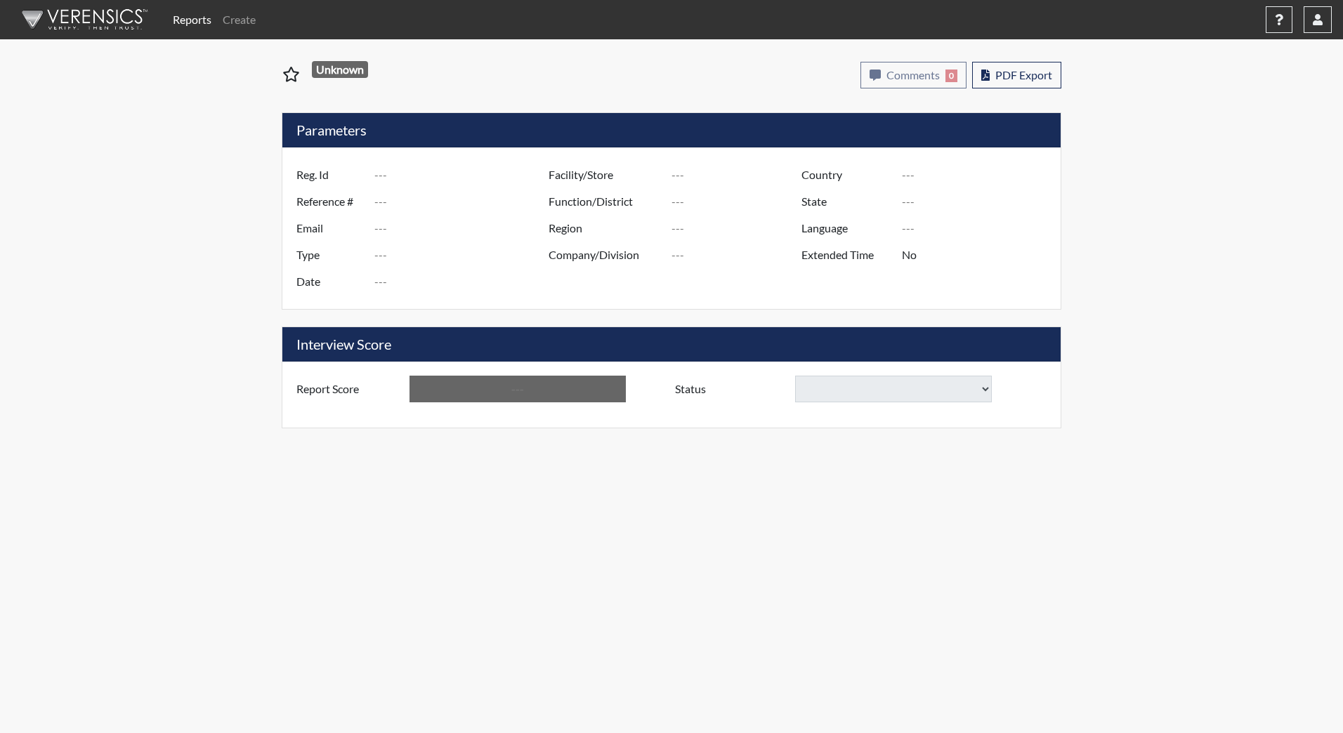
type input "Above Conditions"
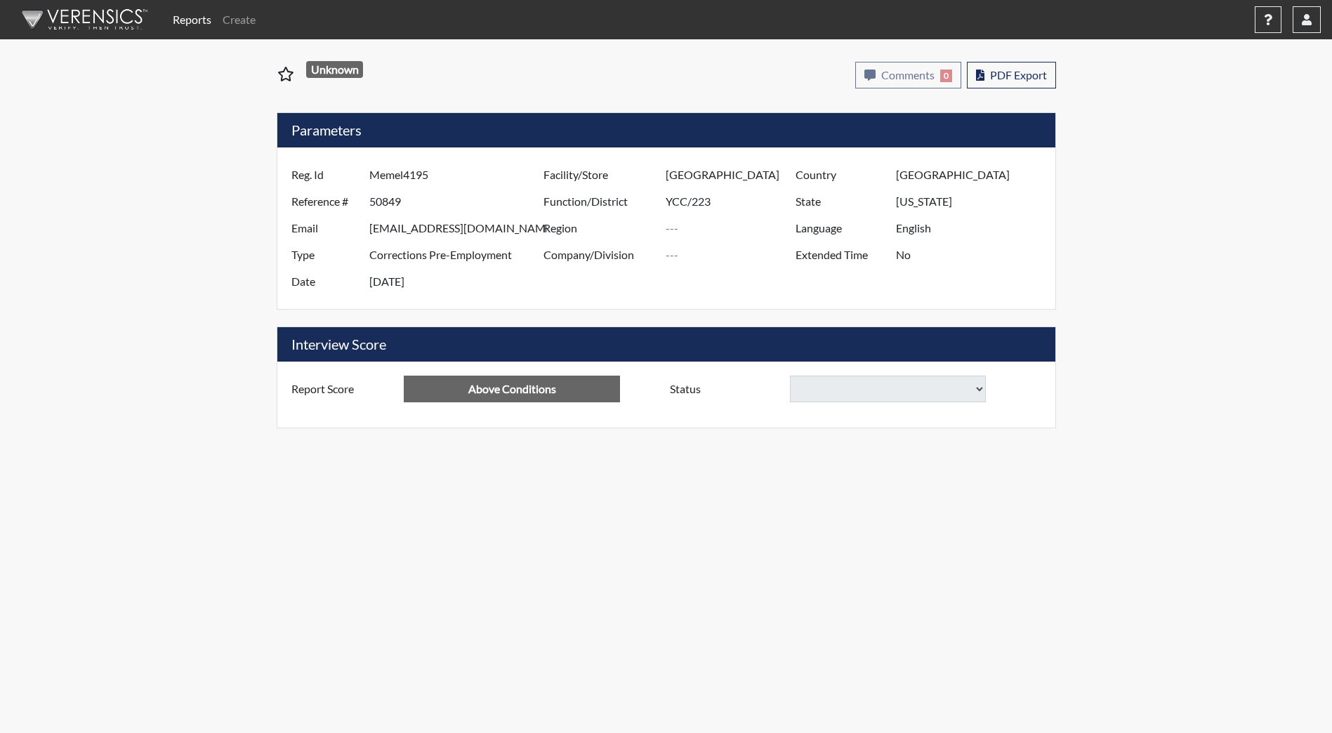
select select
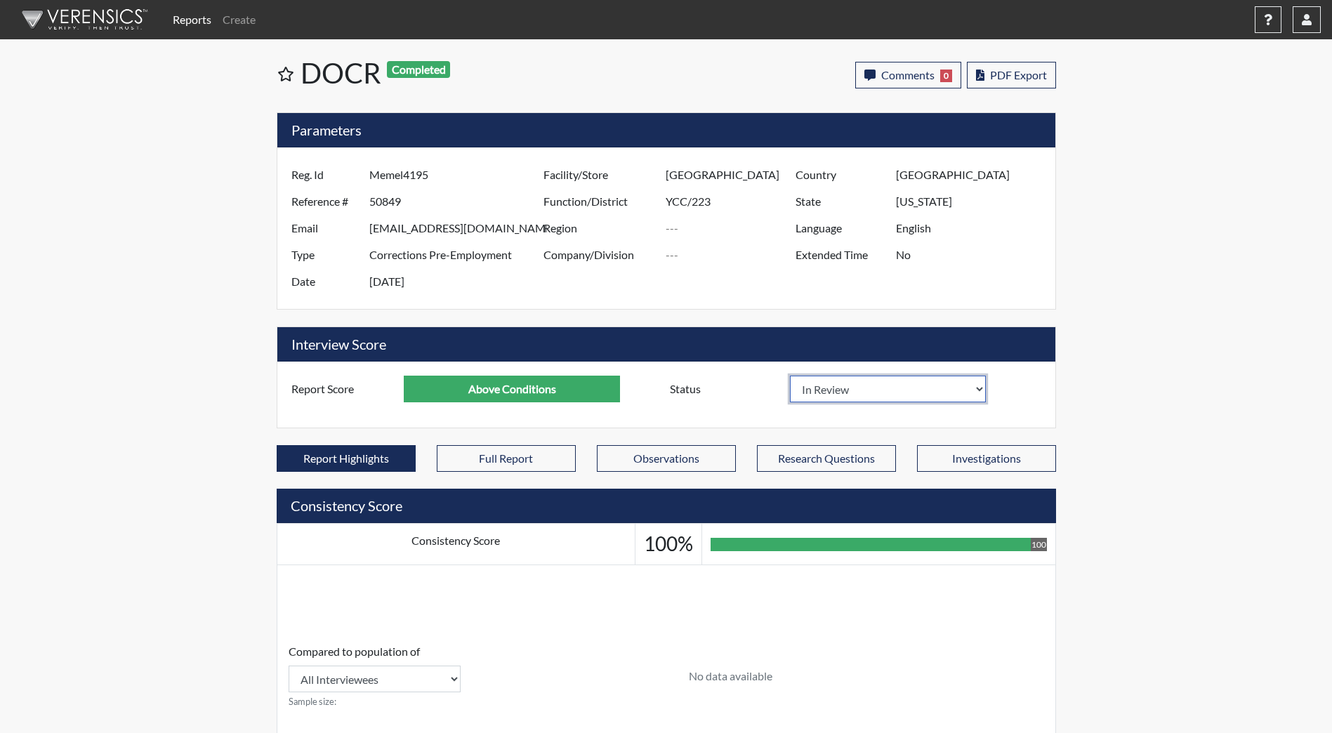
click at [954, 394] on select "In Review Hire Decline" at bounding box center [888, 389] width 197 height 27
select select "hire"
select select
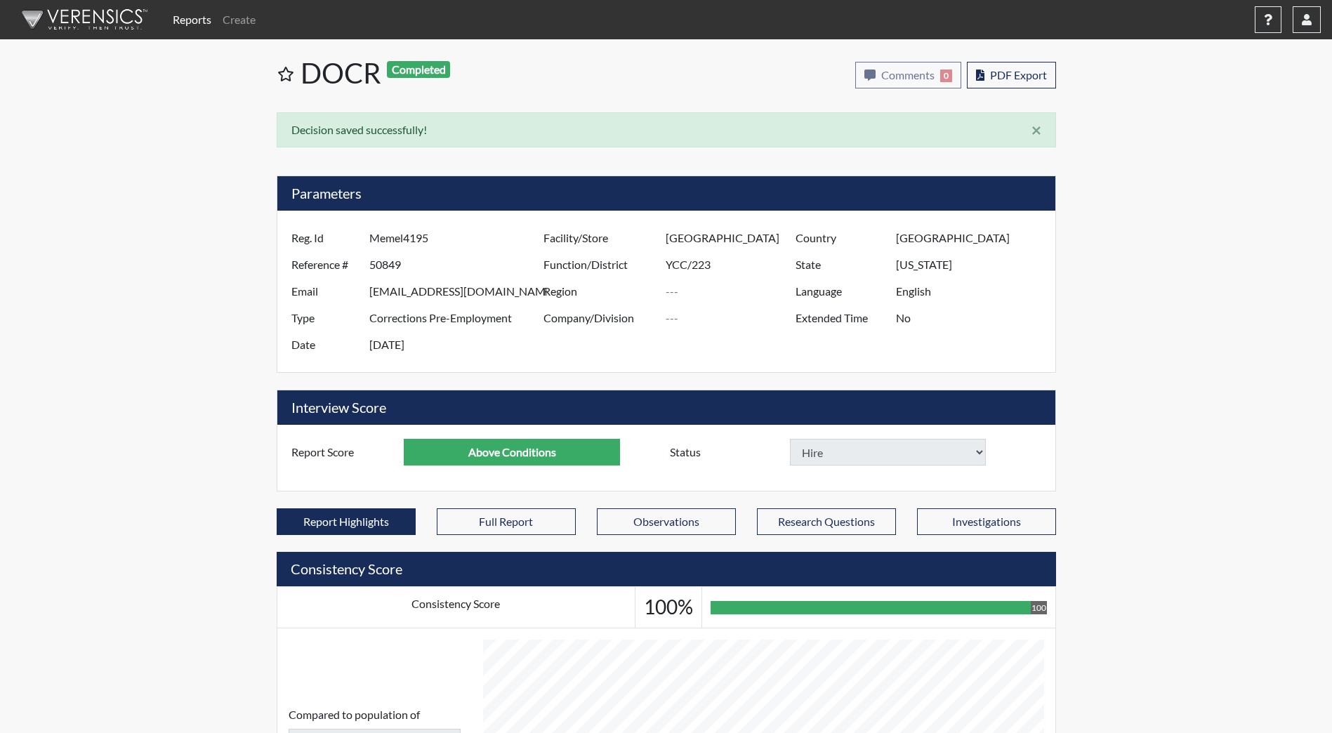
select select
click at [991, 70] on span "PDF Export" at bounding box center [1018, 74] width 57 height 13
click at [72, 18] on img at bounding box center [82, 20] width 162 height 42
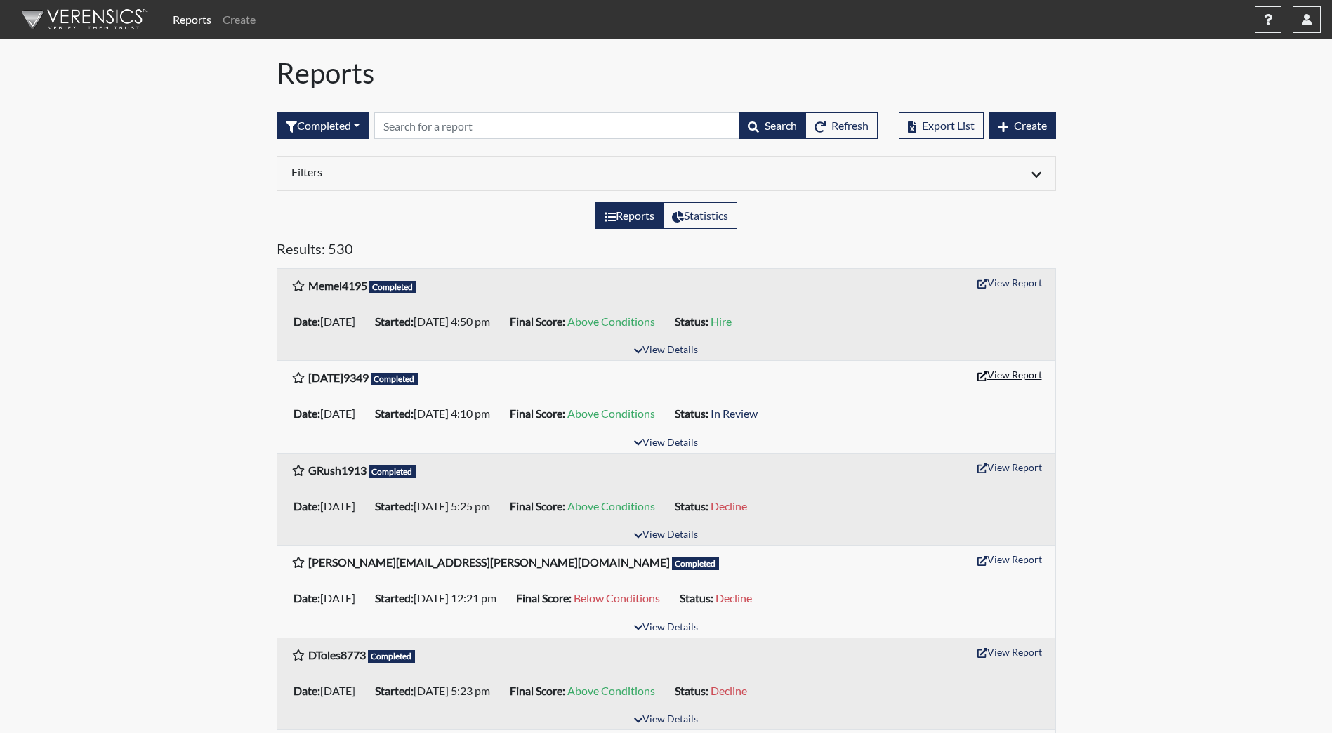
click at [1005, 376] on button "View Report" at bounding box center [1009, 375] width 77 height 22
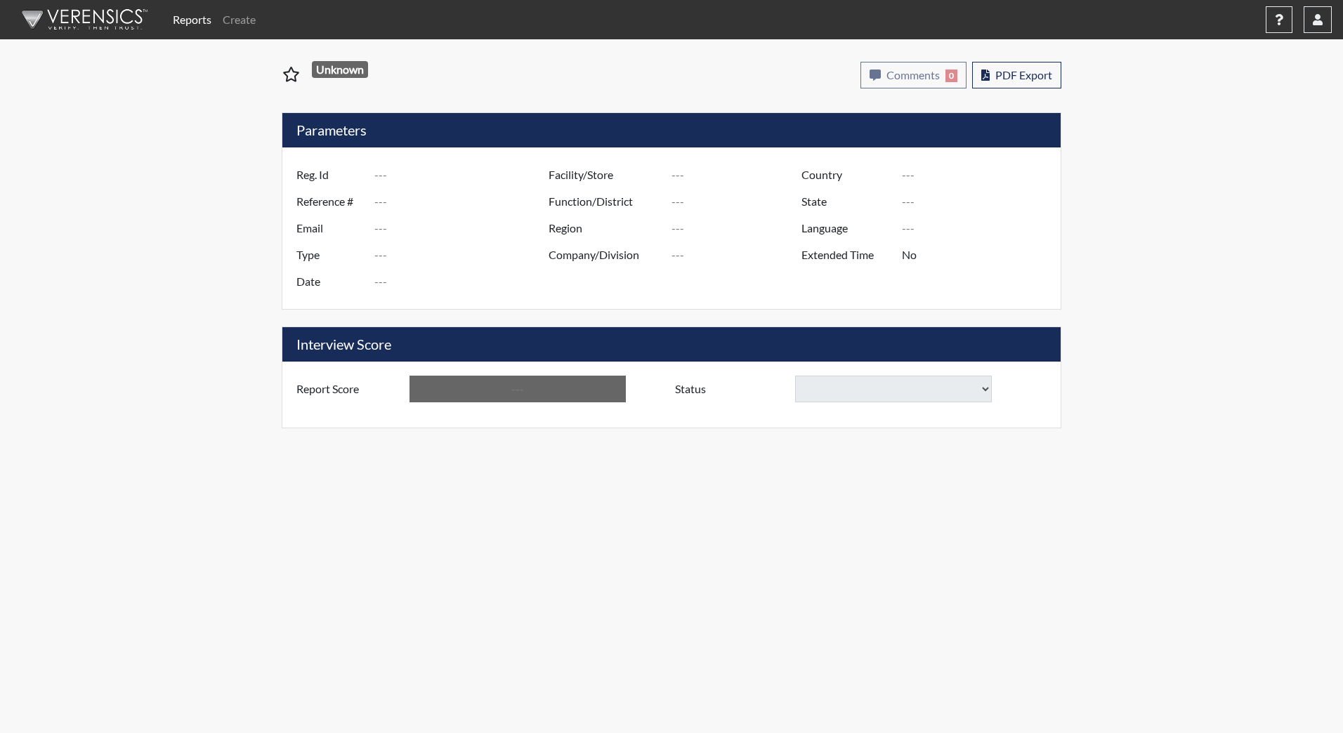
type input "[DATE]9349"
type input "50854"
type input "[EMAIL_ADDRESS][DOMAIN_NAME]"
type input "Corrections Pre-Employment"
type input "[DATE]"
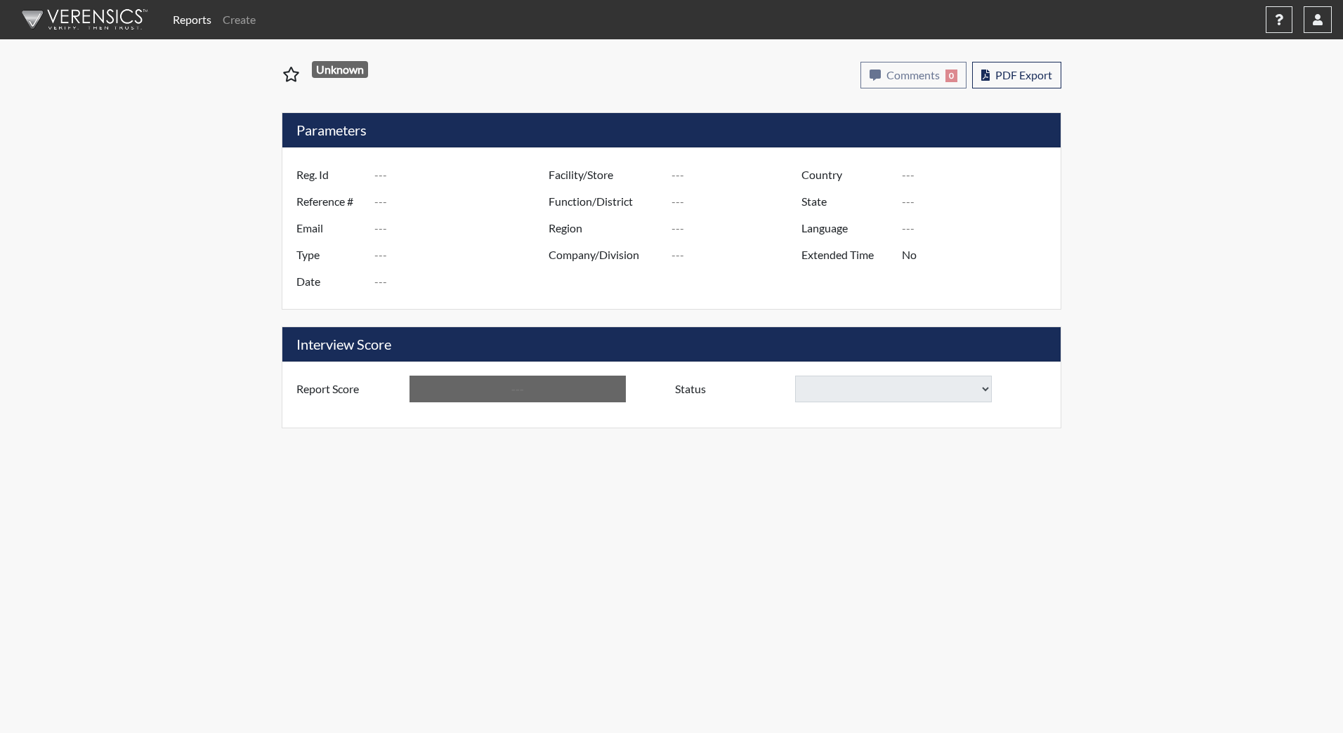
type input "[GEOGRAPHIC_DATA]"
type input "YCC/223"
type input "[GEOGRAPHIC_DATA]"
type input "[US_STATE]"
type input "English"
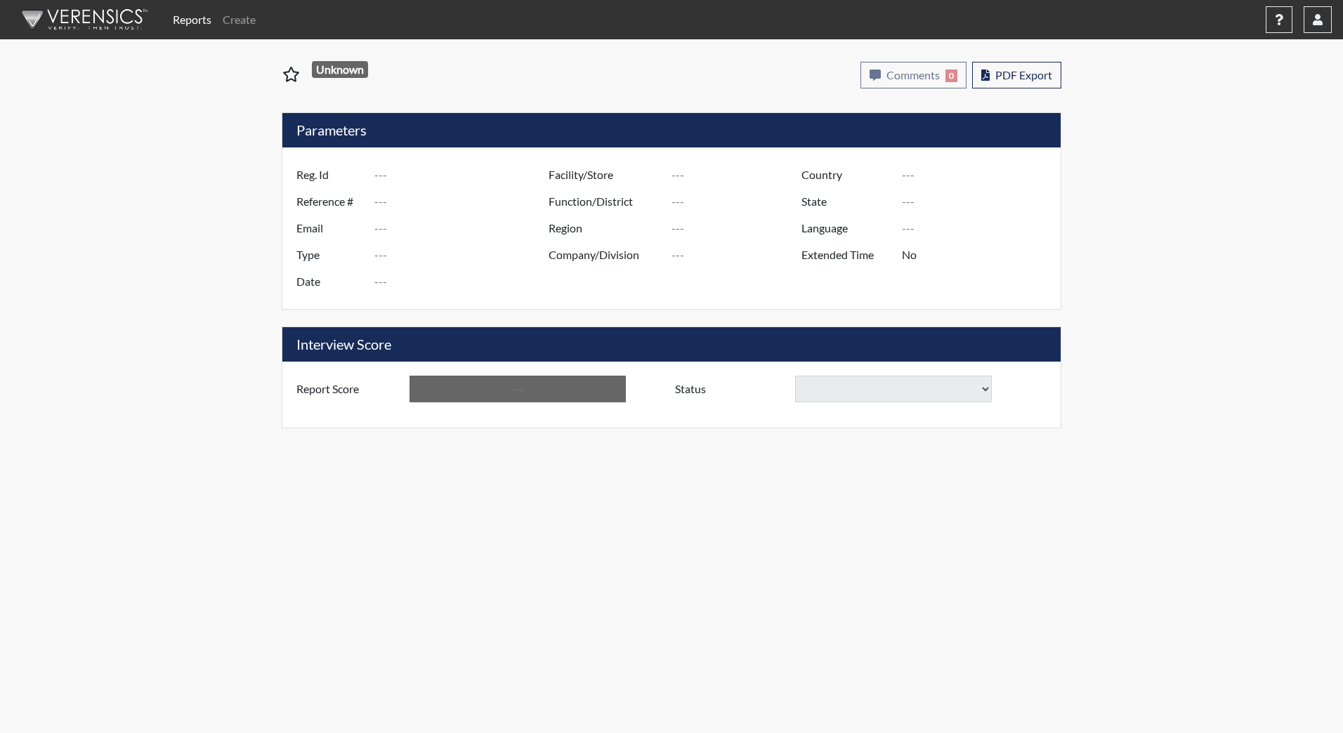
type input "Above Conditions"
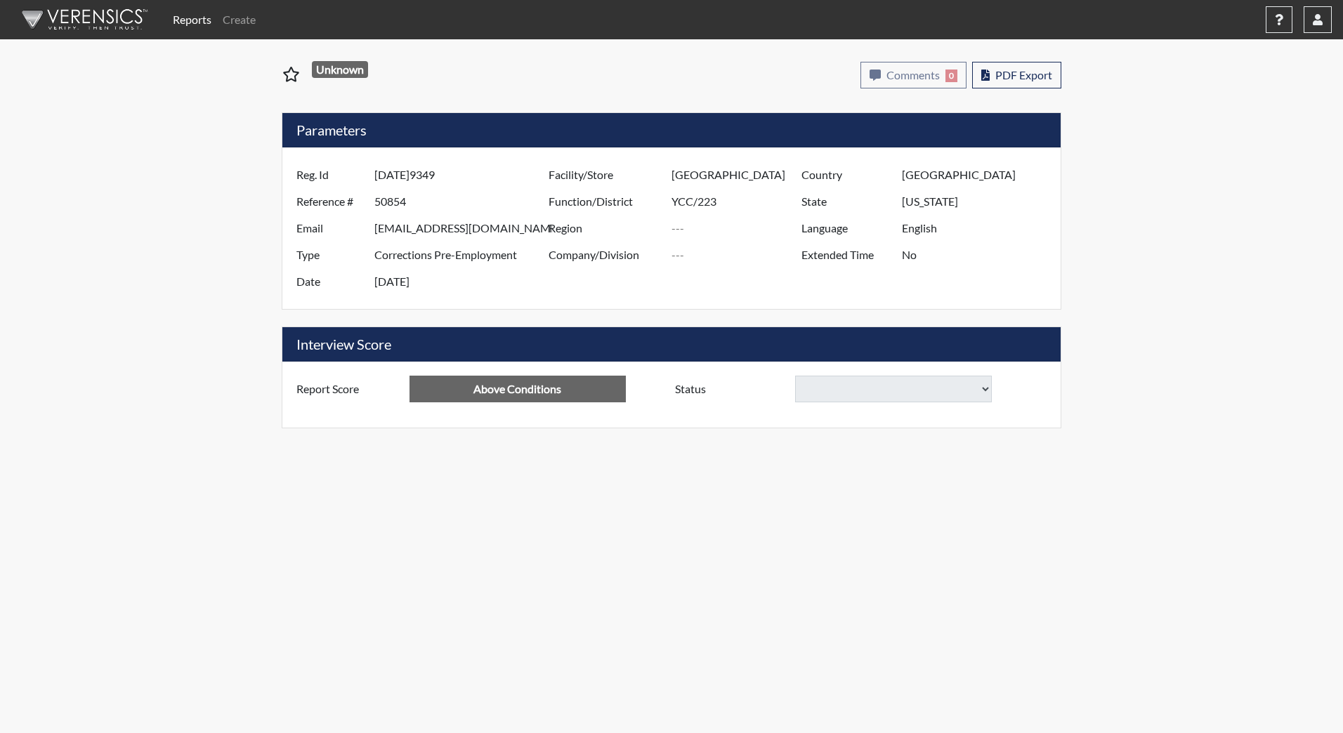
select select
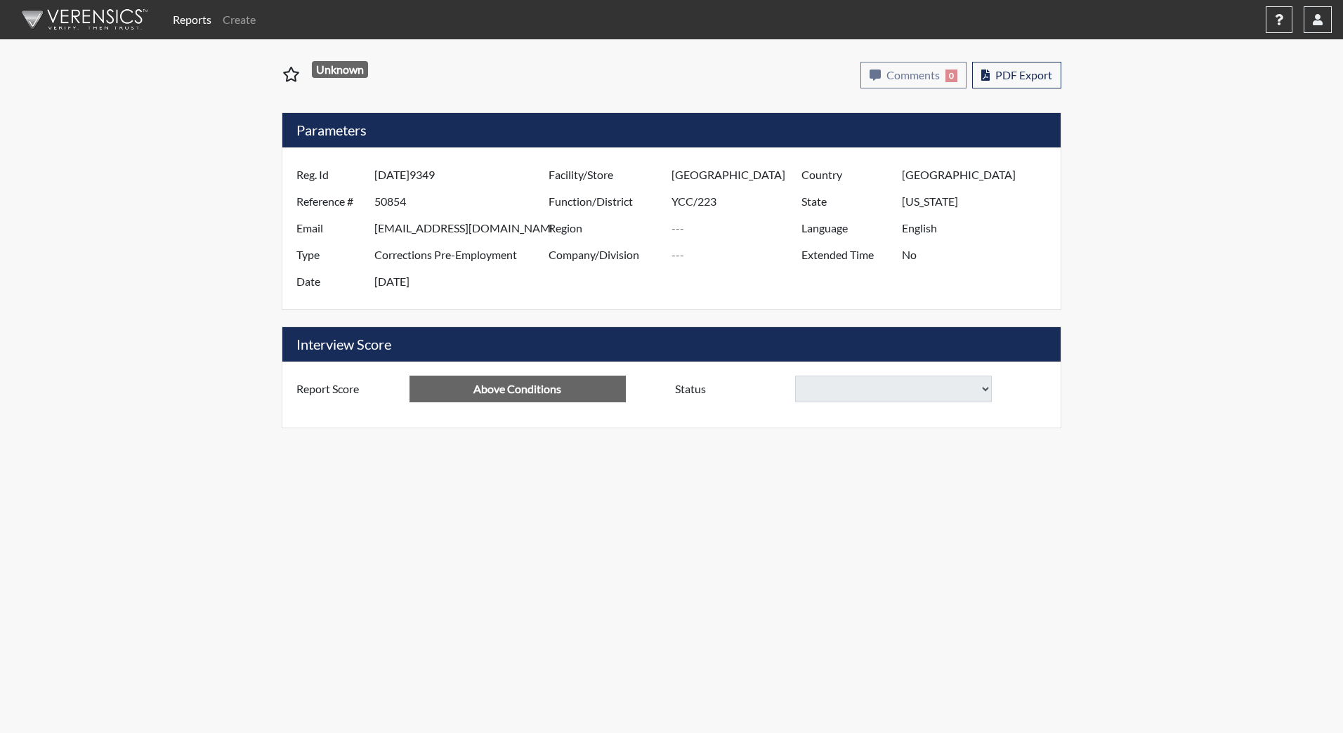
select select
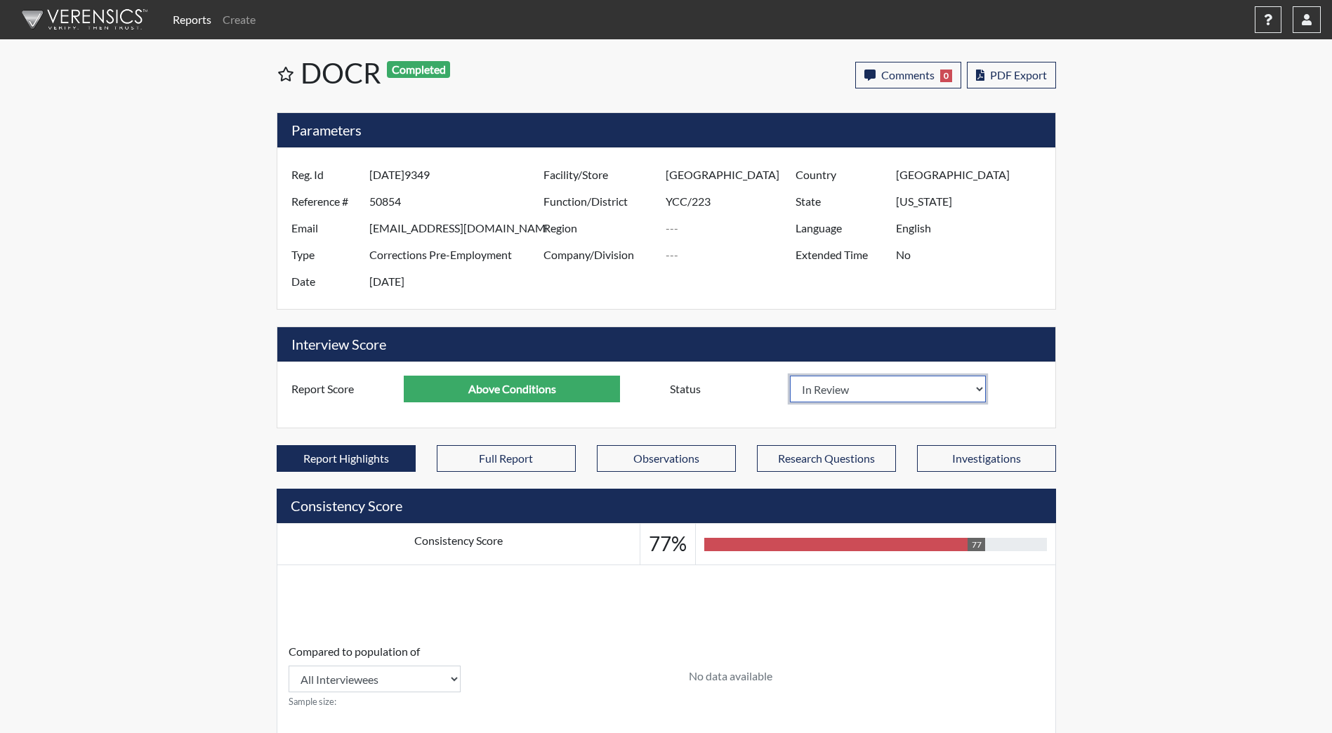
click at [964, 395] on select "In Review Hire Decline" at bounding box center [888, 389] width 197 height 27
select select "hire"
select select
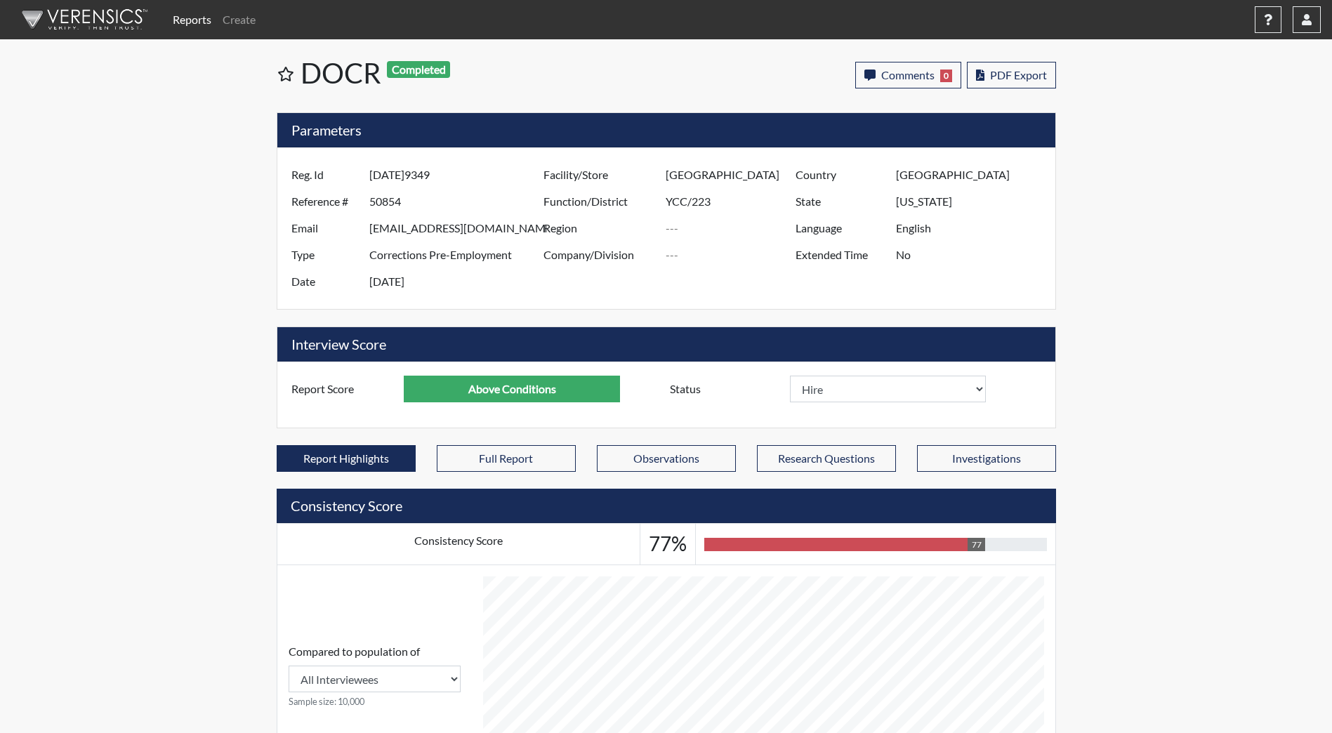
select select
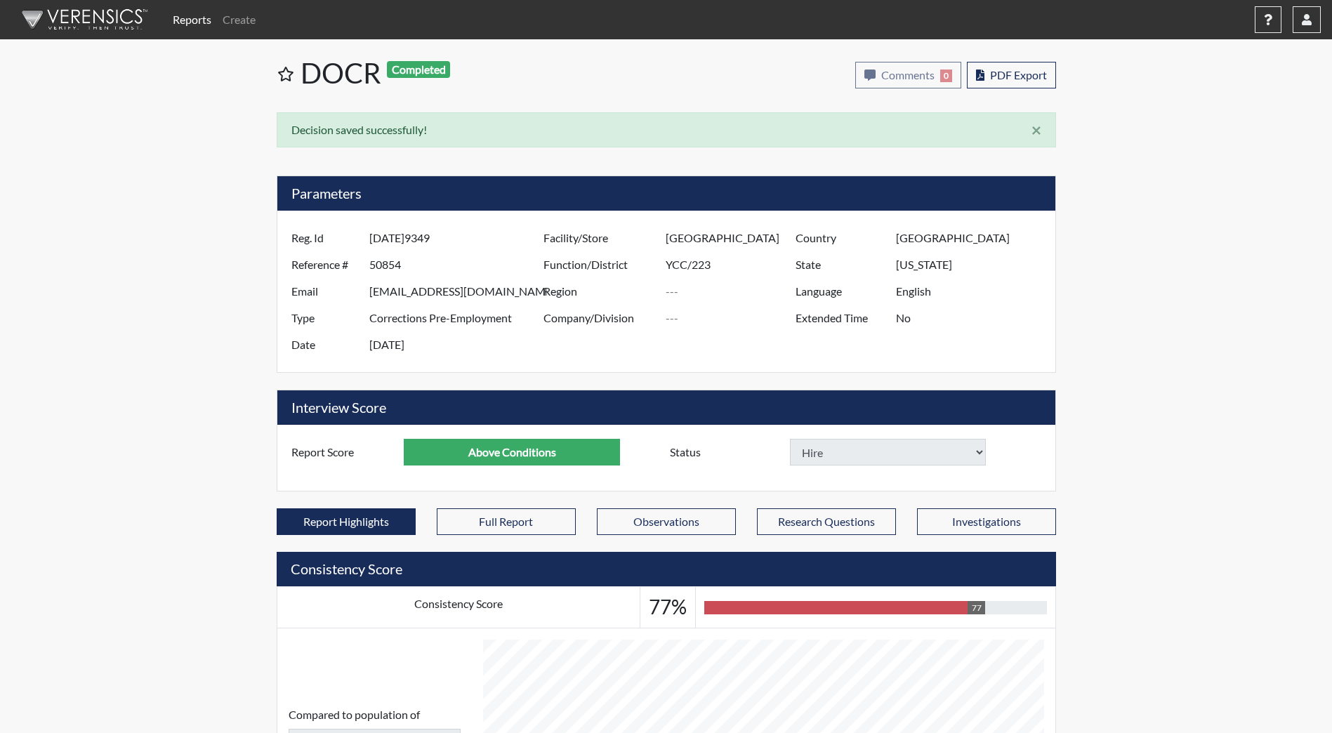
select select
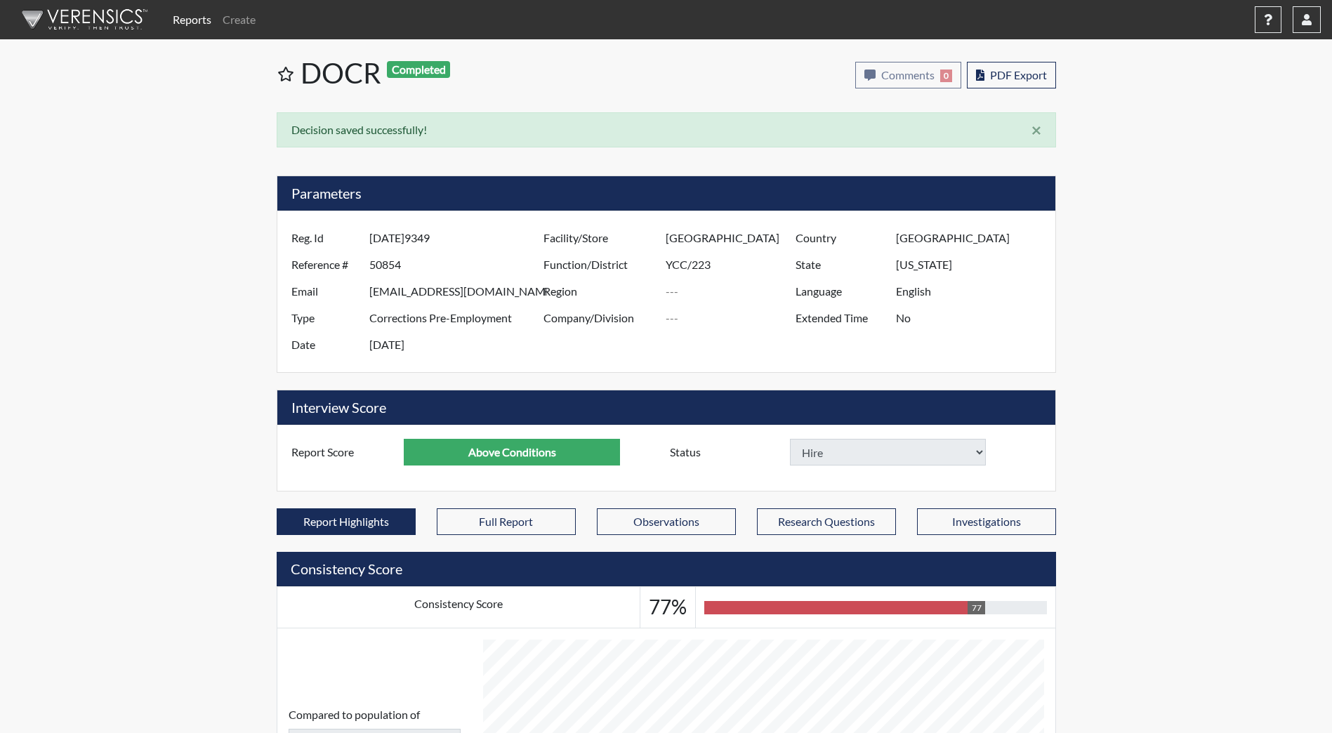
select select
click at [1018, 77] on span "PDF Export" at bounding box center [1018, 74] width 57 height 13
click at [1093, 20] on div "Reports Create Help Center × Verensics Best Practices How to successfully use t…" at bounding box center [744, 20] width 1154 height 28
click at [1017, 65] on button "PDF Export" at bounding box center [1011, 75] width 89 height 27
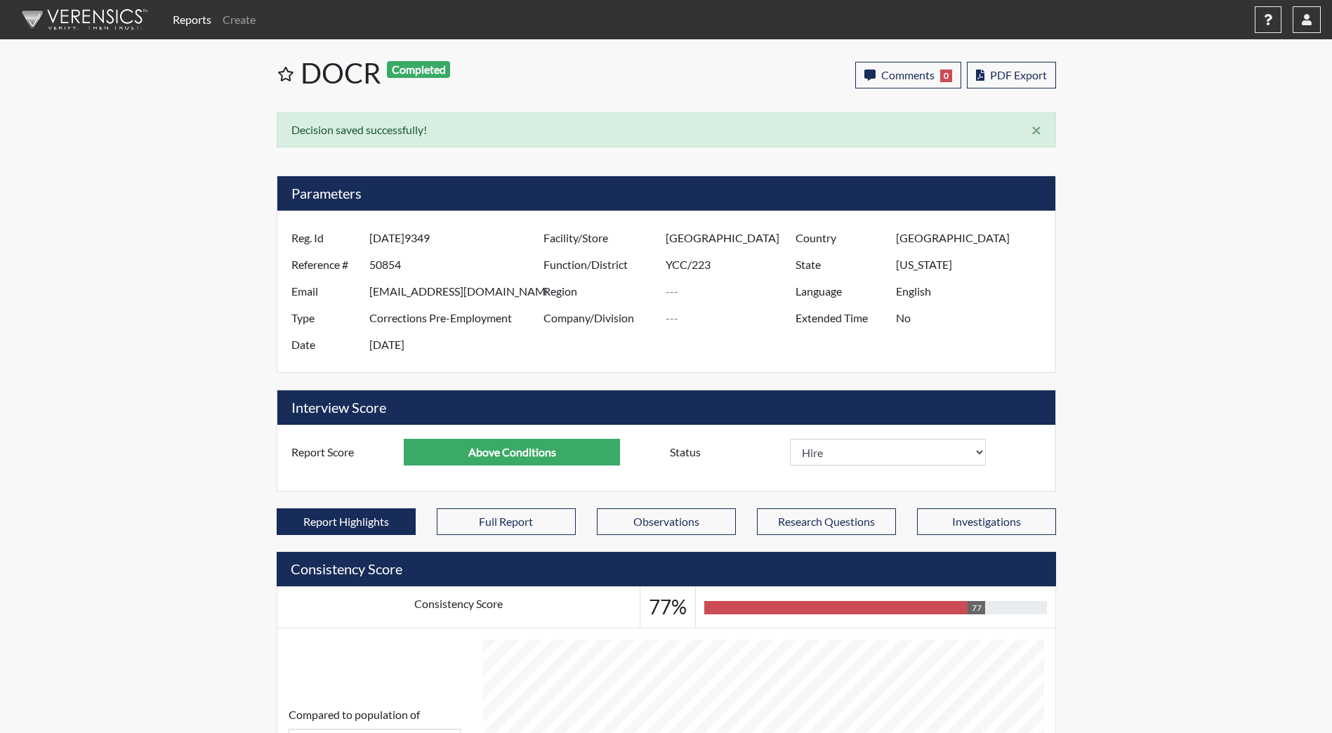
click at [119, 18] on img at bounding box center [82, 20] width 162 height 42
